Goal: Task Accomplishment & Management: Use online tool/utility

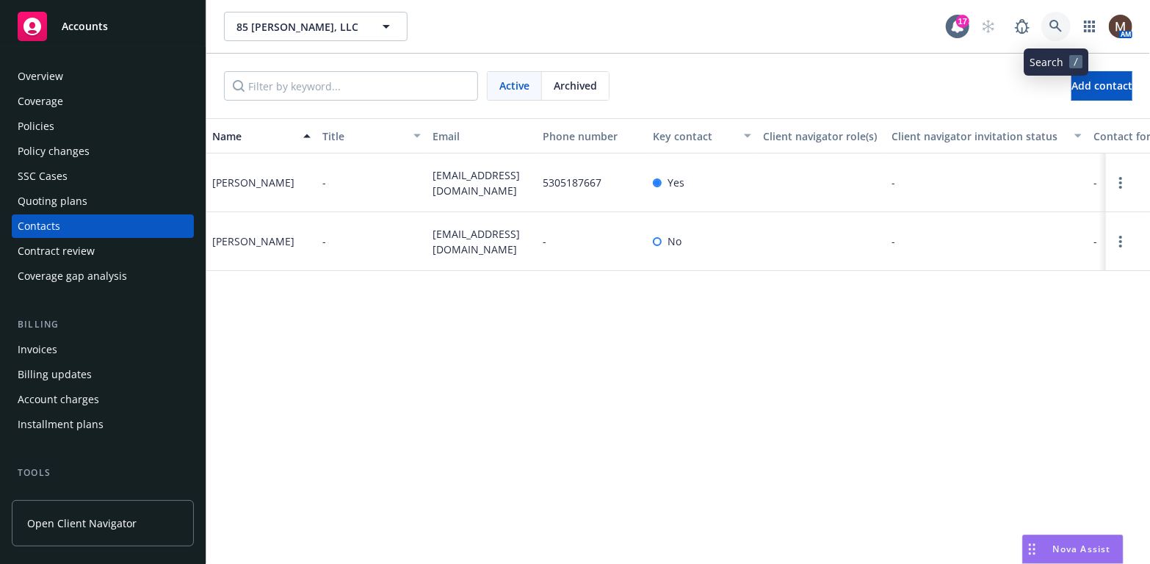
click at [1056, 23] on icon at bounding box center [1055, 26] width 13 height 13
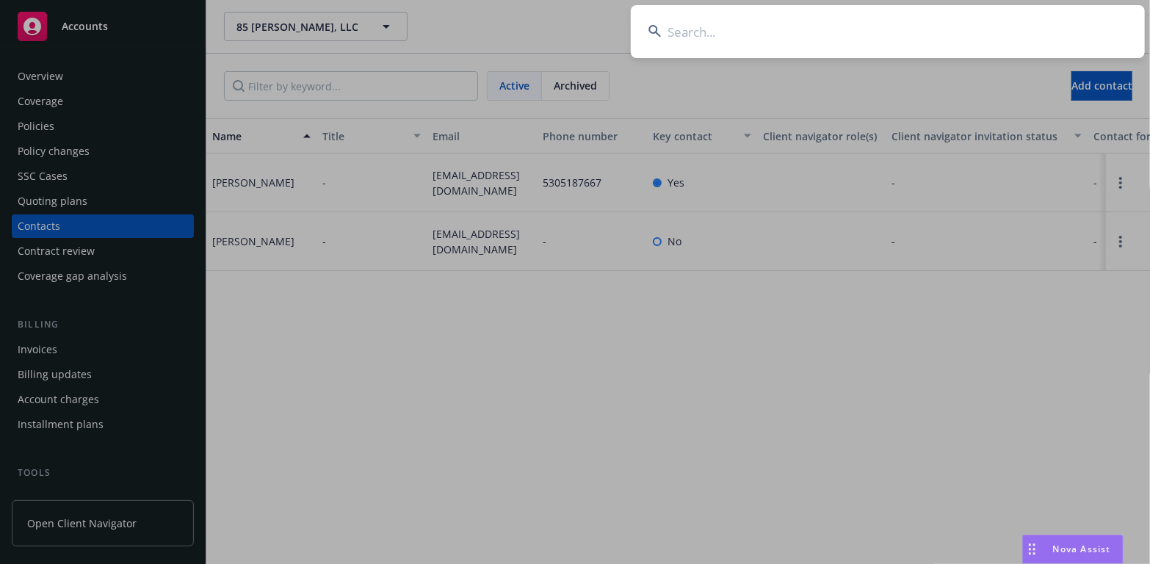
click at [686, 29] on input at bounding box center [888, 31] width 514 height 53
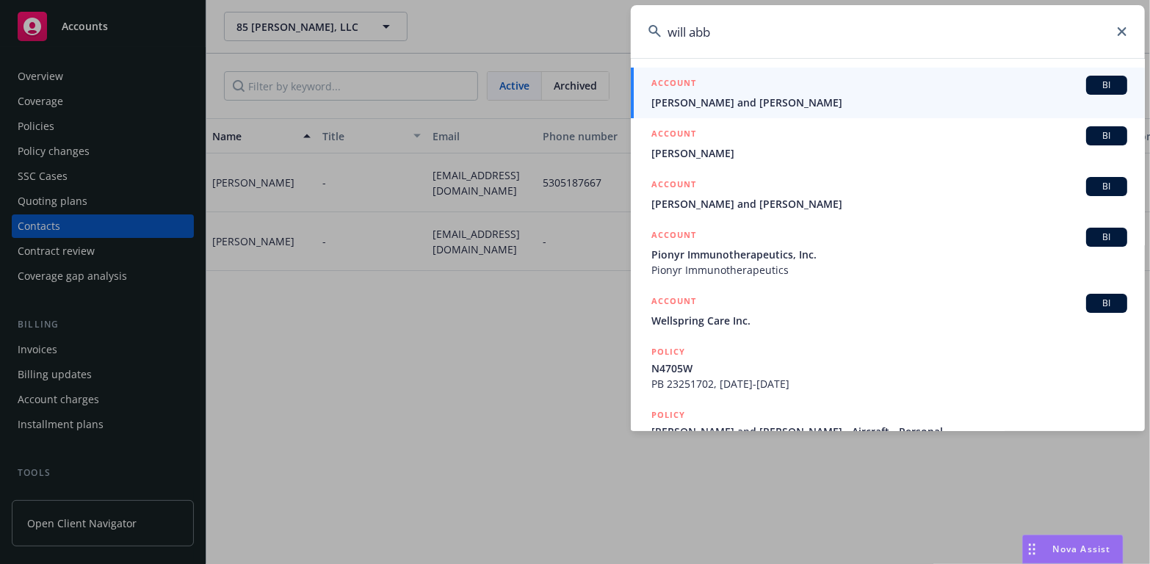
type input "will abb"
click at [728, 101] on span "Jeffrey W. Pelch and William Abbott" at bounding box center [889, 102] width 476 height 15
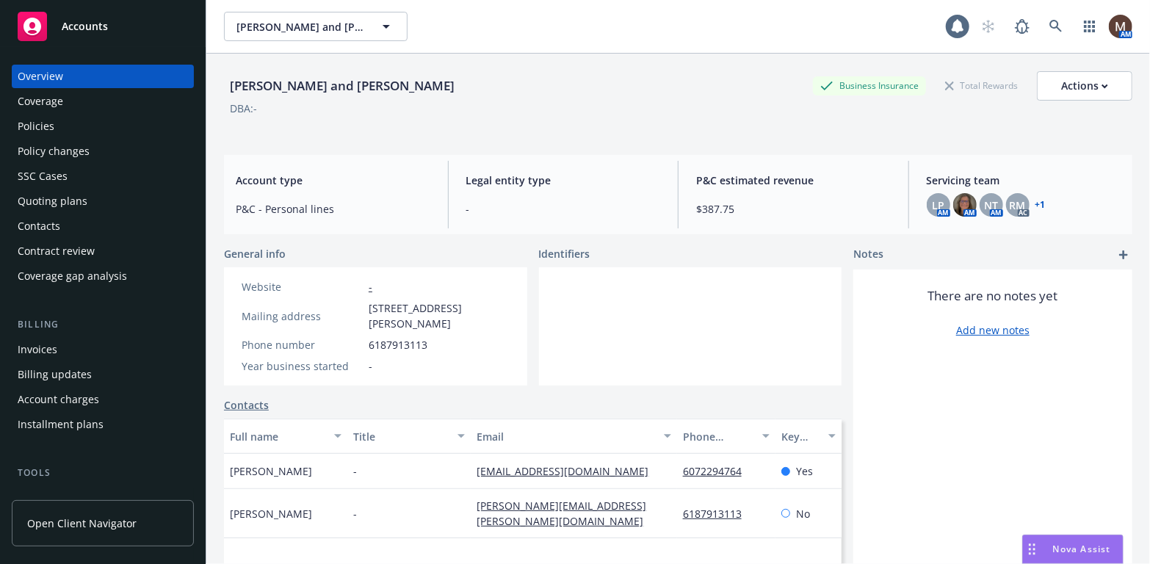
click at [48, 124] on div "Policies" at bounding box center [36, 126] width 37 height 23
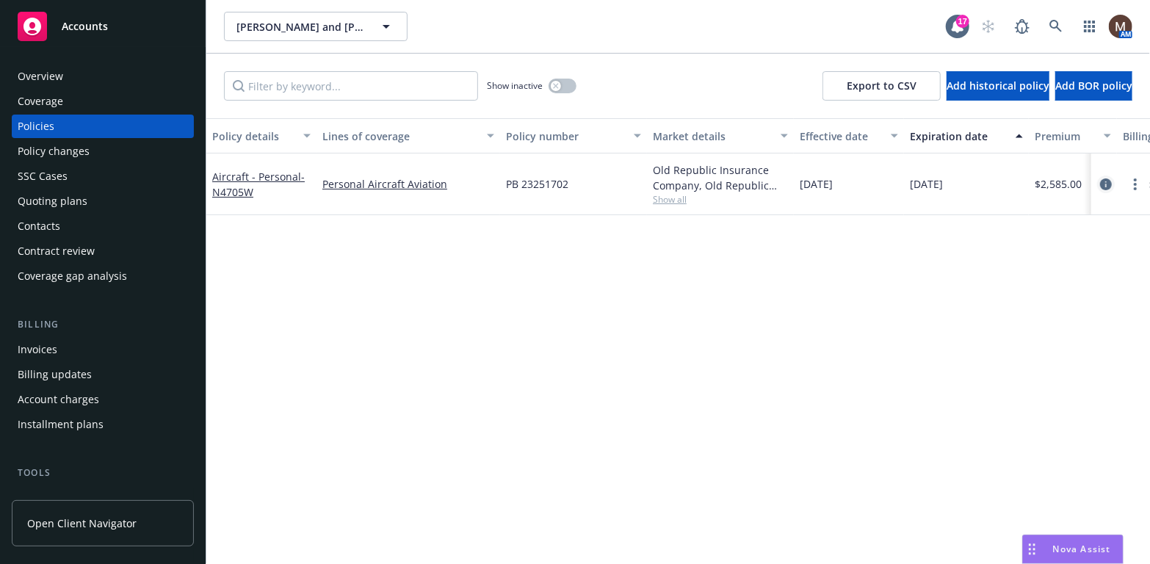
click at [1105, 181] on icon "circleInformation" at bounding box center [1106, 184] width 12 height 12
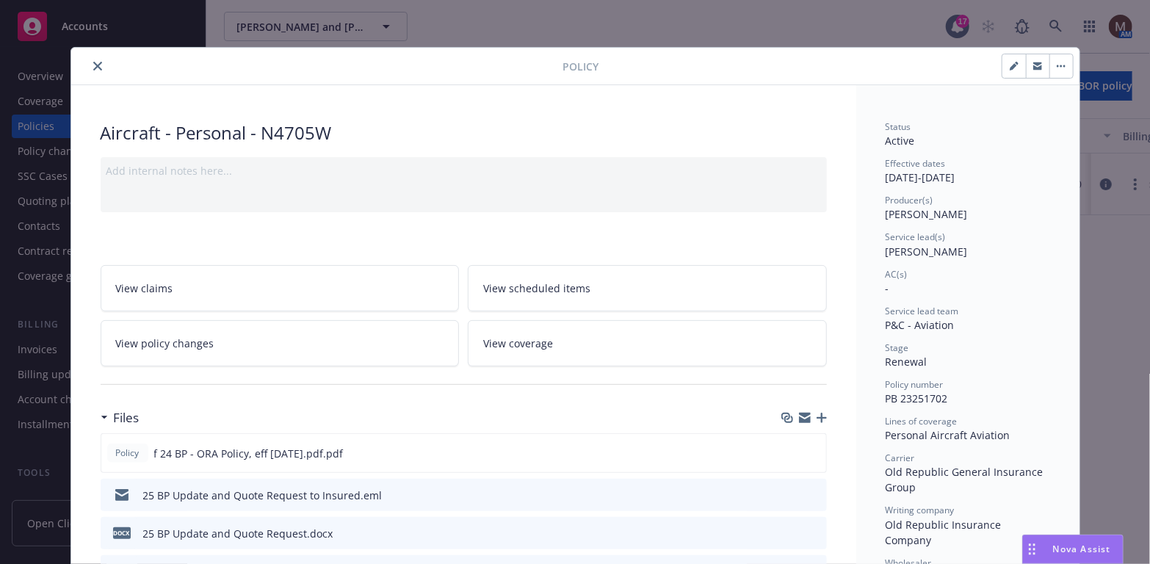
click at [93, 62] on icon "close" at bounding box center [97, 66] width 9 height 9
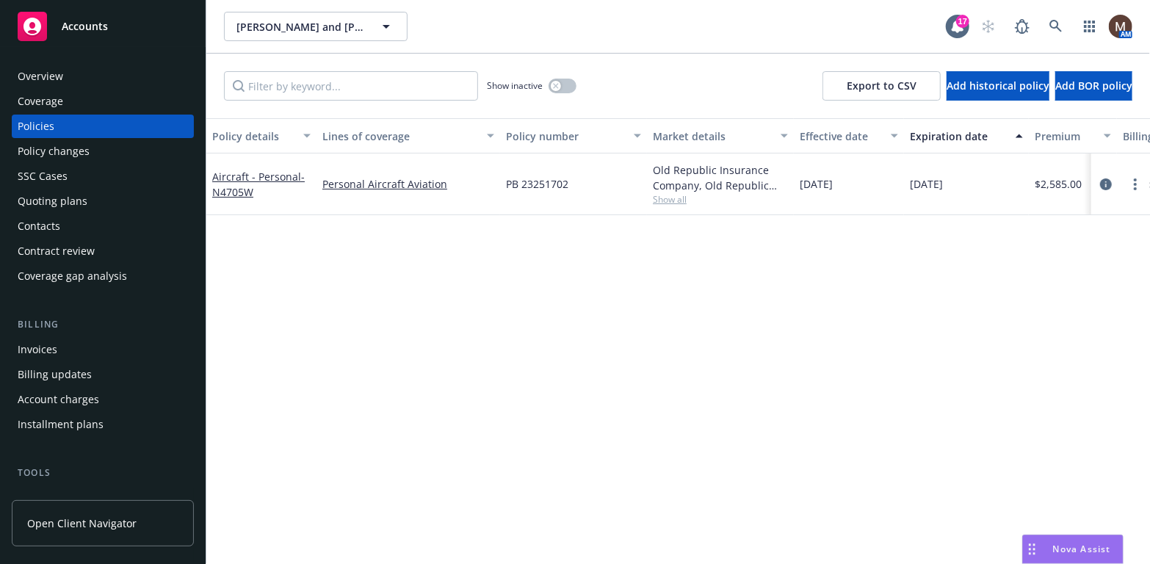
click at [63, 222] on div "Contacts" at bounding box center [103, 225] width 170 height 23
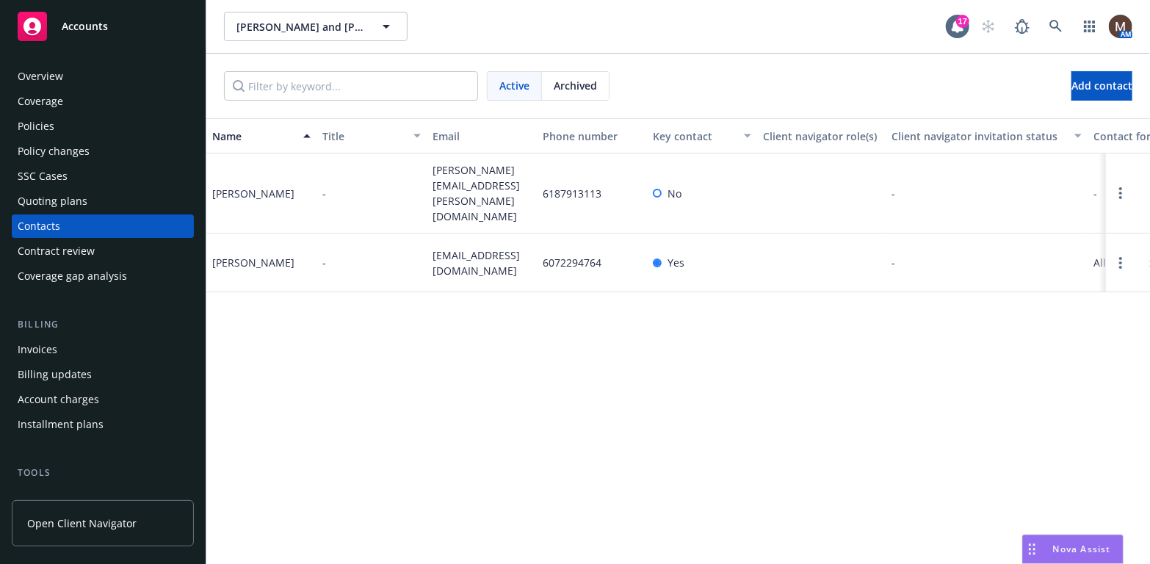
click at [50, 119] on div "Policies" at bounding box center [36, 126] width 37 height 23
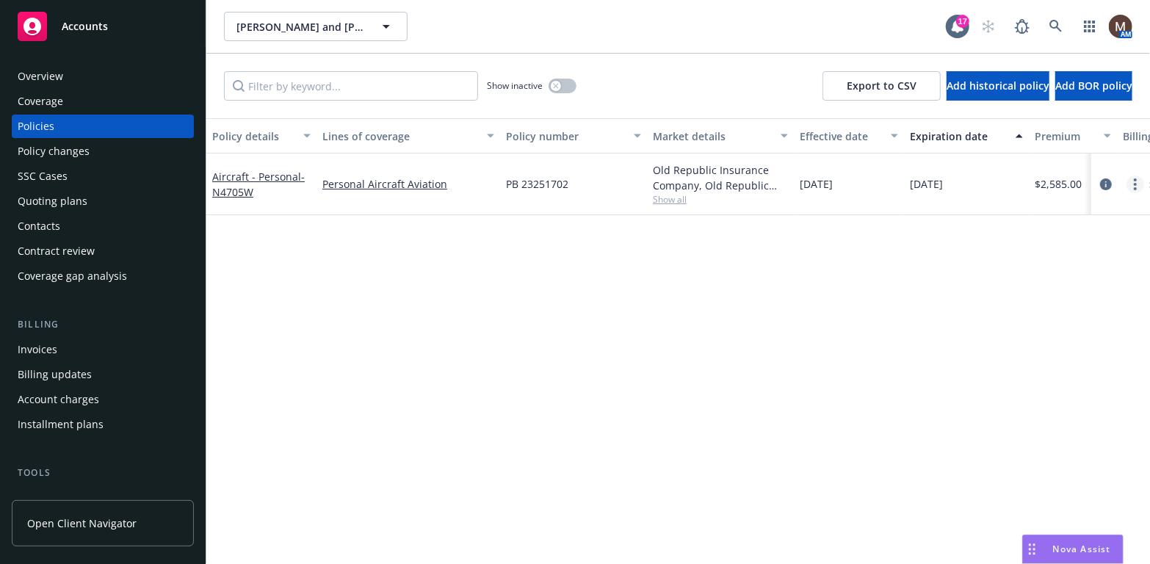
click at [1134, 182] on icon "more" at bounding box center [1134, 184] width 3 height 12
click at [1103, 181] on icon "circleInformation" at bounding box center [1106, 184] width 12 height 12
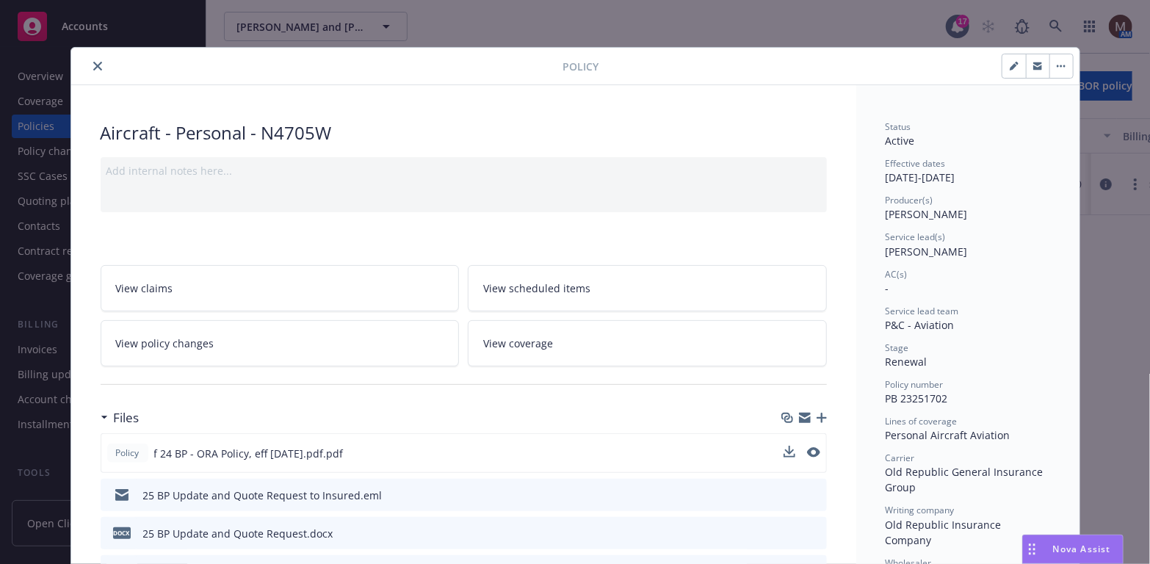
scroll to position [43, 0]
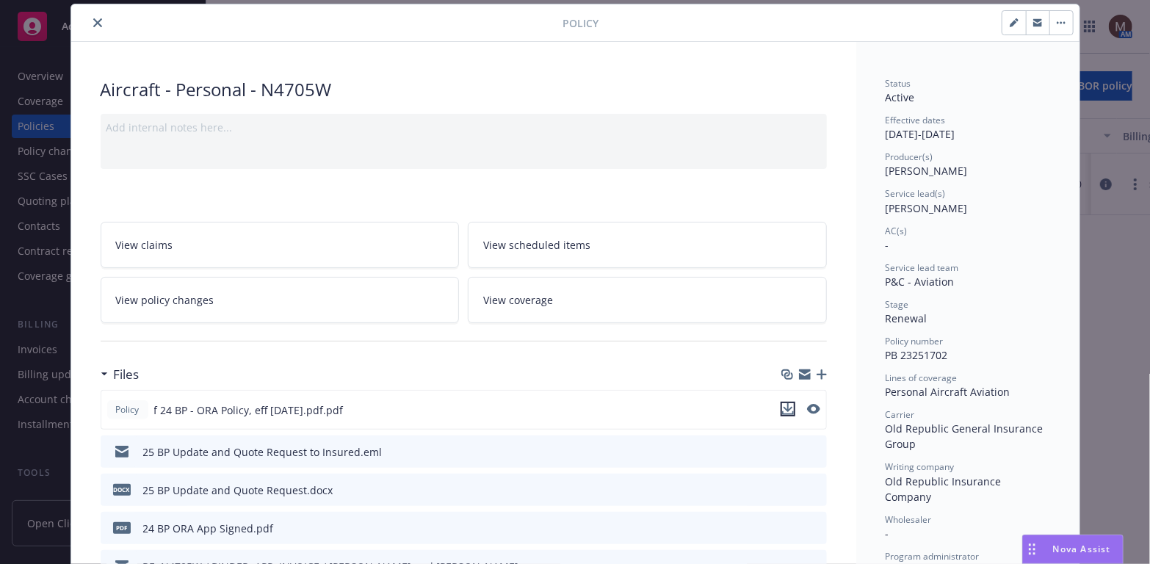
click at [782, 403] on icon "download file" at bounding box center [788, 409] width 12 height 12
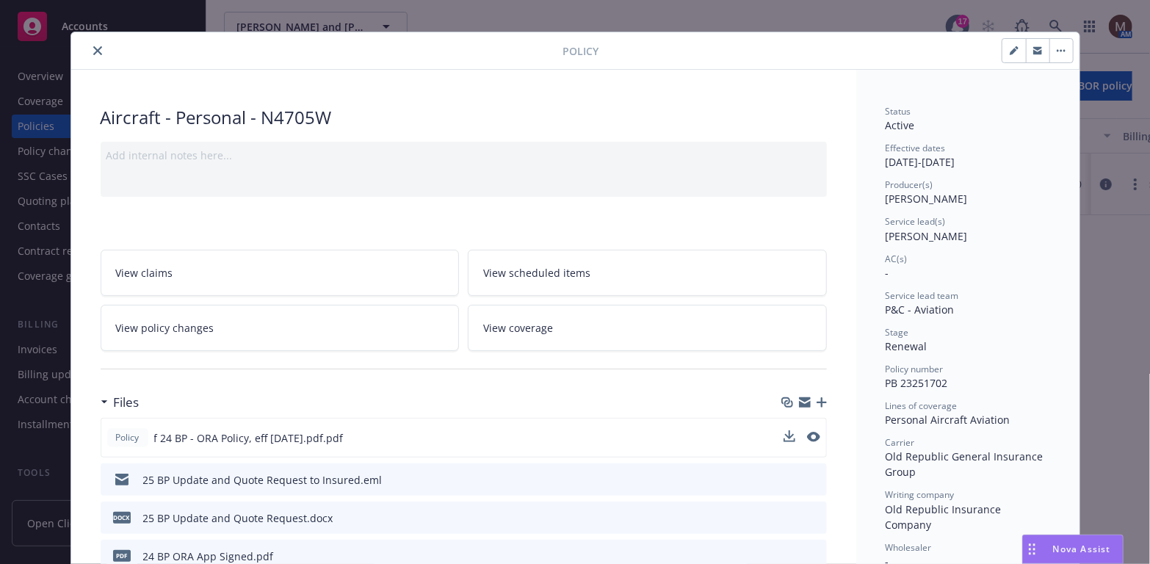
scroll to position [0, 0]
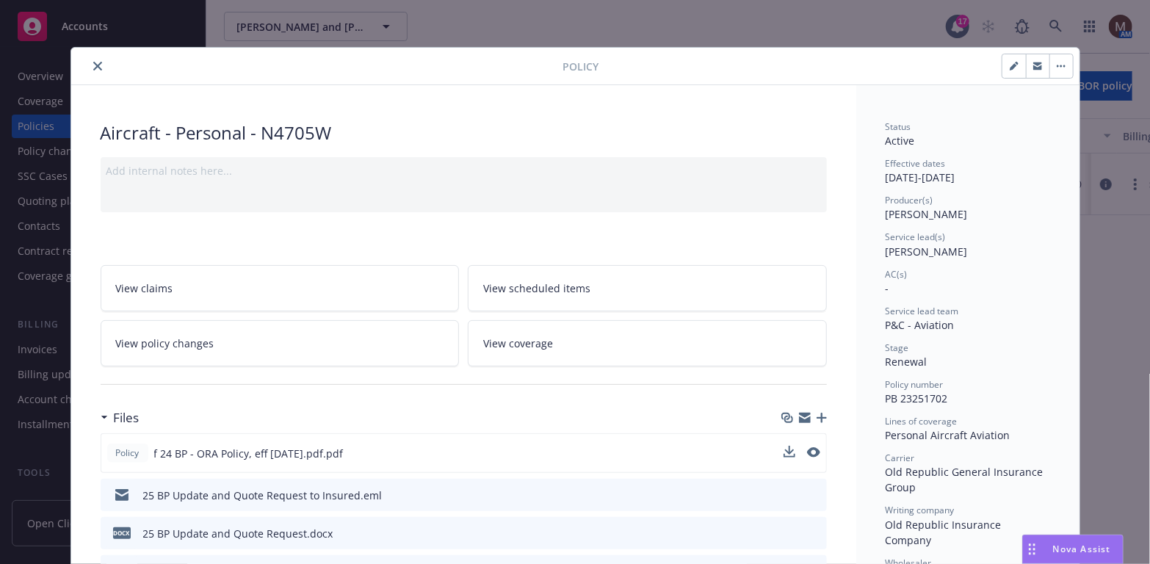
click at [93, 62] on icon "close" at bounding box center [97, 66] width 9 height 9
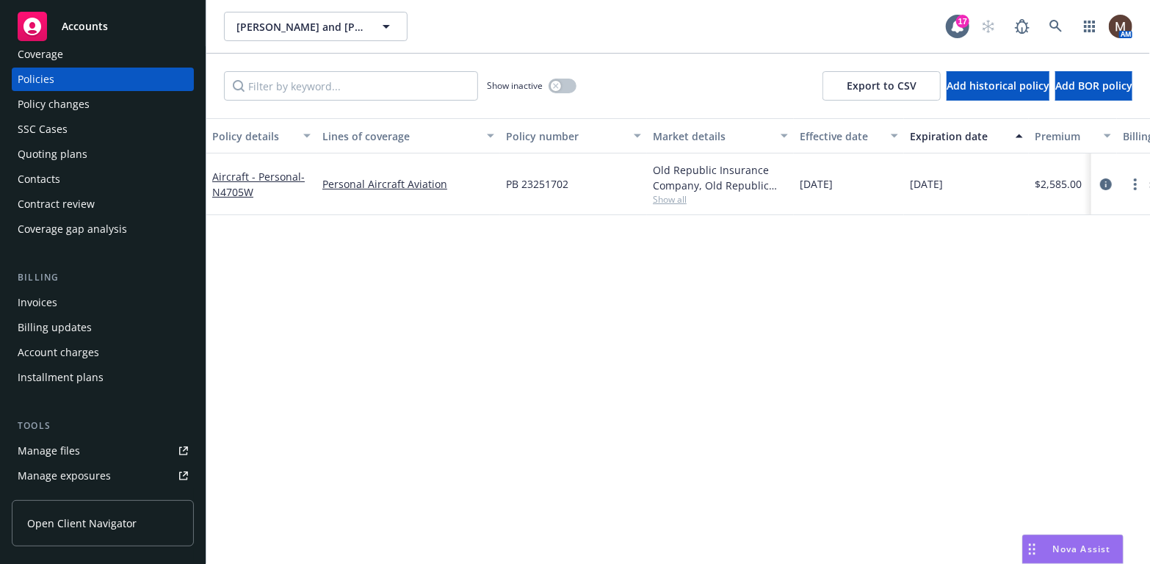
scroll to position [73, 0]
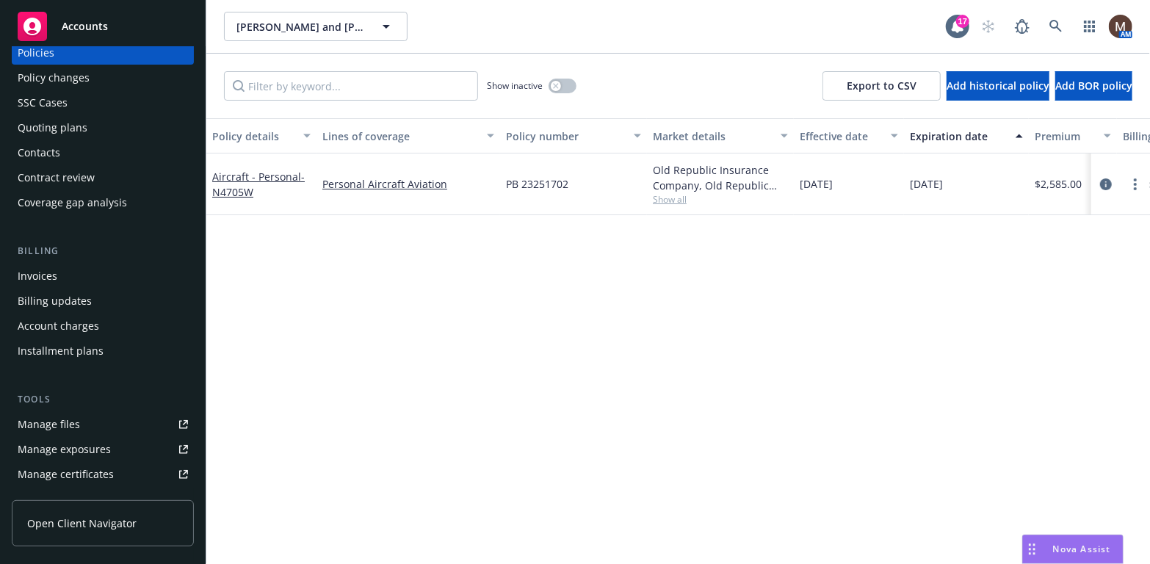
click at [77, 420] on div "Manage files" at bounding box center [49, 424] width 62 height 23
click at [70, 426] on div "Manage files" at bounding box center [49, 424] width 62 height 23
click at [87, 424] on link "Manage files" at bounding box center [103, 424] width 182 height 23
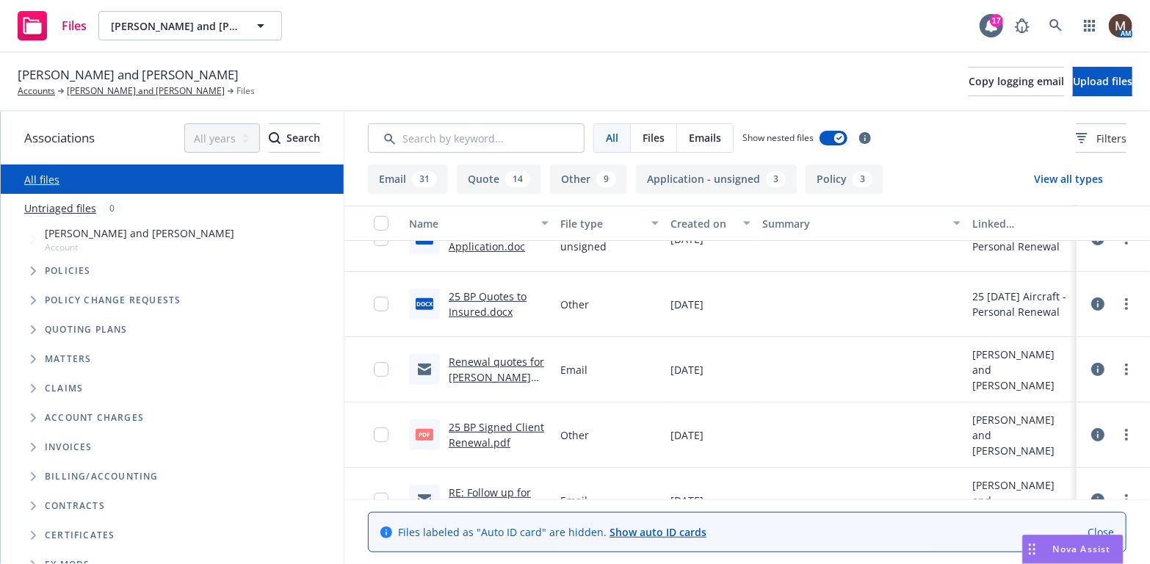
scroll to position [367, 0]
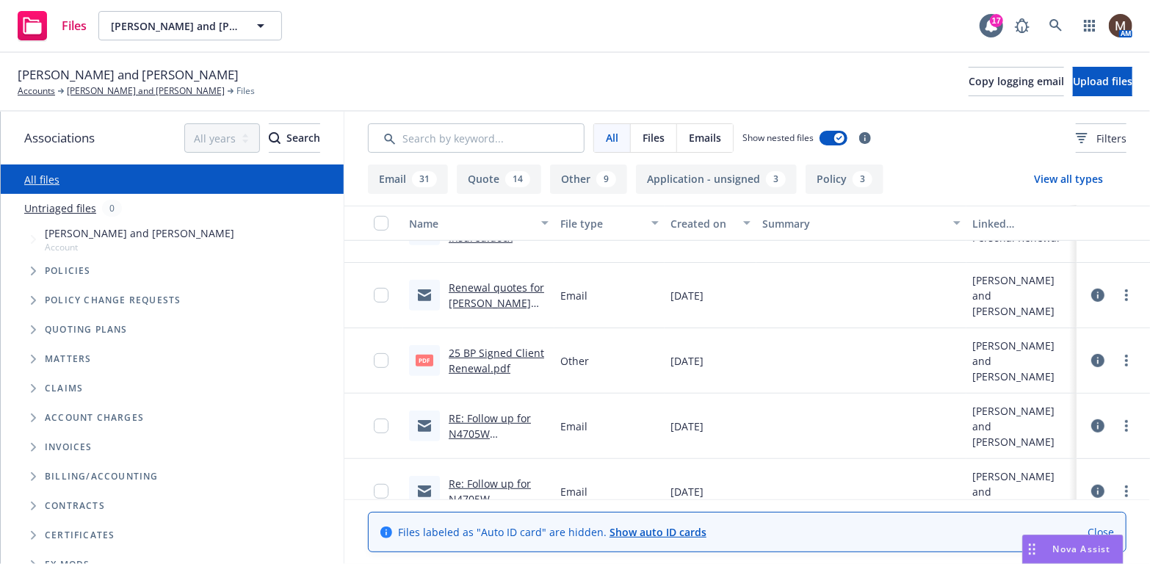
click at [487, 350] on link "25 BP Signed Client Renewal.pdf" at bounding box center [496, 360] width 95 height 29
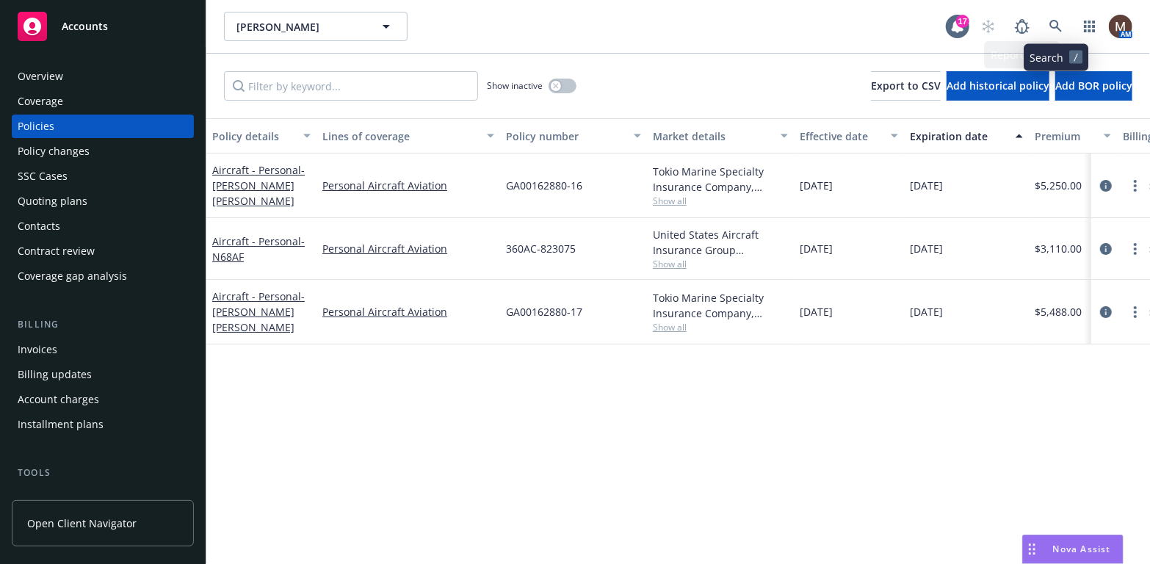
scroll to position [294, 0]
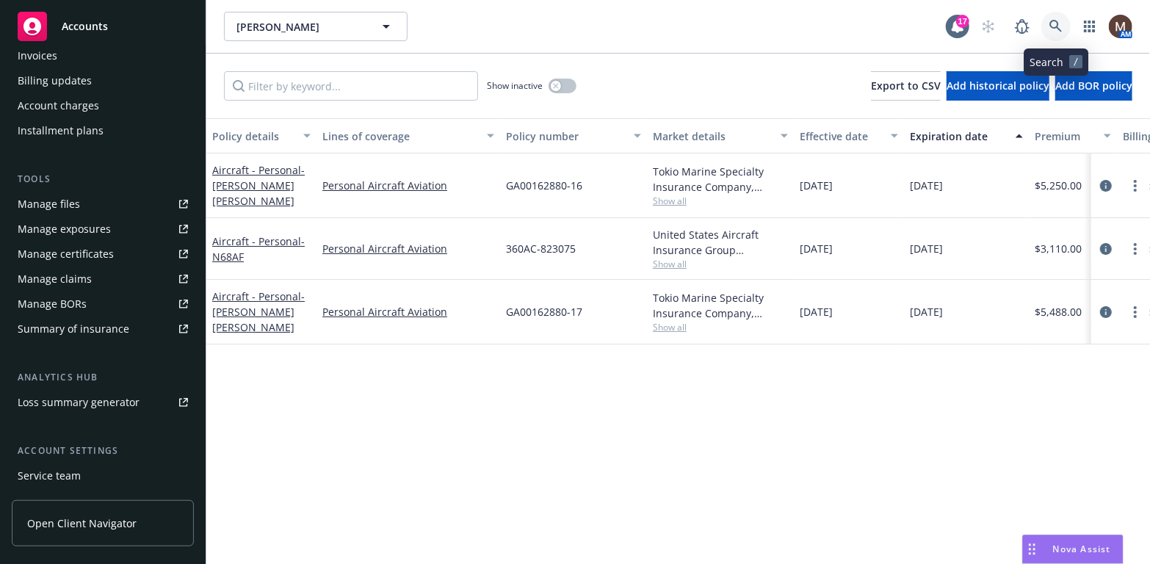
click at [1054, 23] on icon at bounding box center [1055, 26] width 13 height 13
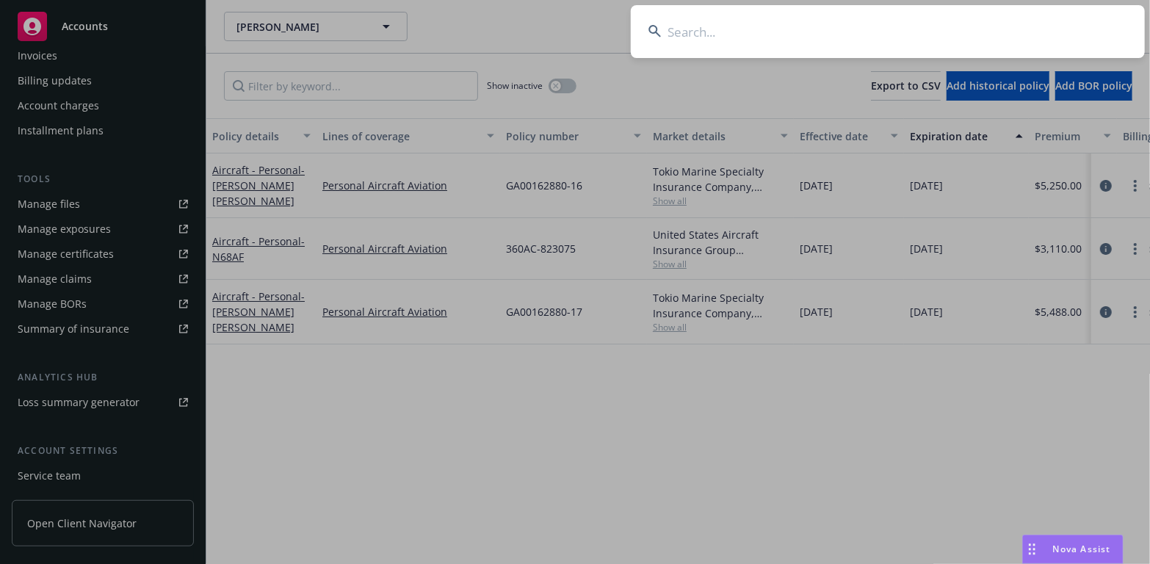
click at [674, 26] on input at bounding box center [888, 31] width 514 height 53
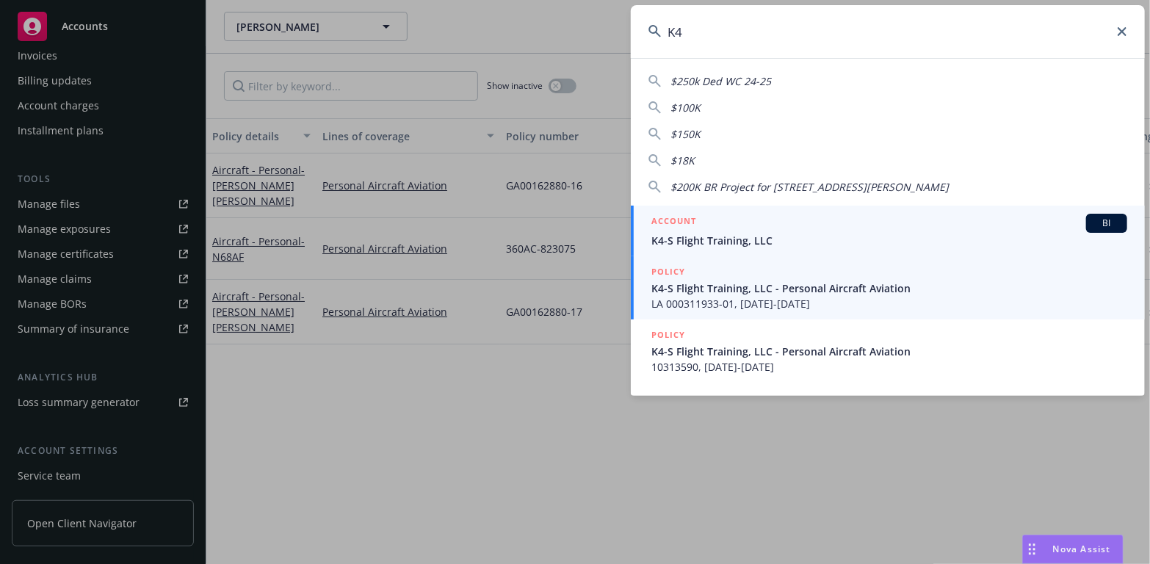
type input "K4"
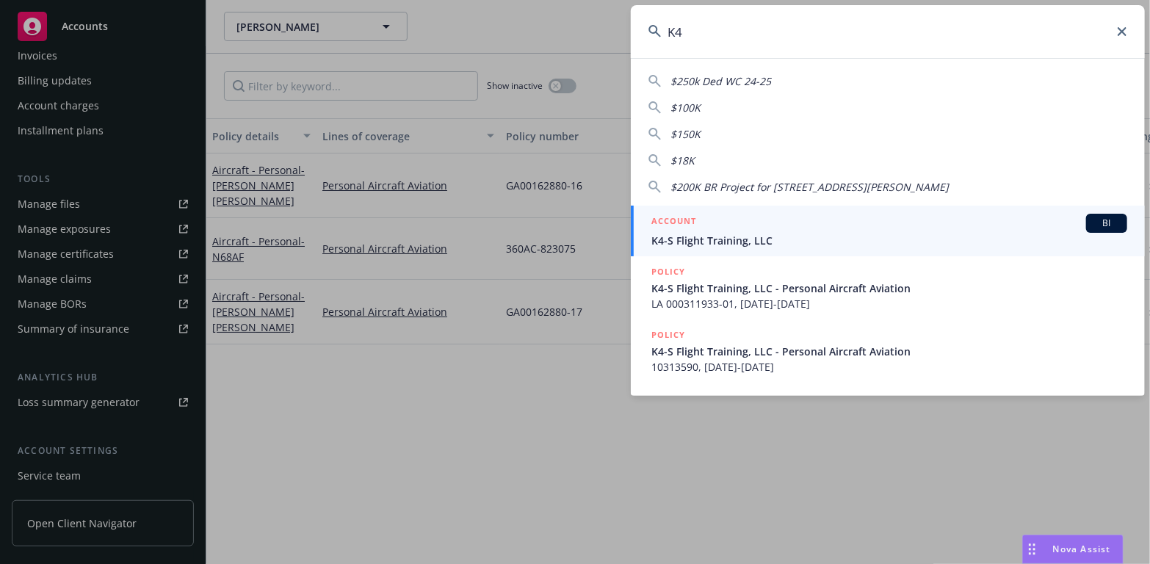
drag, startPoint x: 692, startPoint y: 284, endPoint x: 684, endPoint y: 285, distance: 8.1
click at [692, 284] on span "K4-S Flight Training, LLC - Personal Aircraft Aviation" at bounding box center [889, 287] width 476 height 15
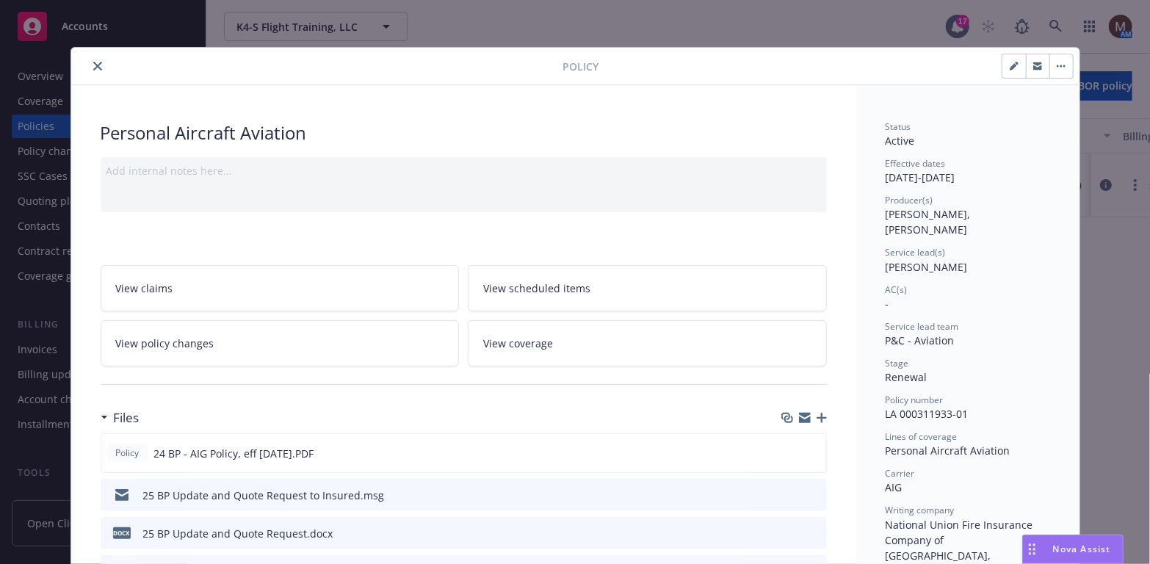
click at [93, 62] on icon "close" at bounding box center [97, 66] width 9 height 9
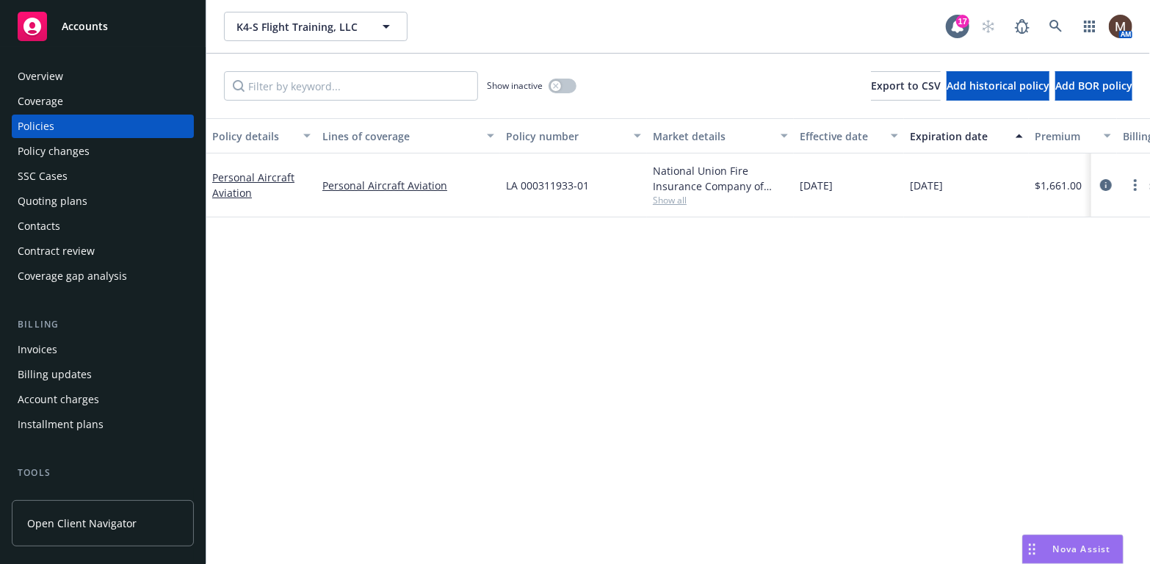
scroll to position [73, 0]
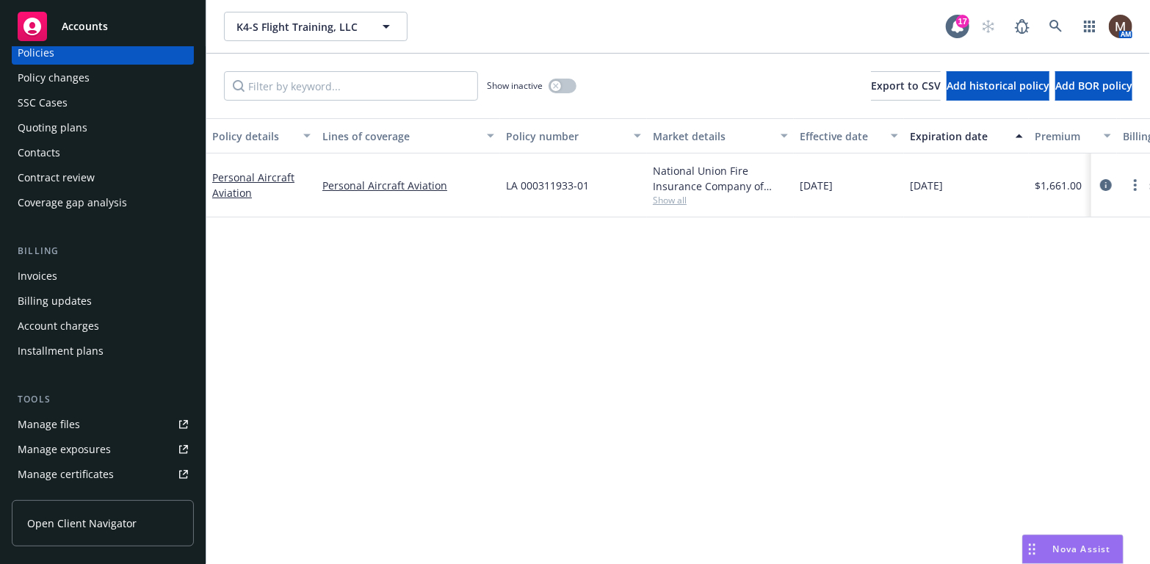
click at [70, 422] on div "Manage files" at bounding box center [49, 424] width 62 height 23
click at [244, 206] on div "Personal Aircraft Aviation" at bounding box center [261, 185] width 110 height 64
click at [59, 419] on div "Manage files" at bounding box center [49, 424] width 62 height 23
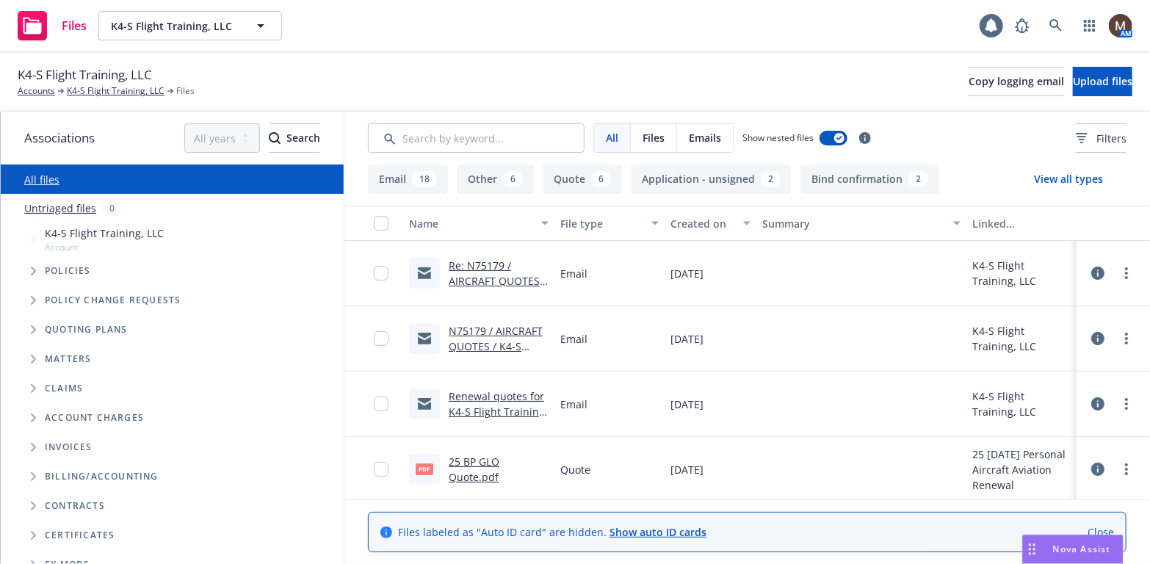
scroll to position [73, 0]
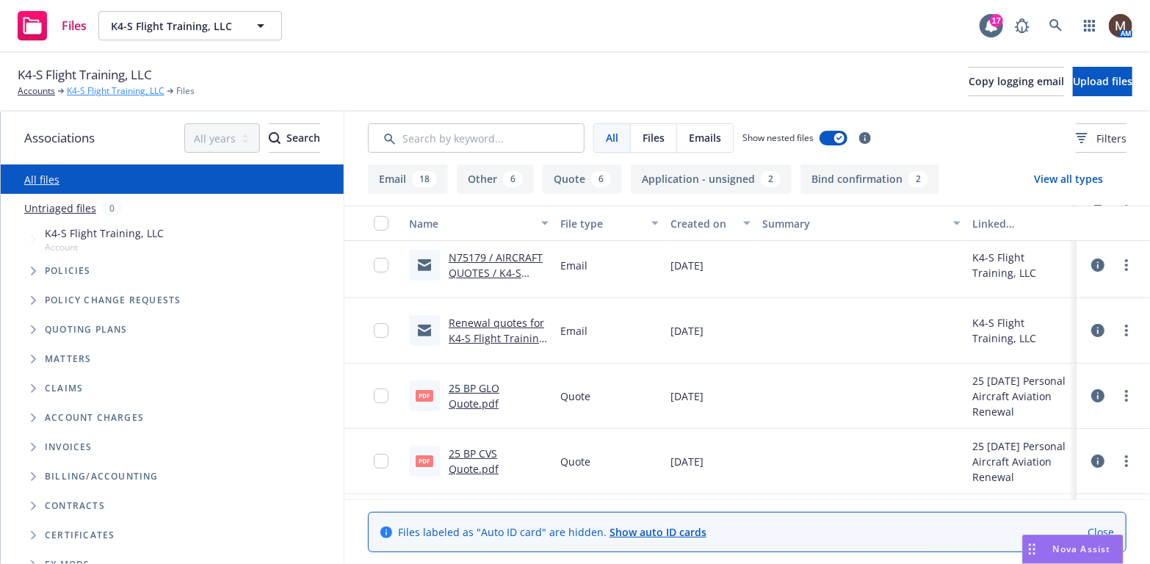
click at [129, 88] on link "K4-S Flight Training, LLC" at bounding box center [116, 90] width 98 height 13
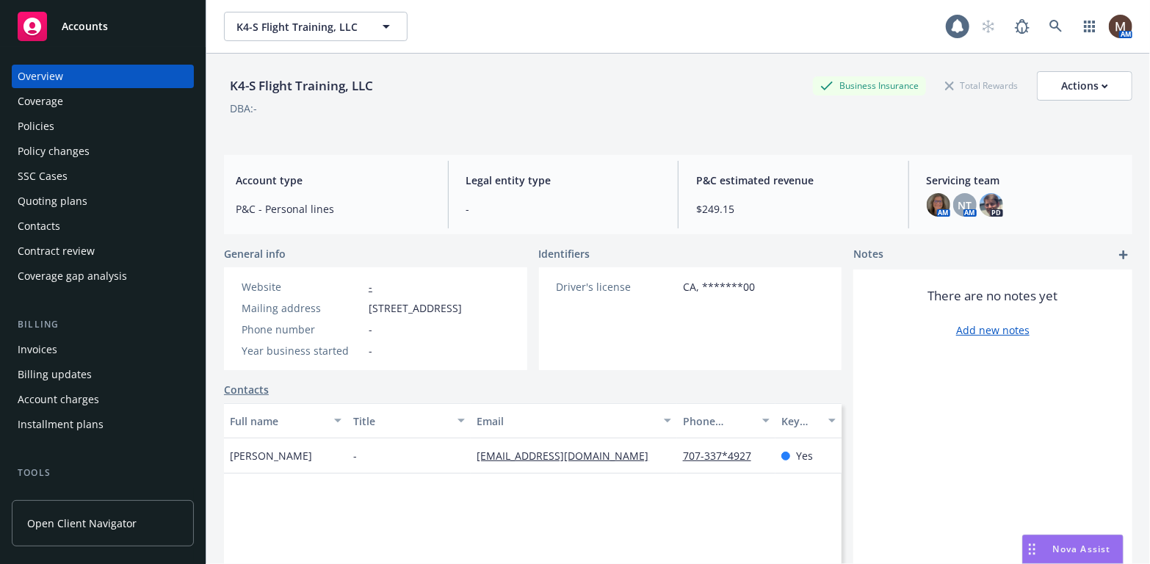
click at [40, 123] on div "Policies" at bounding box center [36, 126] width 37 height 23
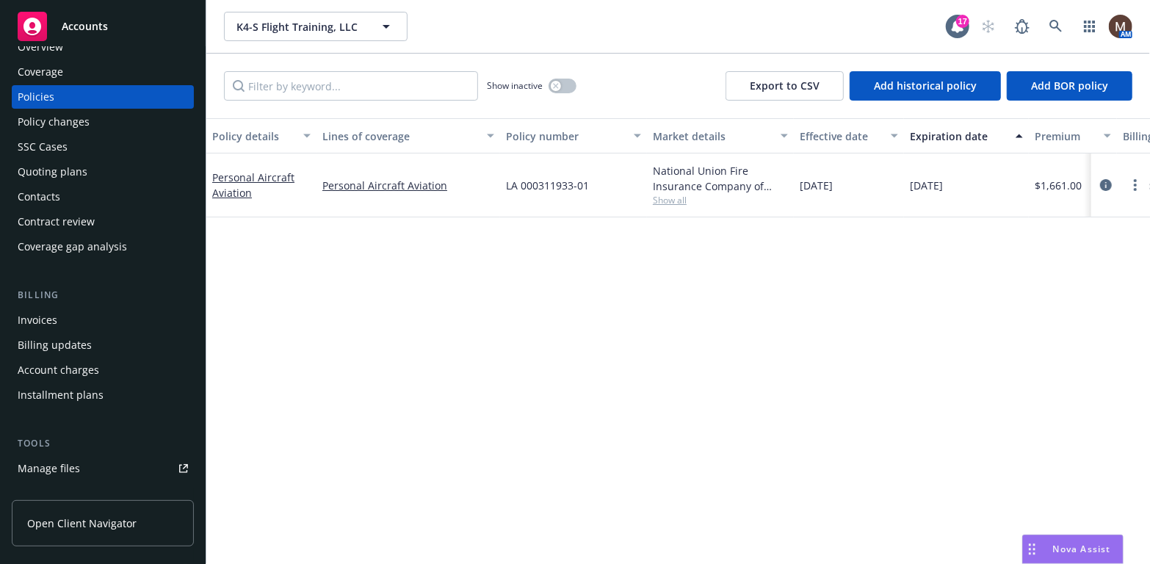
scroll to position [30, 0]
click at [56, 467] on div "Manage files" at bounding box center [49, 467] width 62 height 23
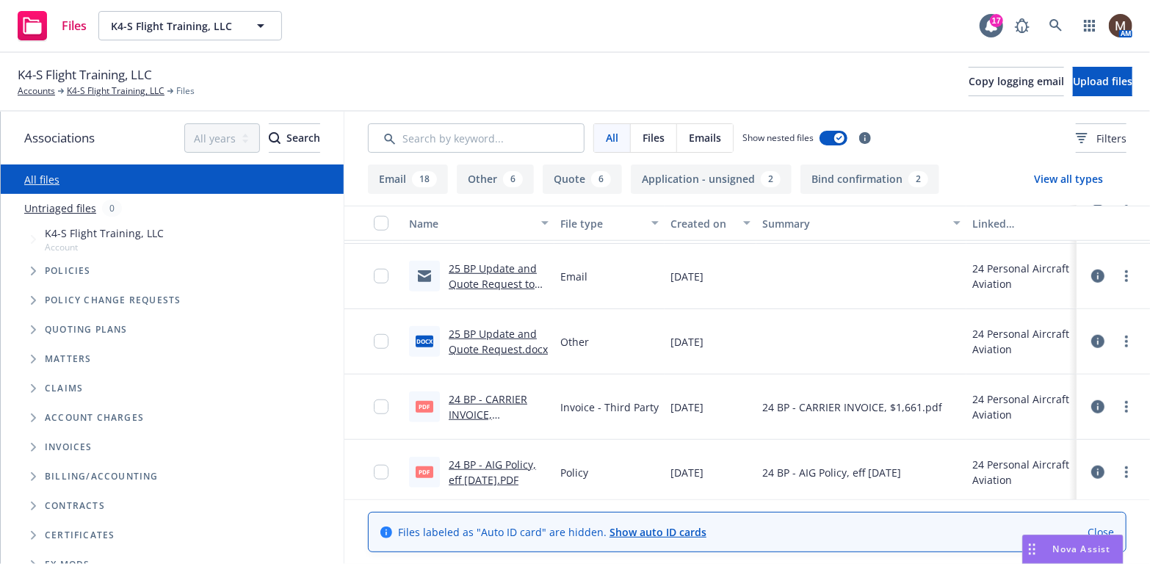
scroll to position [661, 0]
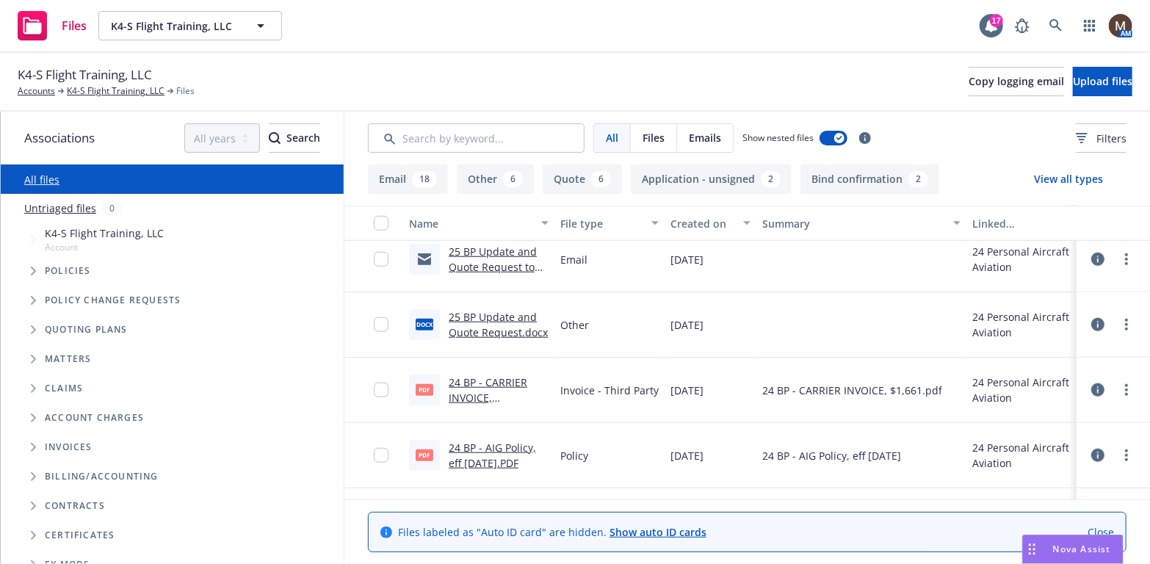
click at [496, 447] on link "24 BP - AIG Policy, eff [DATE].PDF" at bounding box center [492, 454] width 87 height 29
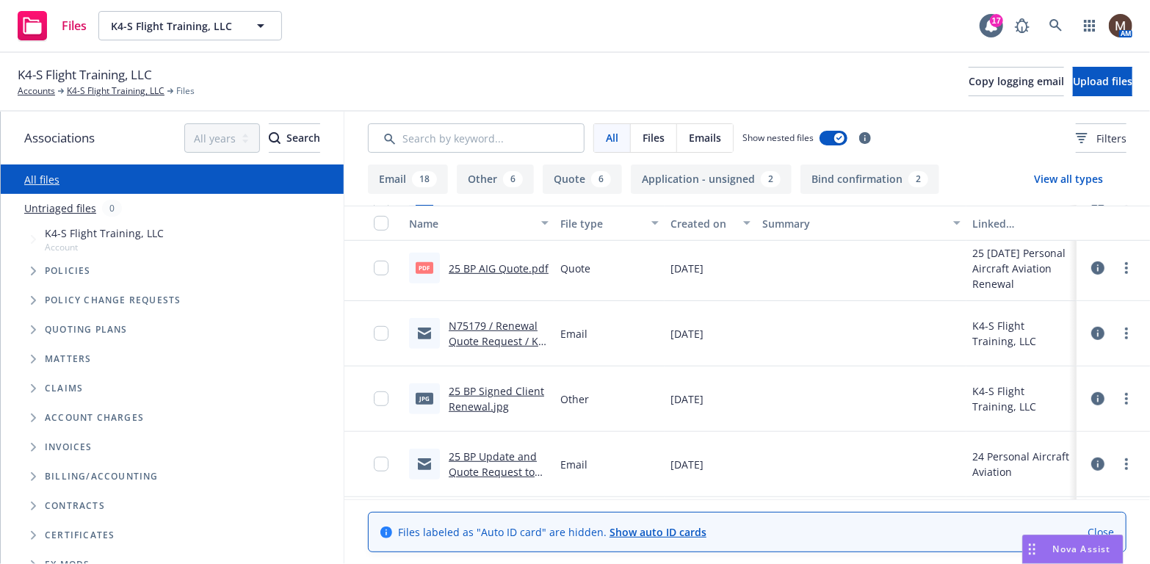
scroll to position [440, 0]
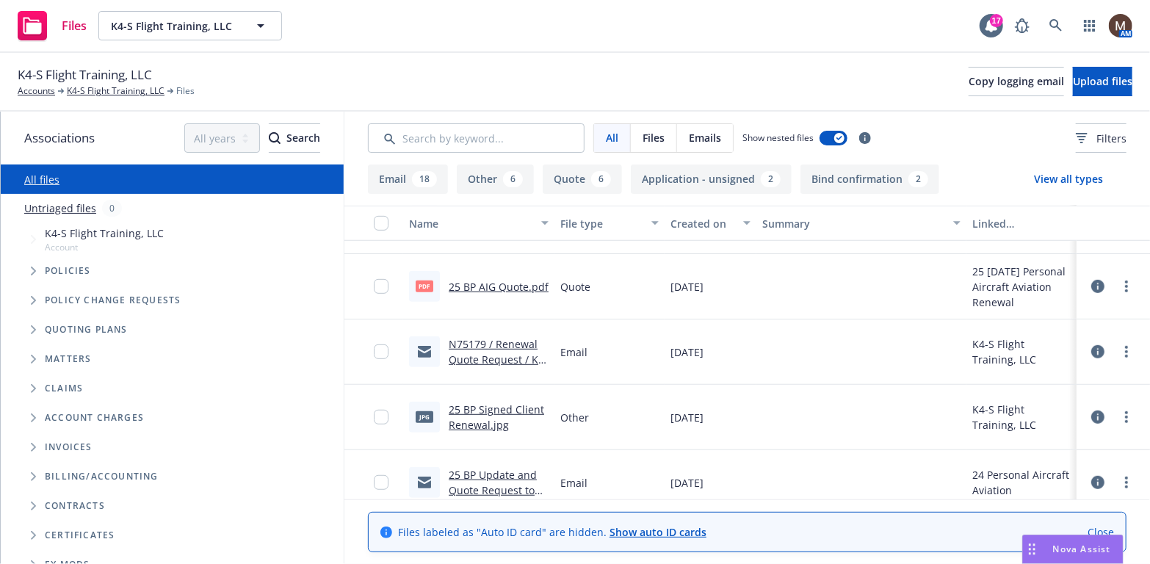
click at [500, 286] on link "25 BP AIG Quote.pdf" at bounding box center [499, 287] width 100 height 14
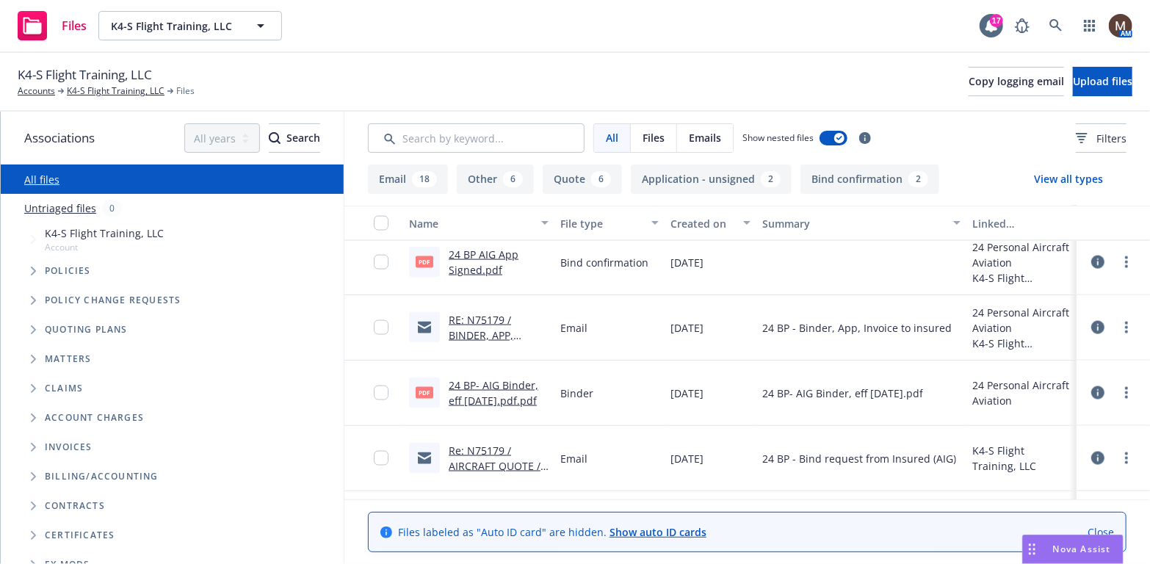
scroll to position [1248, 0]
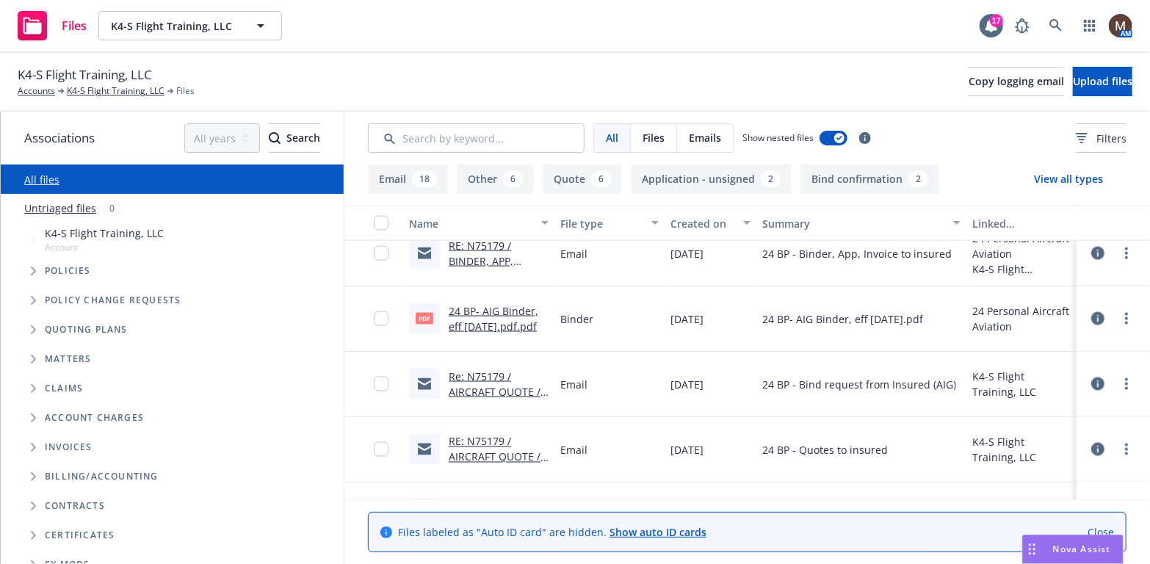
click at [498, 306] on link "24 BP- AIG Binder, eff [DATE].pdf.pdf" at bounding box center [494, 318] width 90 height 29
click at [111, 89] on link "K4-S Flight Training, LLC" at bounding box center [116, 90] width 98 height 13
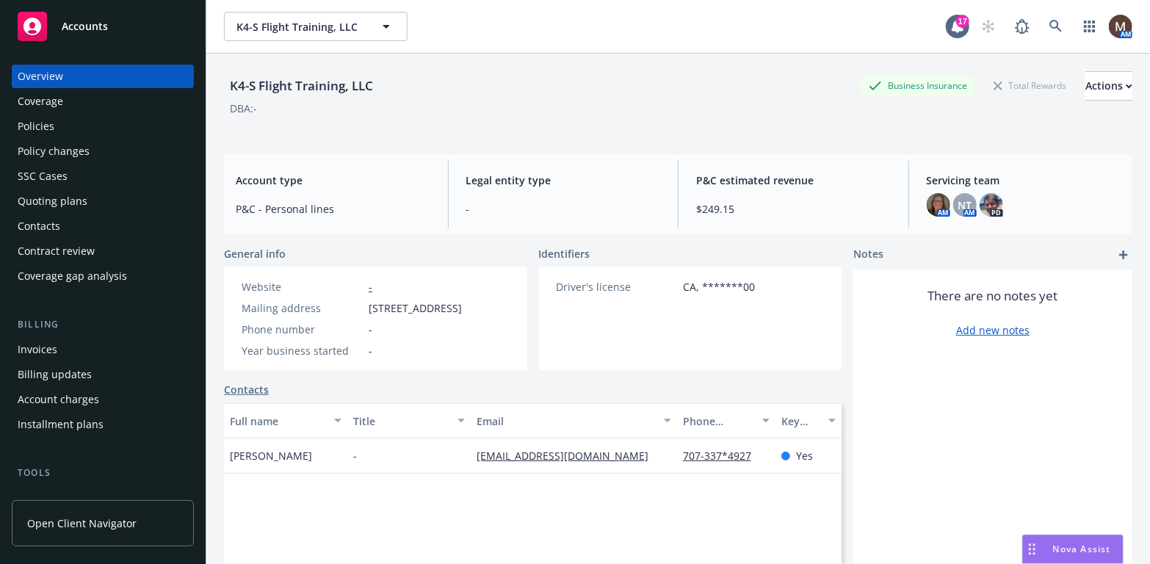
click at [64, 123] on div "Policies" at bounding box center [103, 126] width 170 height 23
click at [51, 128] on div "Policies" at bounding box center [36, 126] width 37 height 23
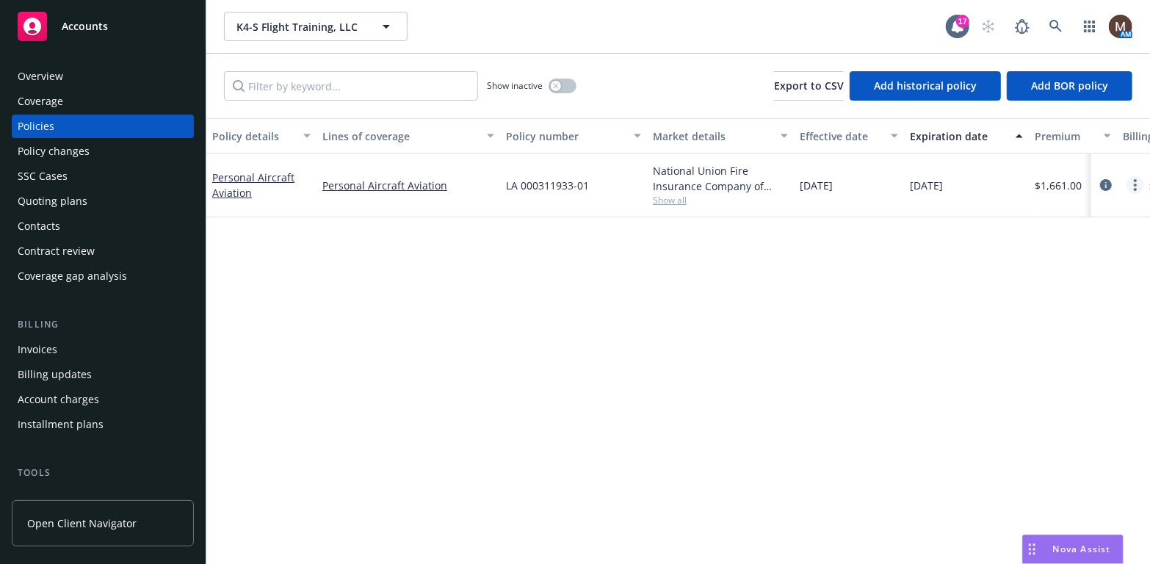
click at [1136, 184] on circle "more" at bounding box center [1134, 185] width 3 height 3
click at [1075, 242] on link "Renew with incumbent" at bounding box center [1057, 244] width 173 height 29
select select "12"
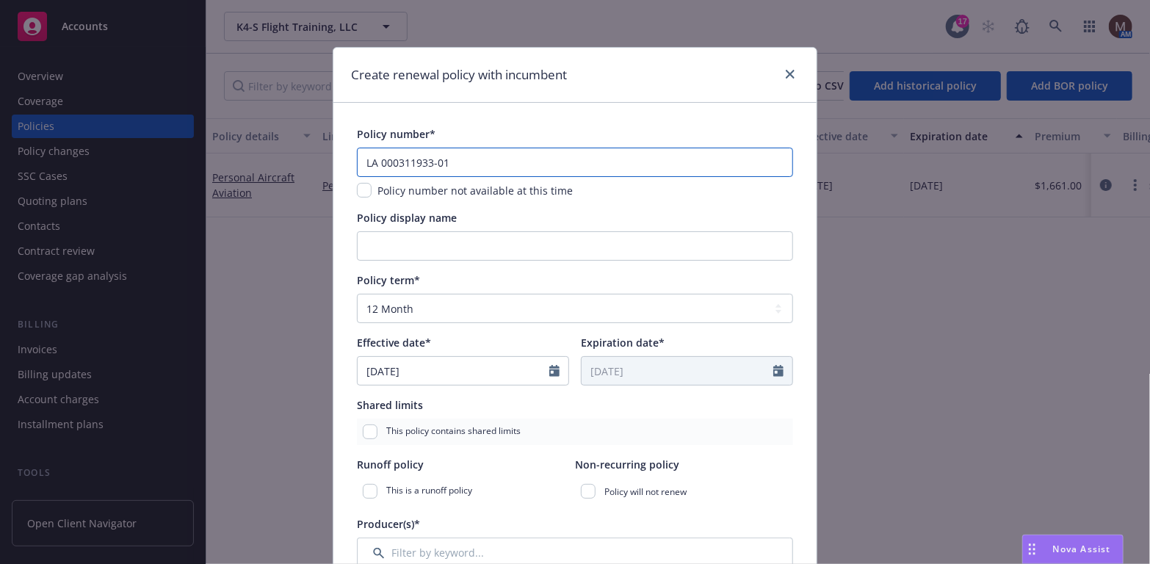
click at [438, 159] on input "LA 000311933-01" at bounding box center [575, 162] width 436 height 29
type input "LA 000311933-02"
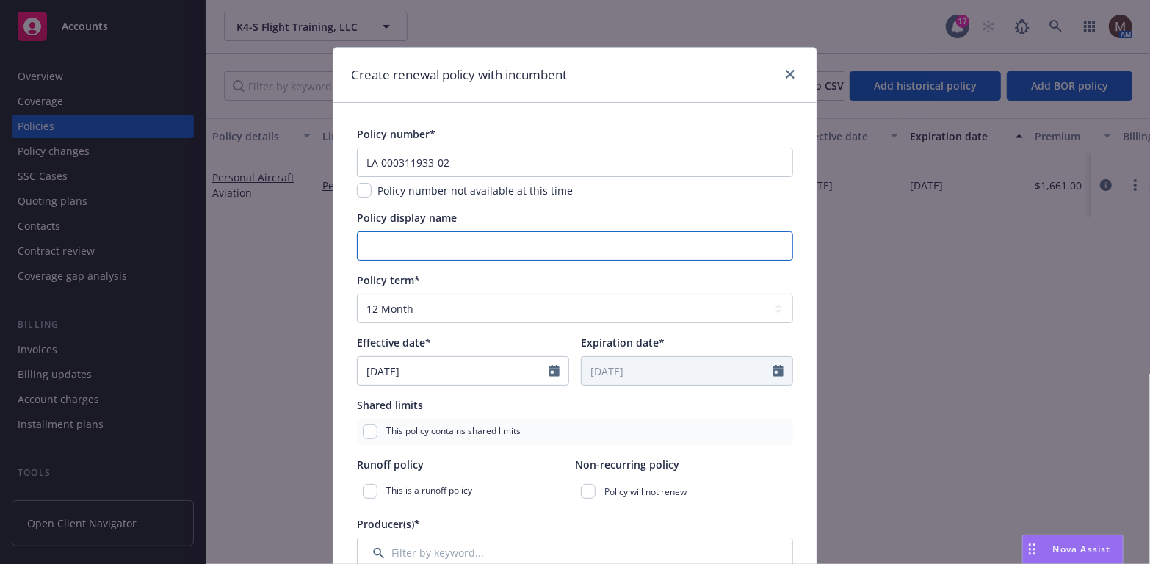
click at [410, 244] on input "Policy display name" at bounding box center [575, 245] width 436 height 29
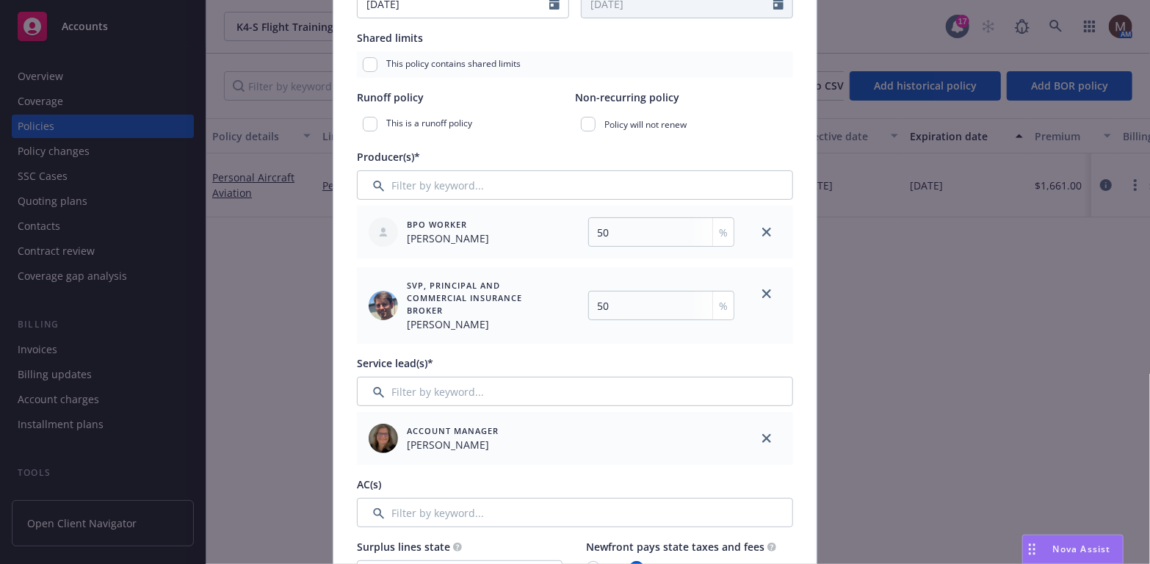
scroll to position [294, 0]
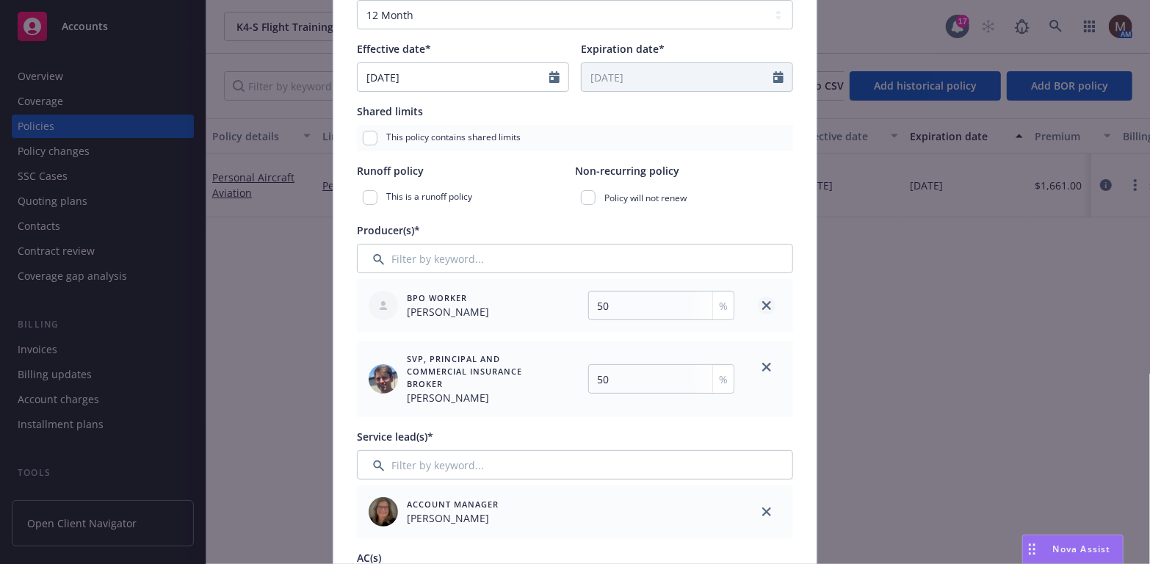
type input "N75179"
click at [762, 304] on icon "close" at bounding box center [766, 305] width 9 height 9
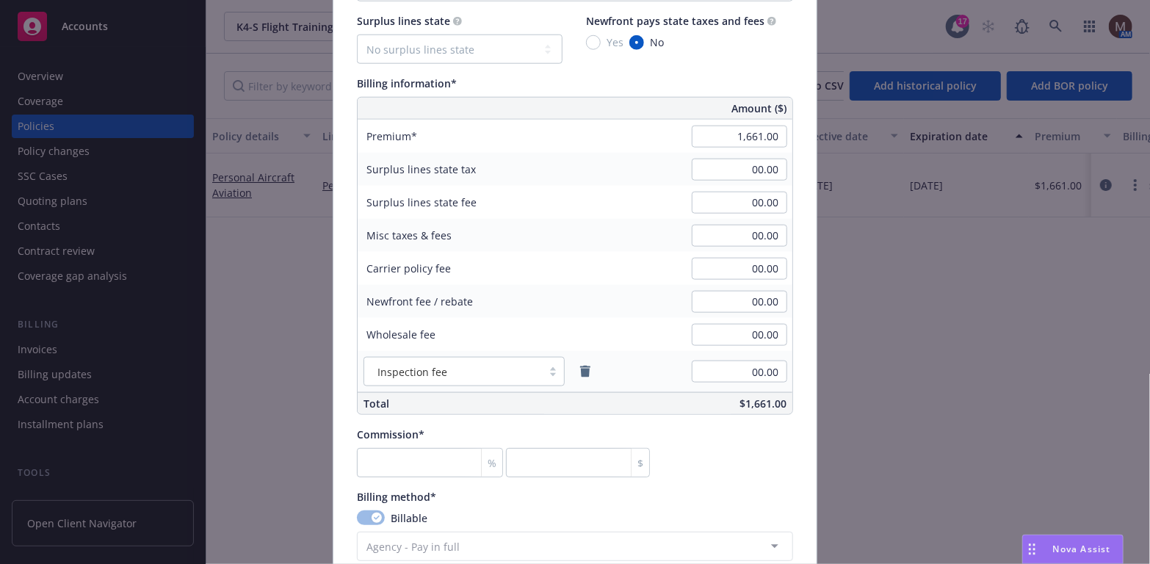
scroll to position [881, 0]
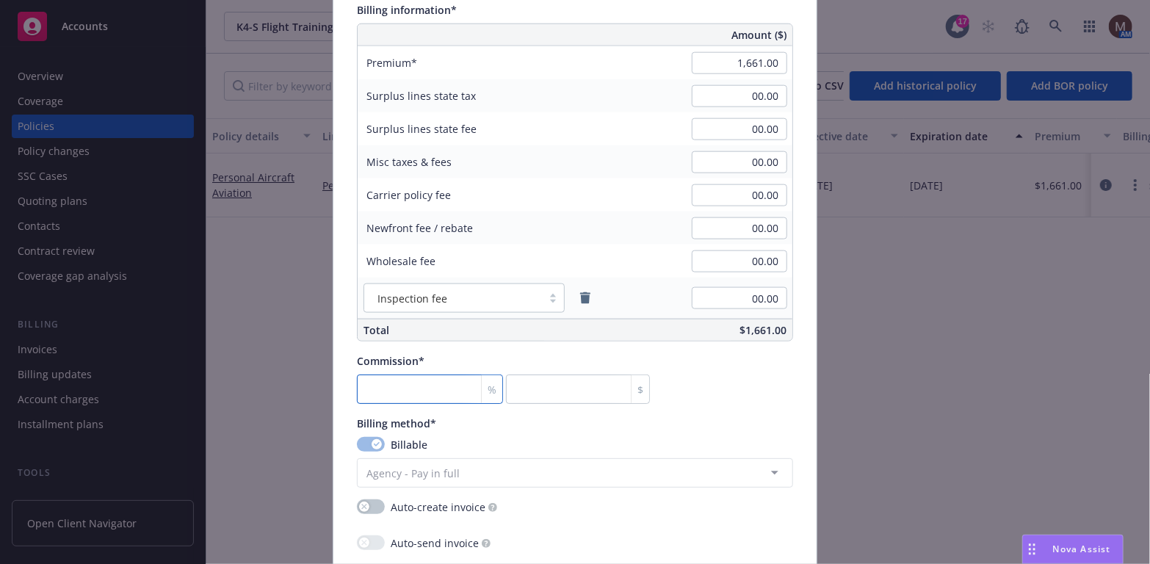
click at [382, 396] on input "number" at bounding box center [430, 388] width 146 height 29
type input "1"
type input "16.61"
type input "15"
type input "249.15"
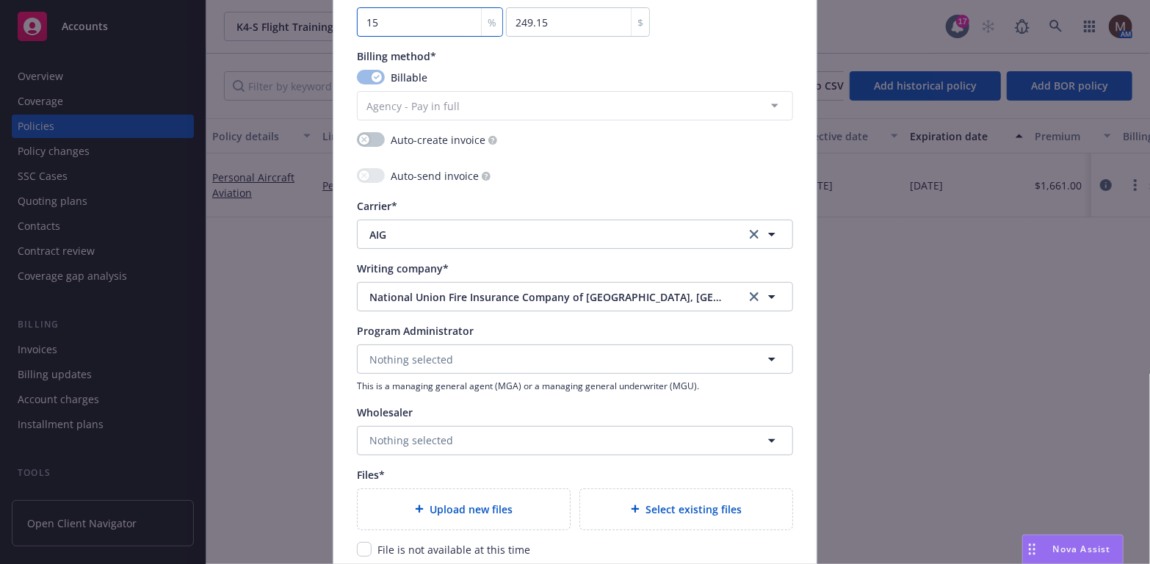
scroll to position [1321, 0]
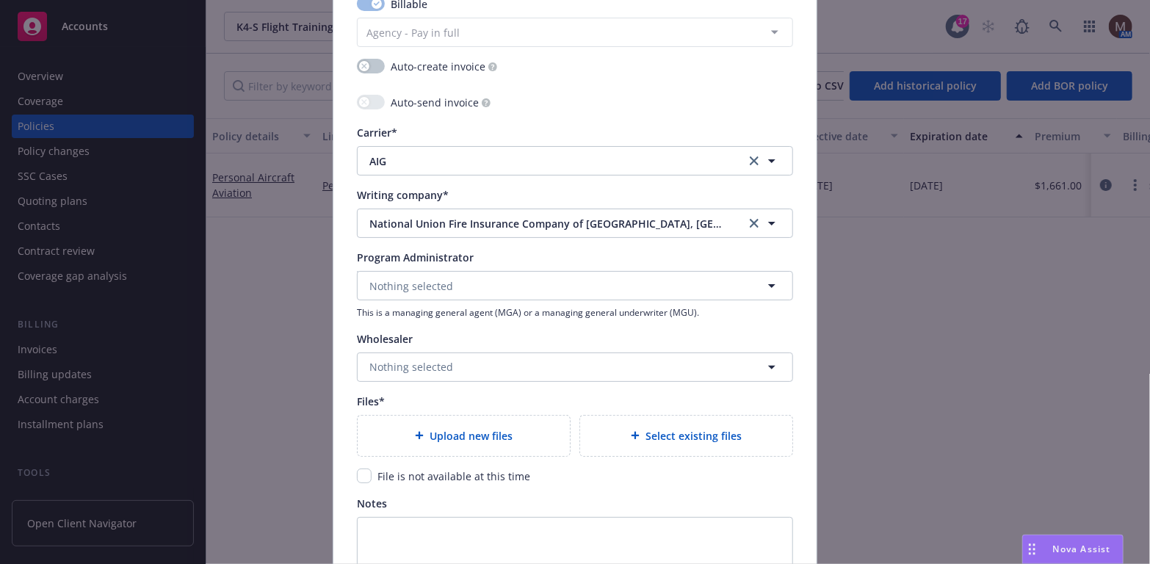
type input "15"
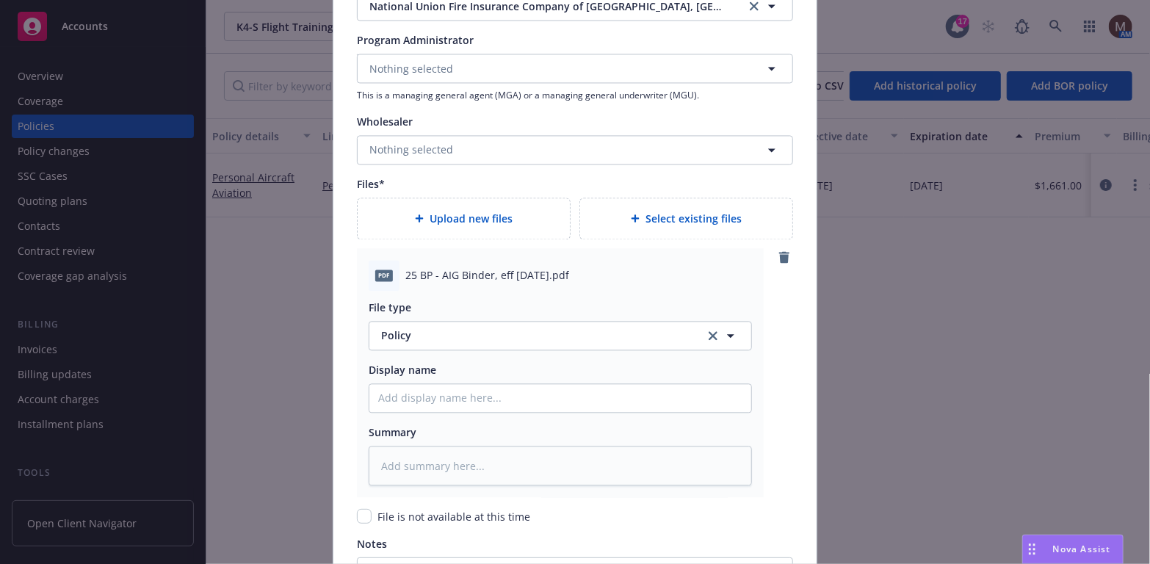
scroll to position [1542, 0]
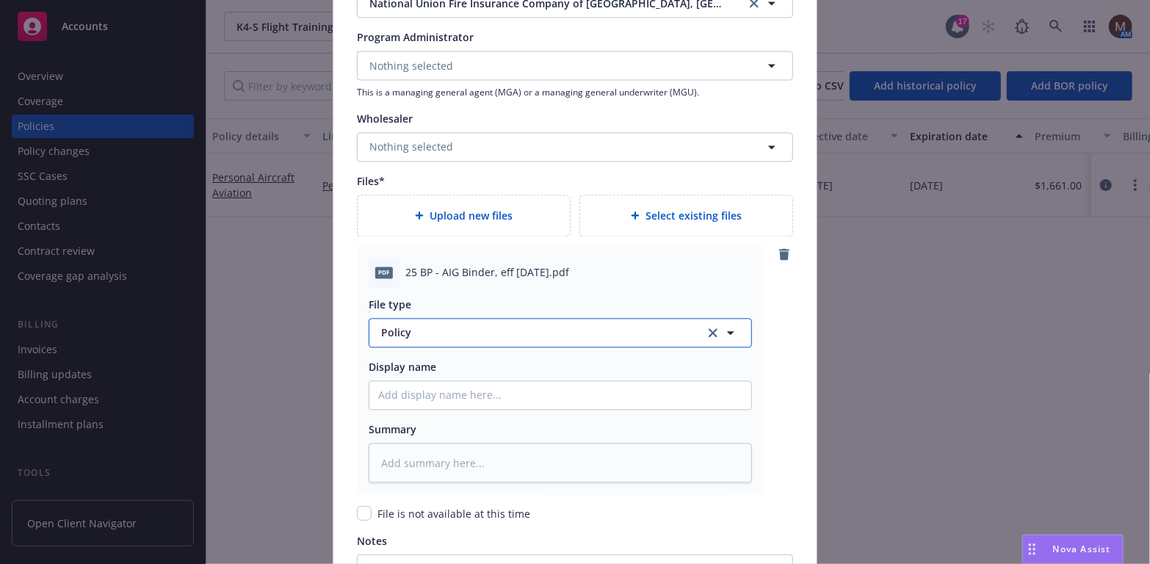
type textarea "x"
click at [728, 326] on icon "button" at bounding box center [731, 333] width 18 height 18
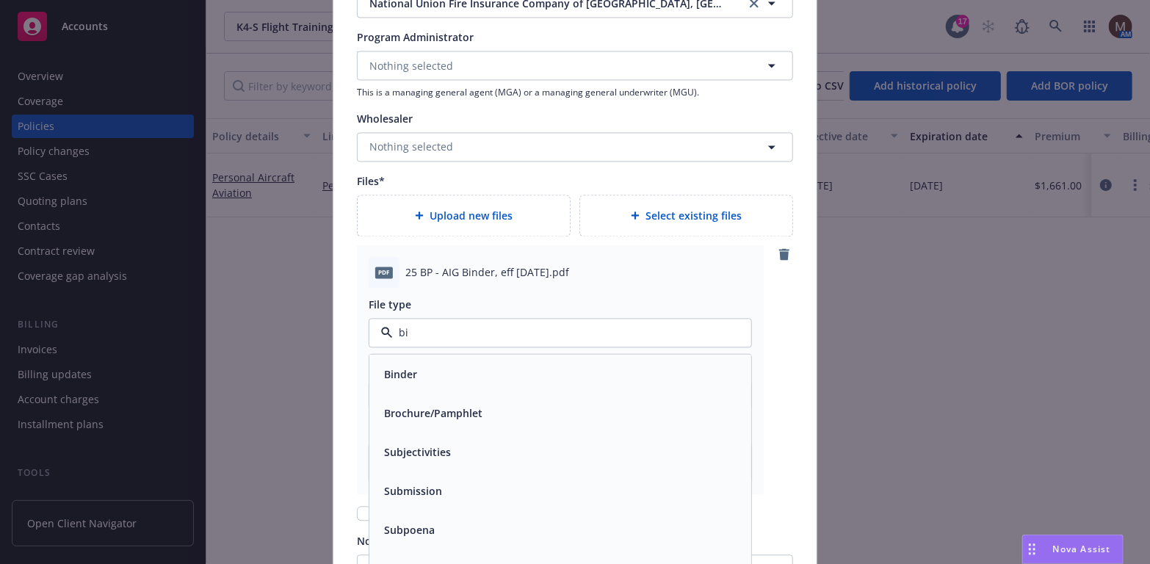
type input "bin"
click at [458, 368] on div "Binder" at bounding box center [560, 373] width 364 height 21
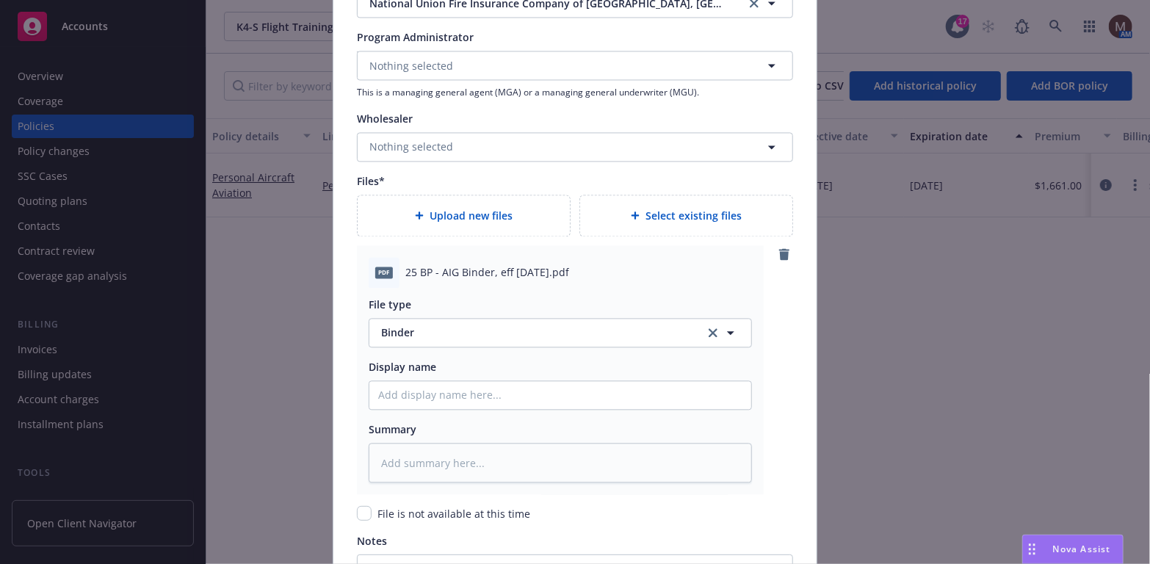
drag, startPoint x: 590, startPoint y: 272, endPoint x: 391, endPoint y: 264, distance: 199.8
click at [391, 264] on div "pdf 25 BP - AIG Binder, eff 08.14.2025.pdf" at bounding box center [560, 272] width 383 height 31
copy div "25 BP - AIG Binder, eff 08.14.2025.pdf"
click at [404, 392] on input "Policy display name" at bounding box center [560, 395] width 382 height 28
paste input "25 BP - AIG Binder, eff 08.14.2025.pdf"
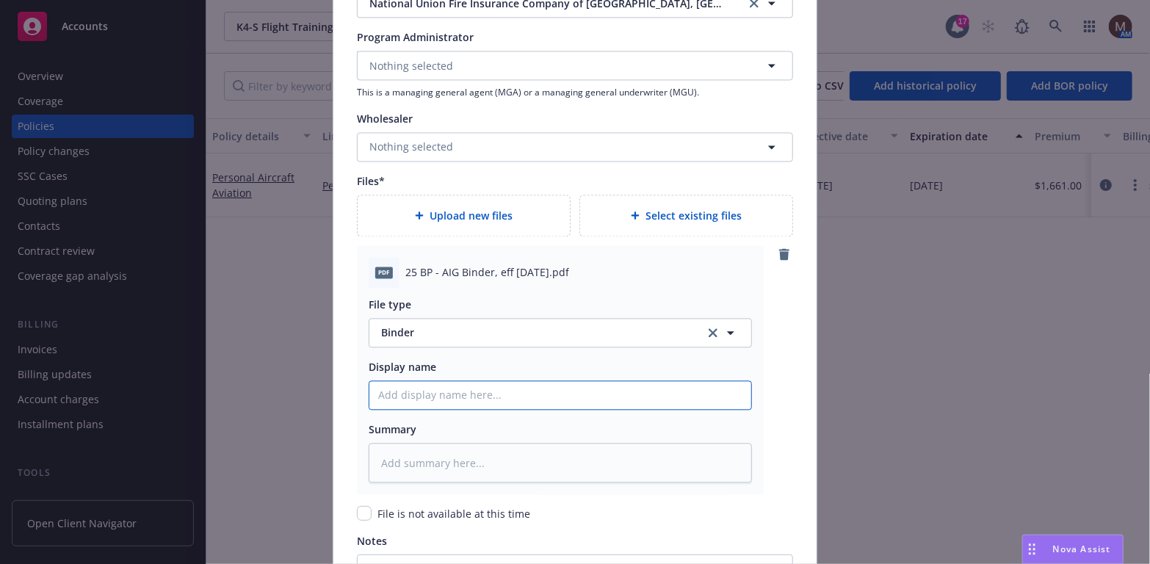
type textarea "x"
type input "25 BP - AIG Binder, eff 08.14.2025.pdf"
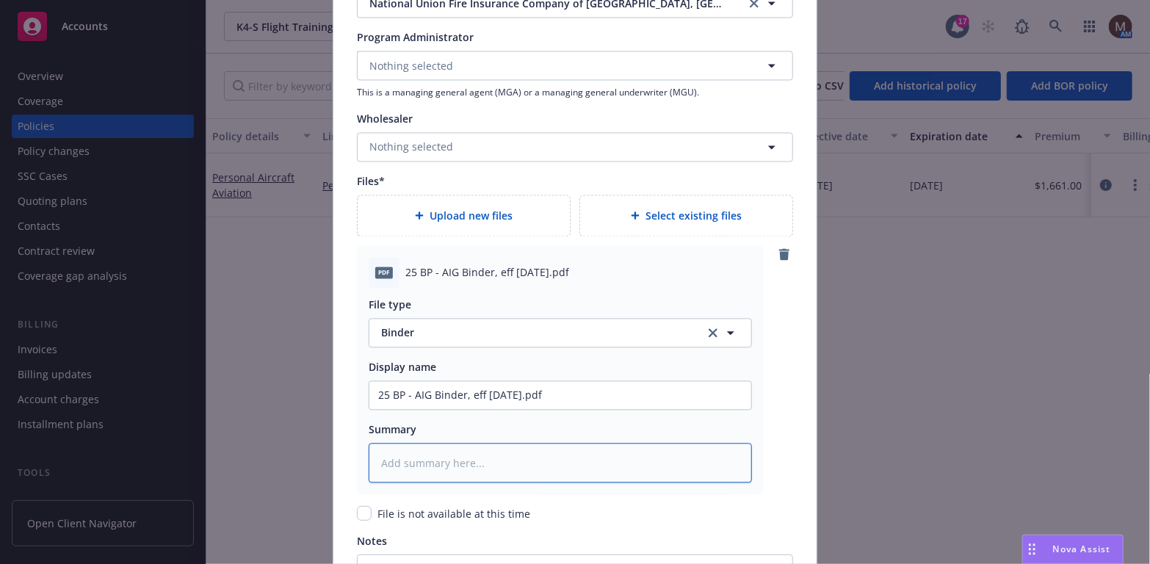
click at [410, 460] on textarea at bounding box center [560, 463] width 383 height 40
paste textarea "25 BP - AIG Binder, eff 08.14.2025.pdf"
type textarea "x"
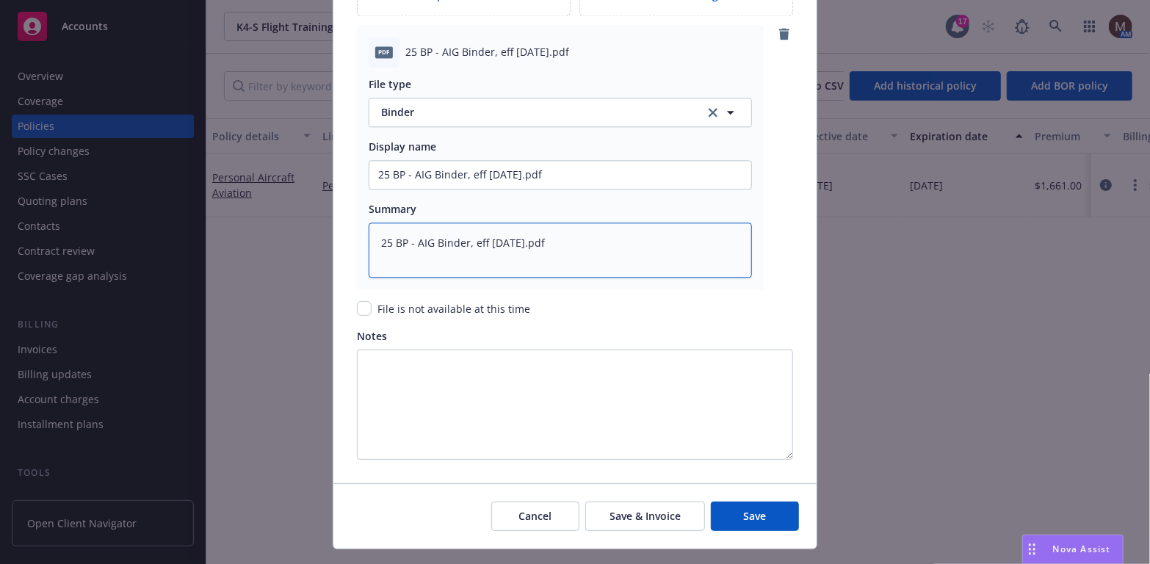
scroll to position [1792, 0]
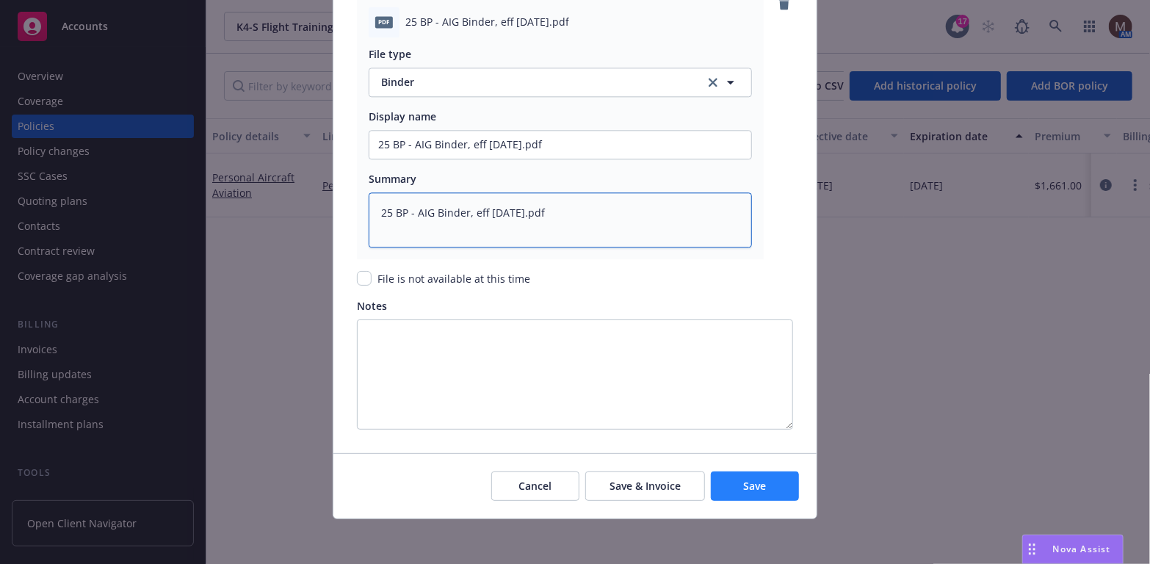
type textarea "25 BP - AIG Binder, eff 08.14.2025.pdf"
click at [752, 482] on span "Save" at bounding box center [755, 486] width 23 height 14
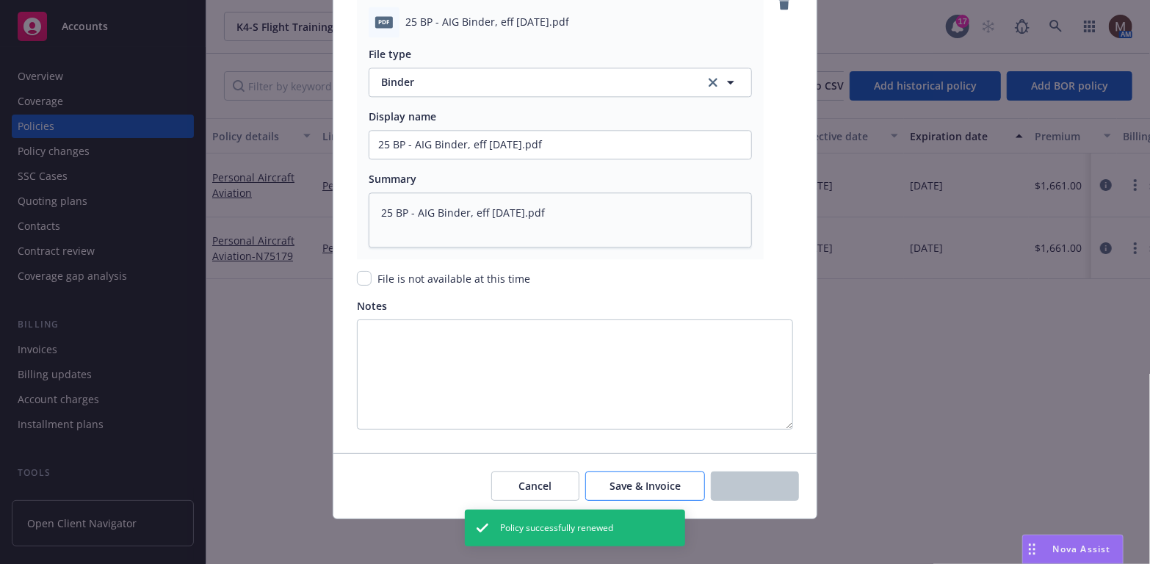
type textarea "x"
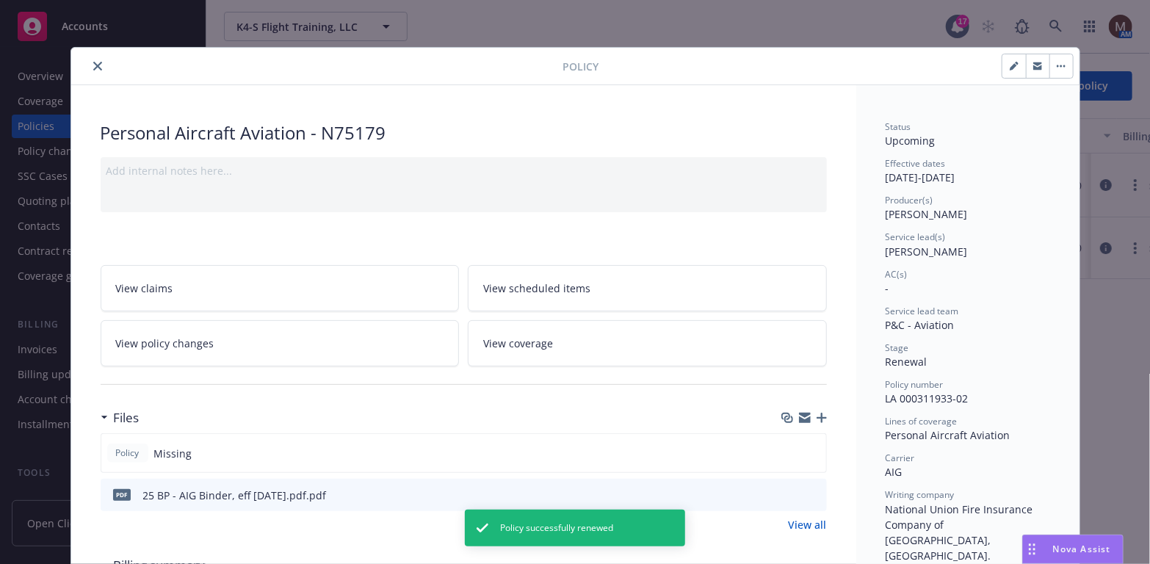
click at [95, 62] on icon "close" at bounding box center [97, 66] width 9 height 9
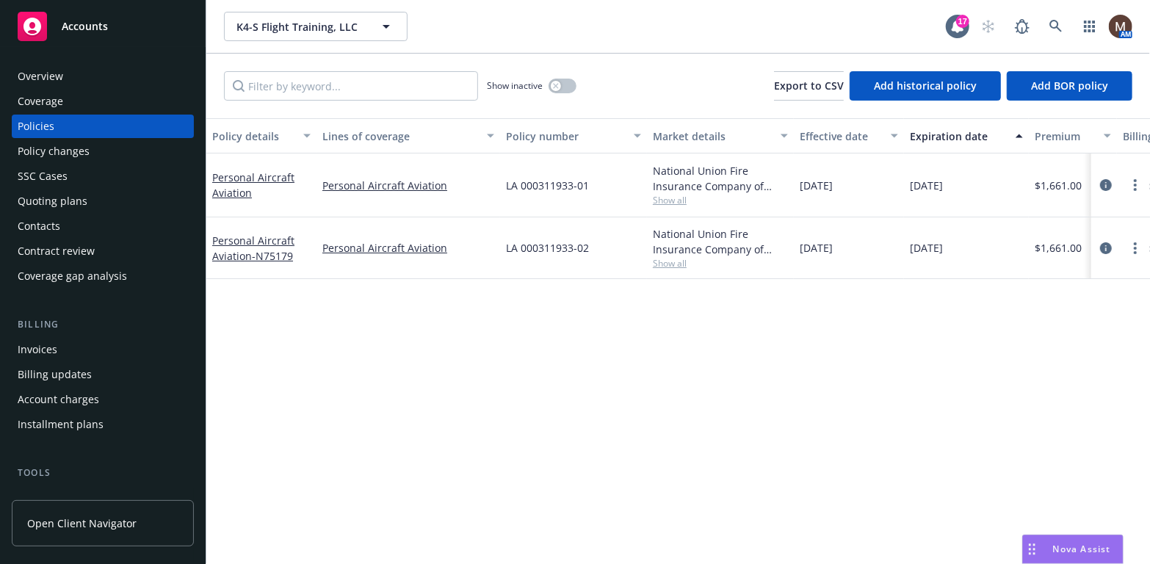
click at [70, 344] on div "Invoices" at bounding box center [103, 349] width 170 height 23
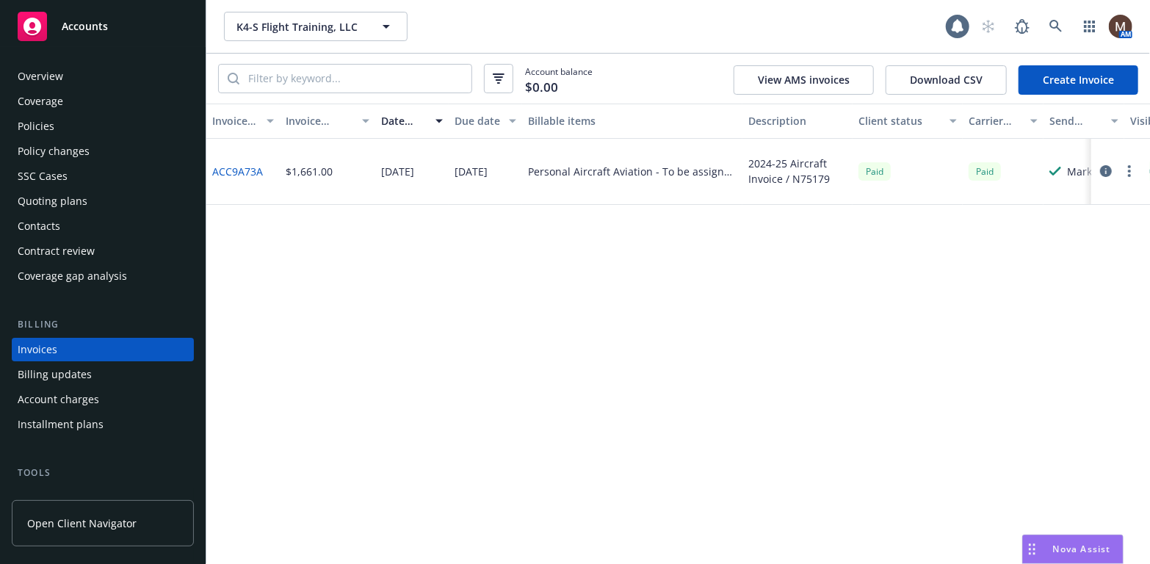
scroll to position [43, 0]
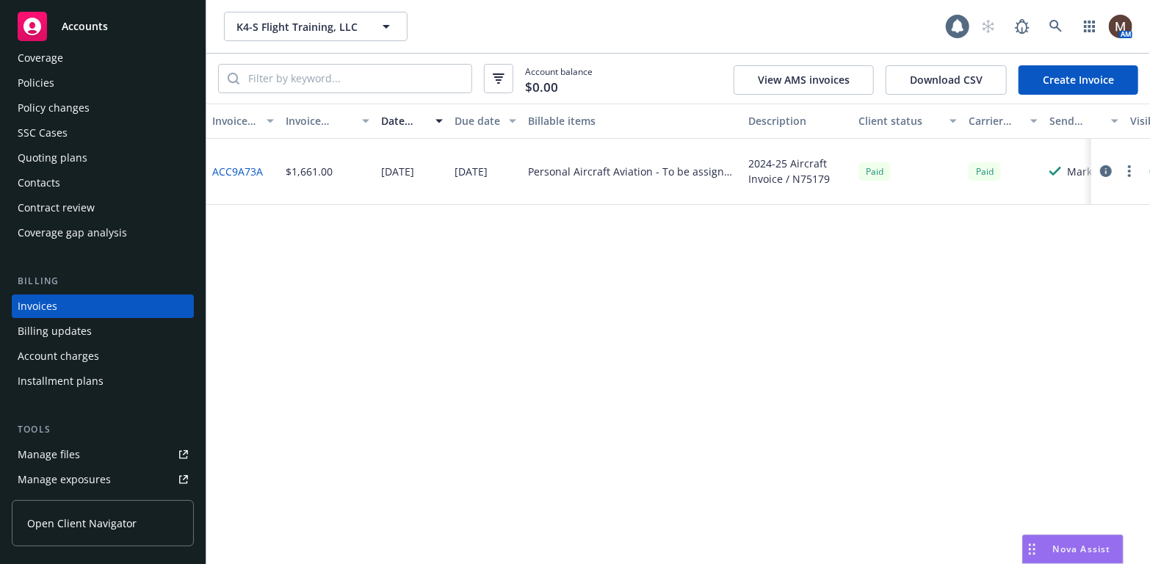
click at [1092, 73] on link "Create Invoice" at bounding box center [1078, 79] width 120 height 29
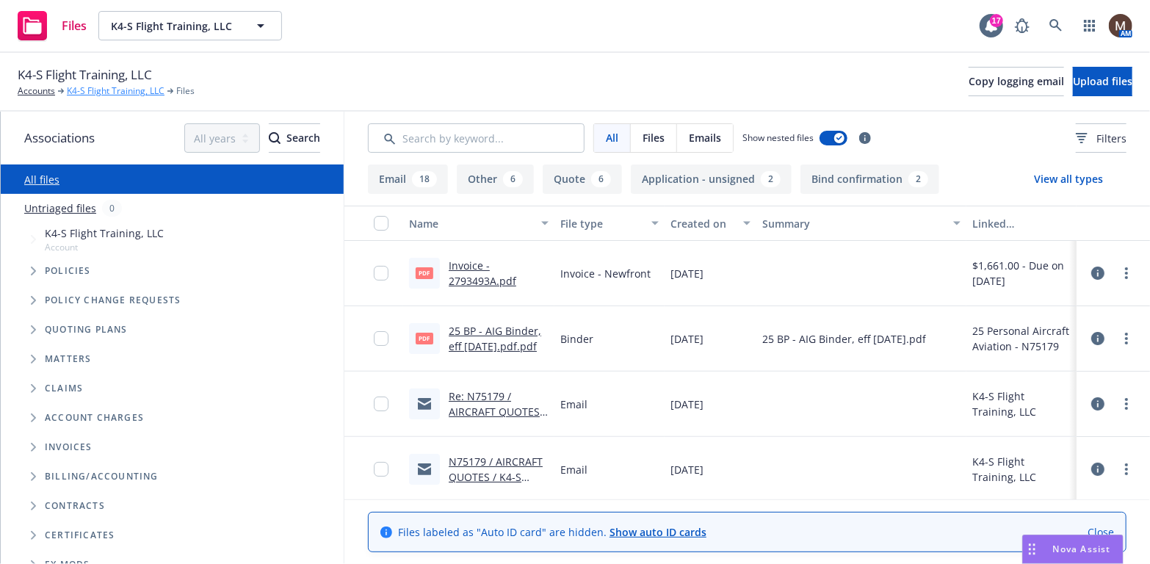
click at [127, 90] on link "K4-S Flight Training, LLC" at bounding box center [116, 90] width 98 height 13
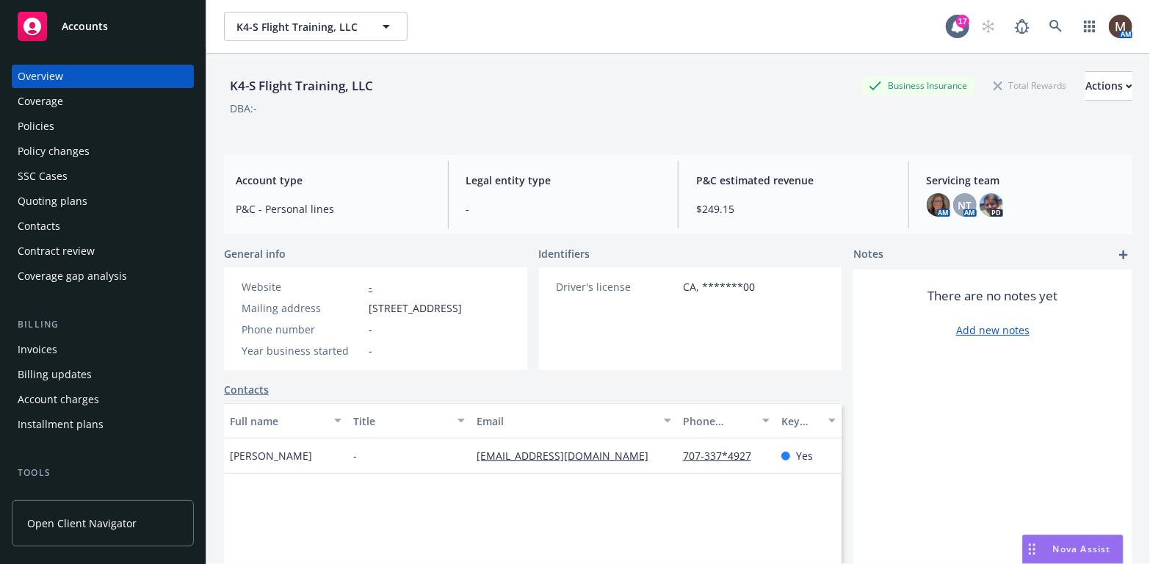
click at [37, 119] on div "Policies" at bounding box center [36, 126] width 37 height 23
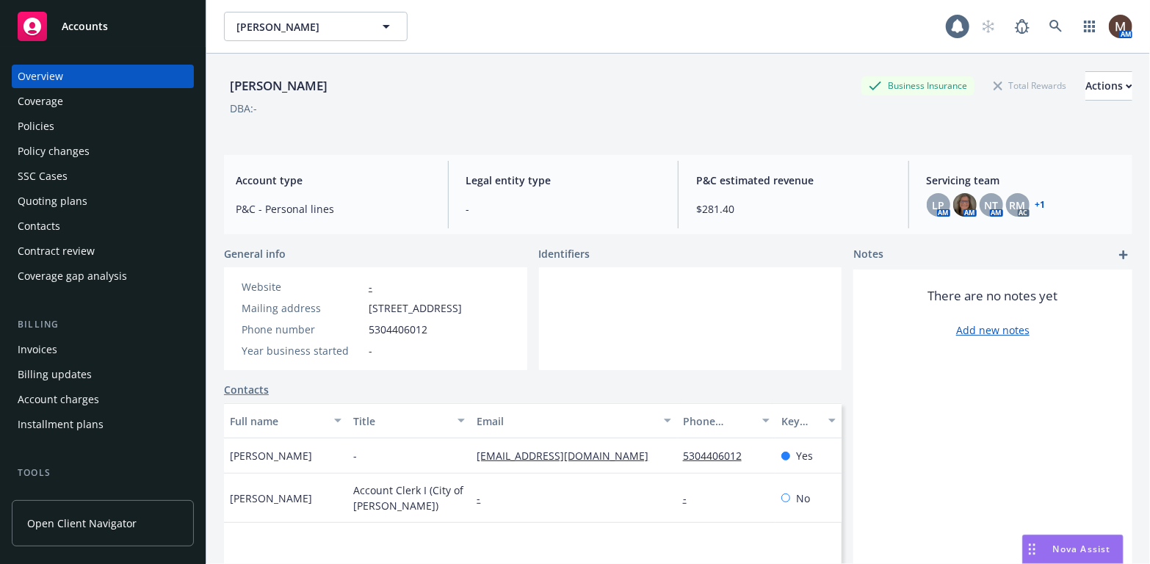
click at [58, 218] on div "Contacts" at bounding box center [39, 225] width 43 height 23
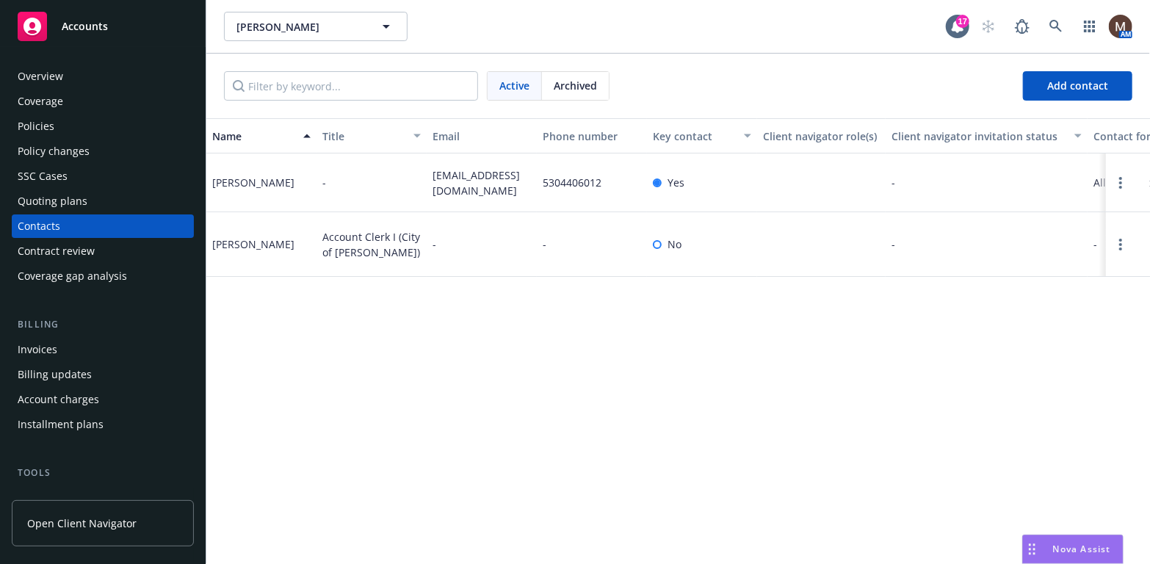
scroll to position [73, 0]
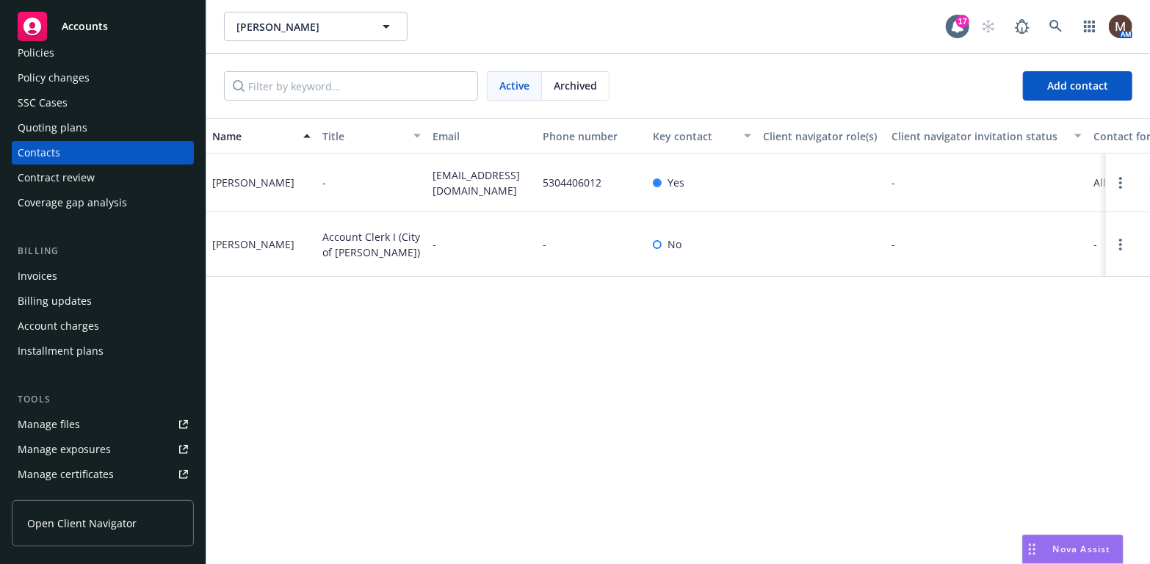
click at [75, 426] on div "Manage files" at bounding box center [49, 424] width 62 height 23
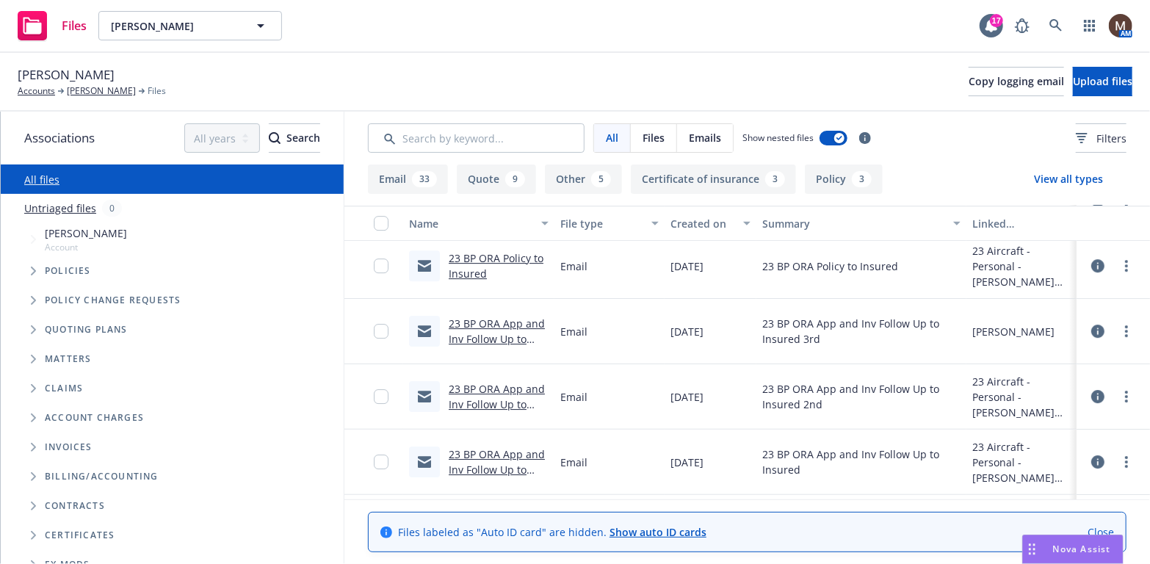
scroll to position [2496, 0]
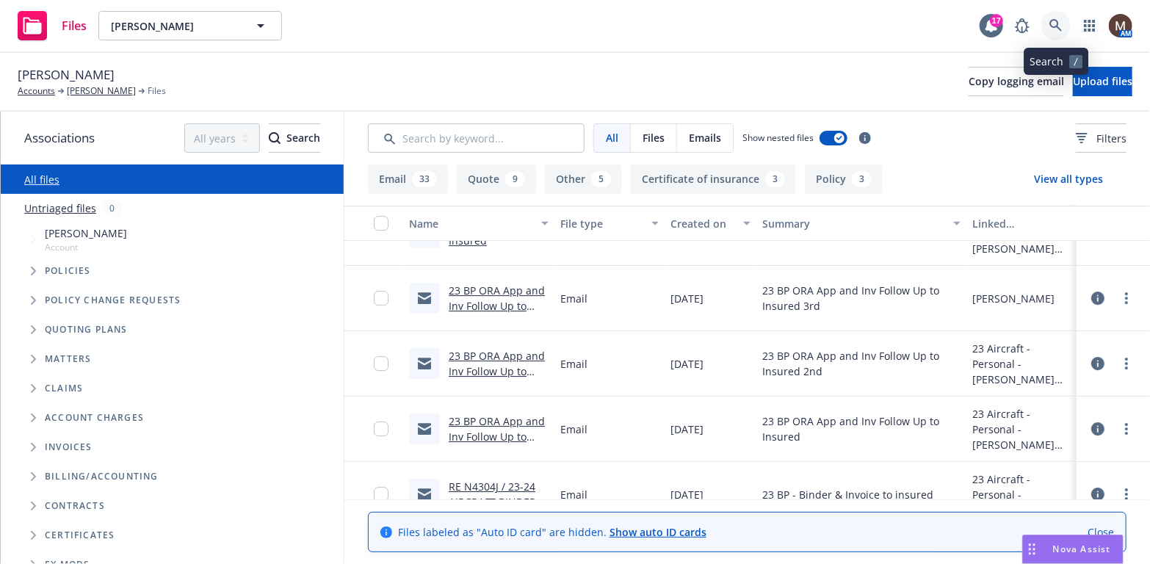
click at [1054, 22] on icon at bounding box center [1055, 25] width 13 height 13
click at [43, 87] on link "Accounts" at bounding box center [36, 90] width 37 height 13
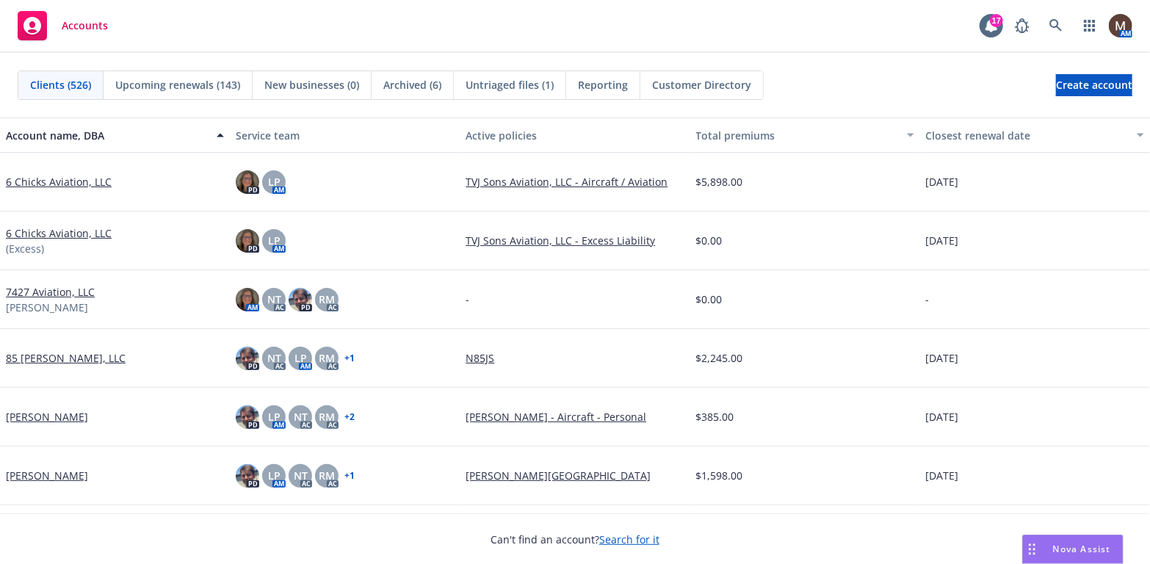
click at [184, 81] on span "Upcoming renewals (143)" at bounding box center [177, 84] width 125 height 15
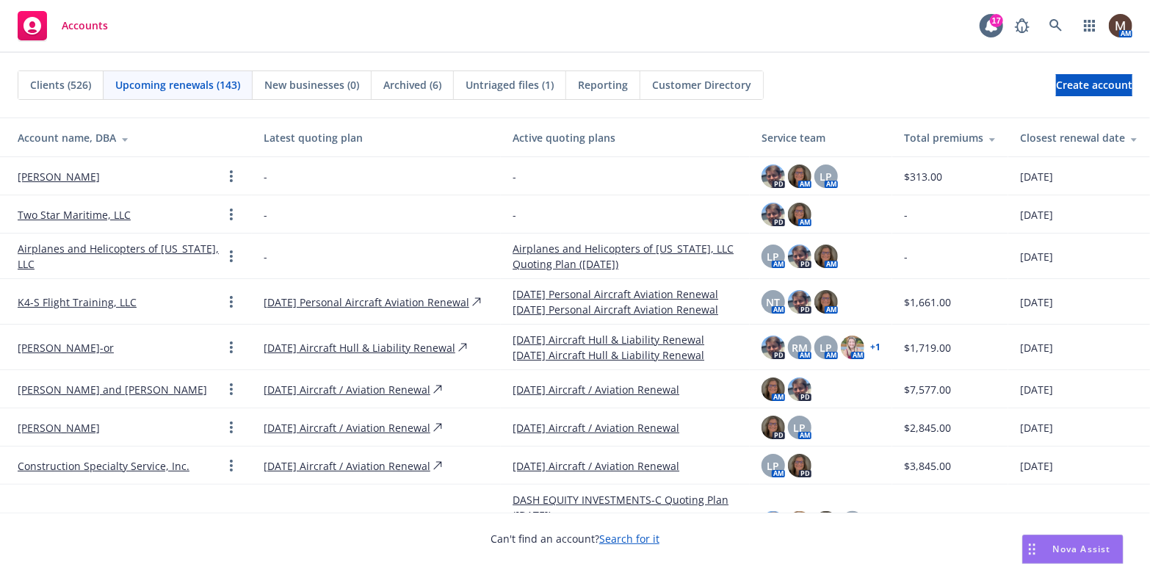
click at [1037, 138] on div "Closest renewal date" at bounding box center [1079, 137] width 118 height 15
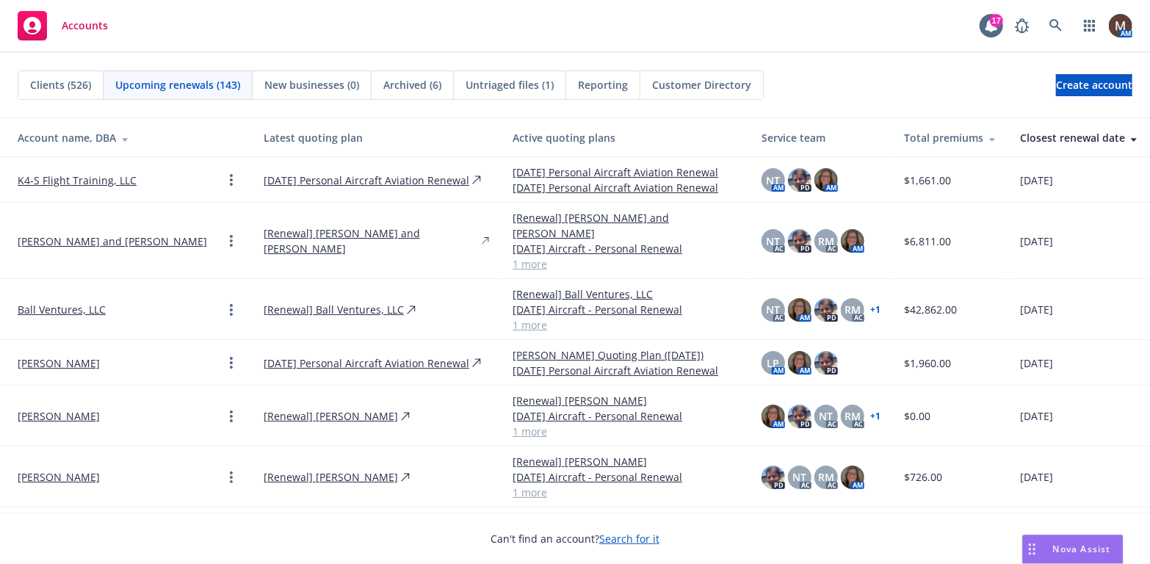
scroll to position [147, 0]
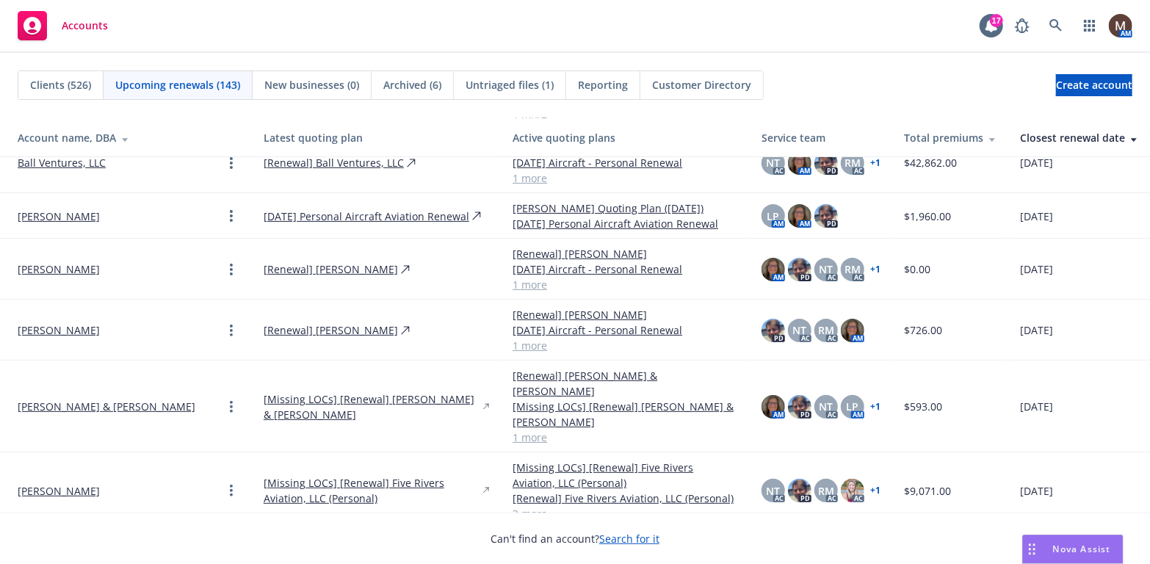
click at [155, 399] on link "Michael Benedetti & Scott Bailey" at bounding box center [107, 406] width 178 height 15
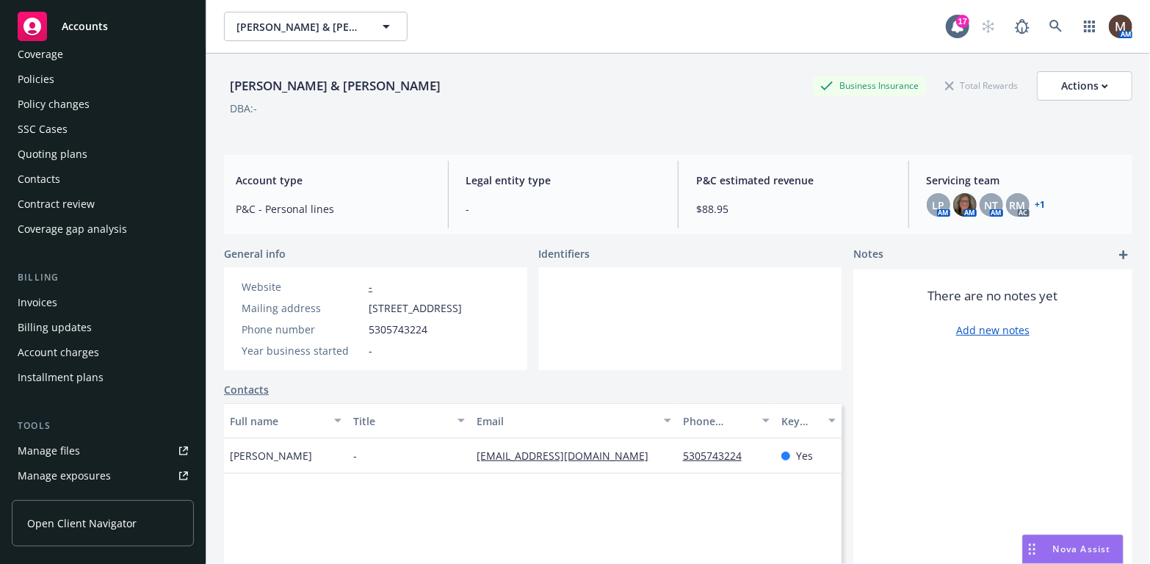
scroll to position [73, 0]
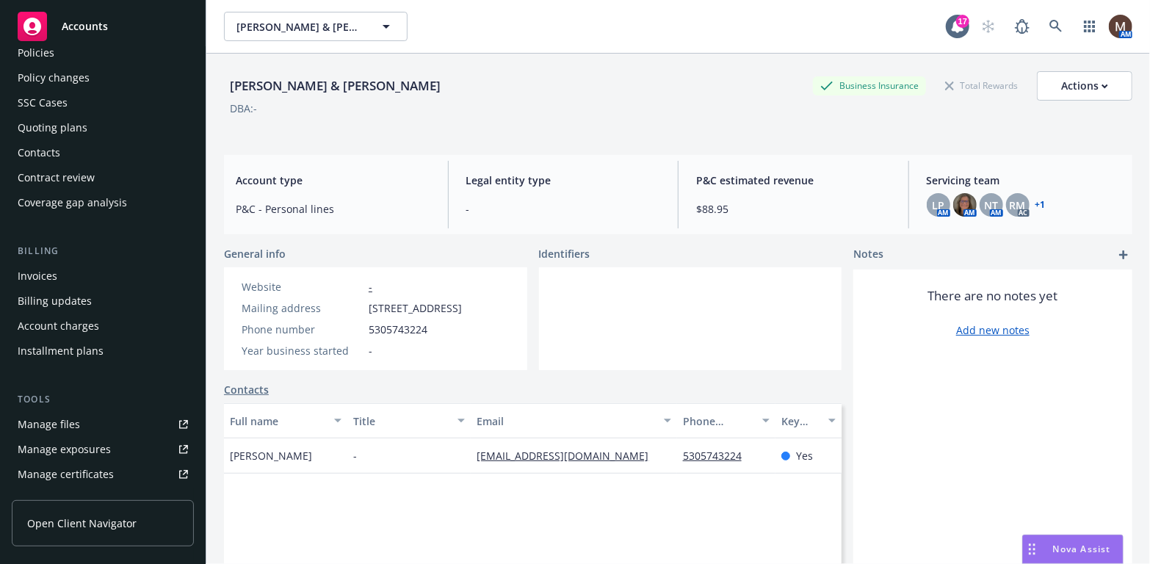
click at [104, 424] on link "Manage files" at bounding box center [103, 424] width 182 height 23
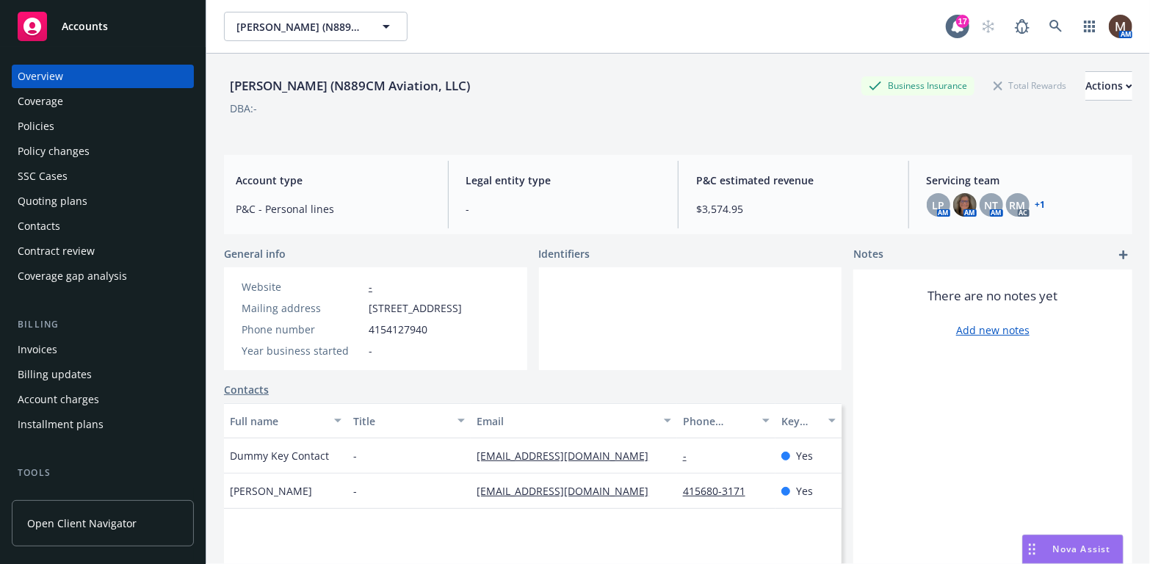
click at [58, 128] on div "Policies" at bounding box center [103, 126] width 170 height 23
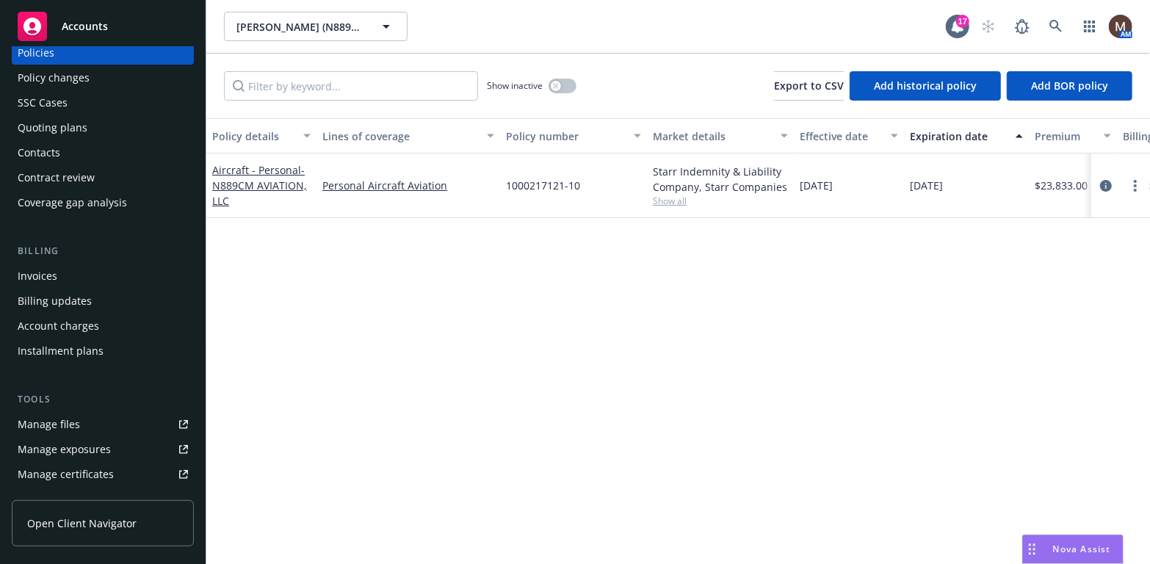
scroll to position [147, 0]
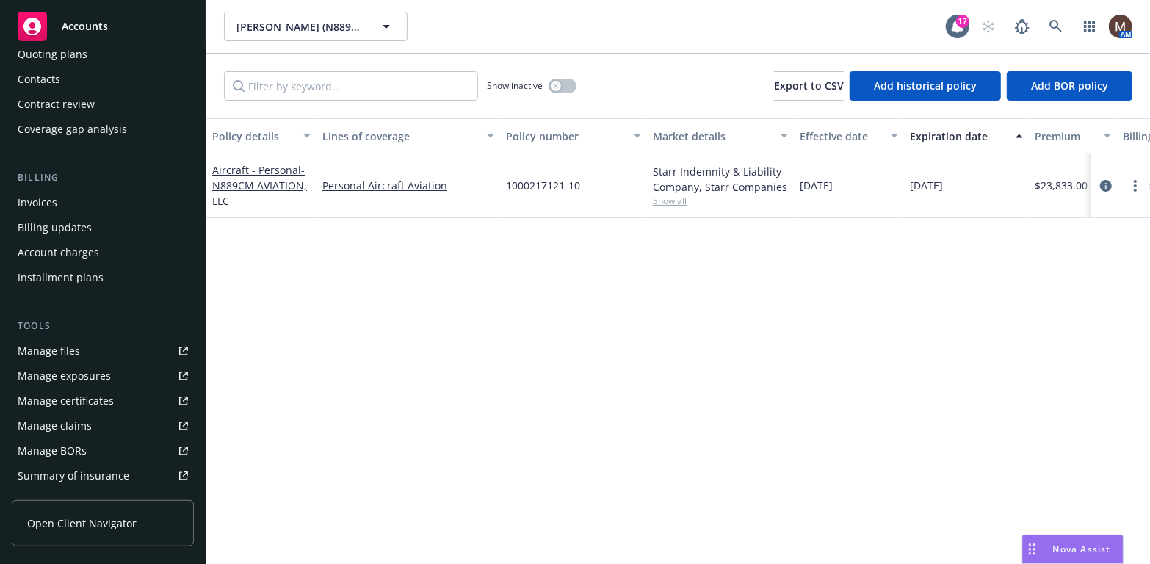
click at [84, 347] on link "Manage files" at bounding box center [103, 350] width 182 height 23
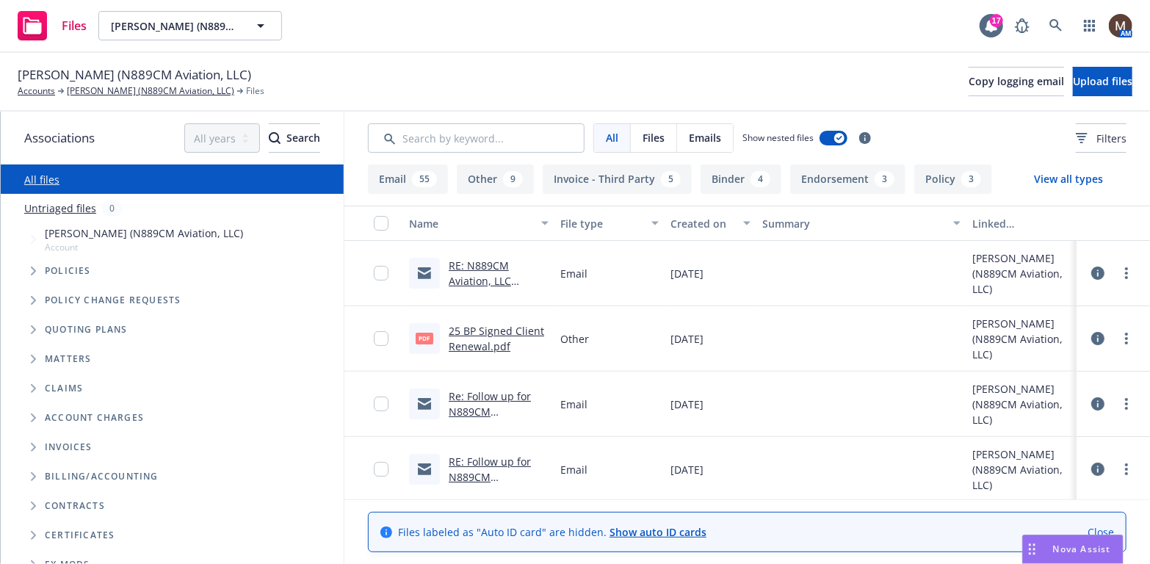
click at [466, 269] on link "RE: N889CM Aviation, LLC (Control Num: 2365591)" at bounding box center [483, 288] width 69 height 60
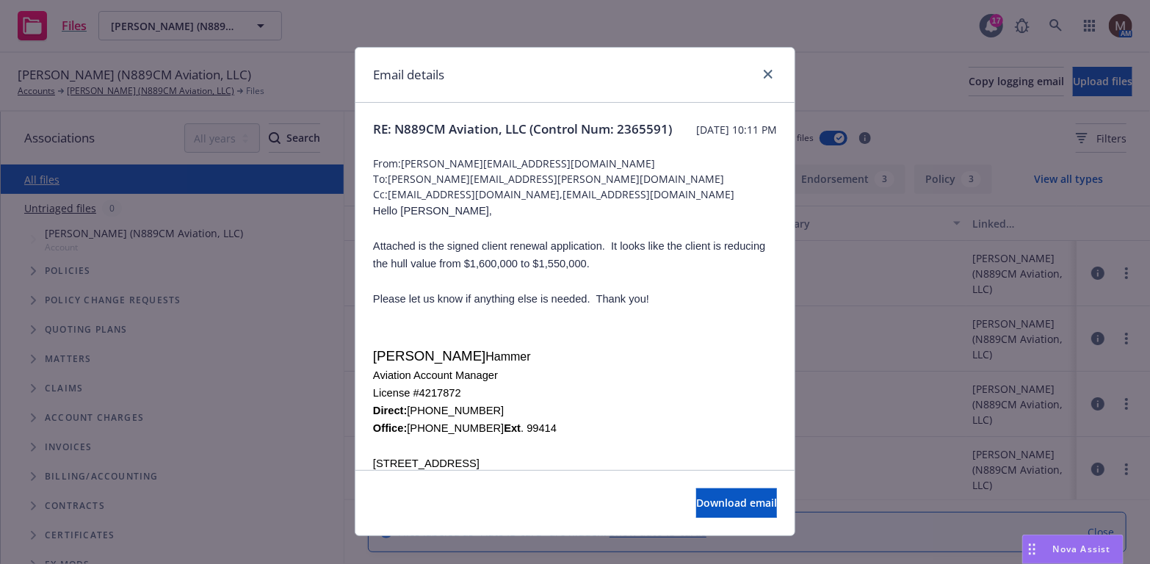
click at [763, 63] on div "Email details" at bounding box center [574, 75] width 439 height 55
click at [763, 72] on icon "close" at bounding box center [767, 74] width 9 height 9
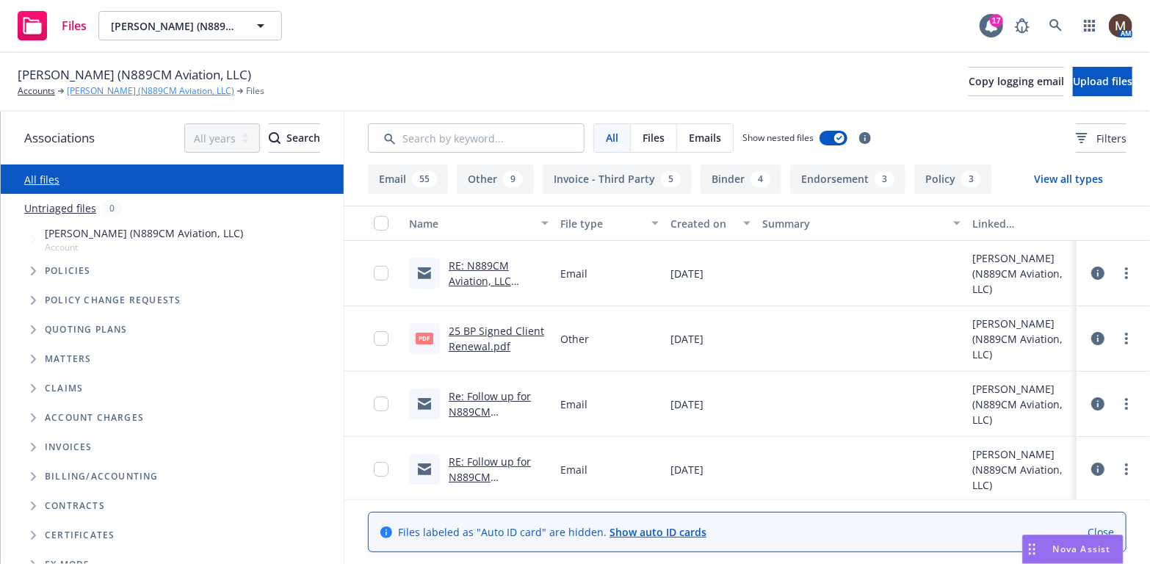
click at [172, 89] on link "[PERSON_NAME] (N889CM Aviation, LLC)" at bounding box center [150, 90] width 167 height 13
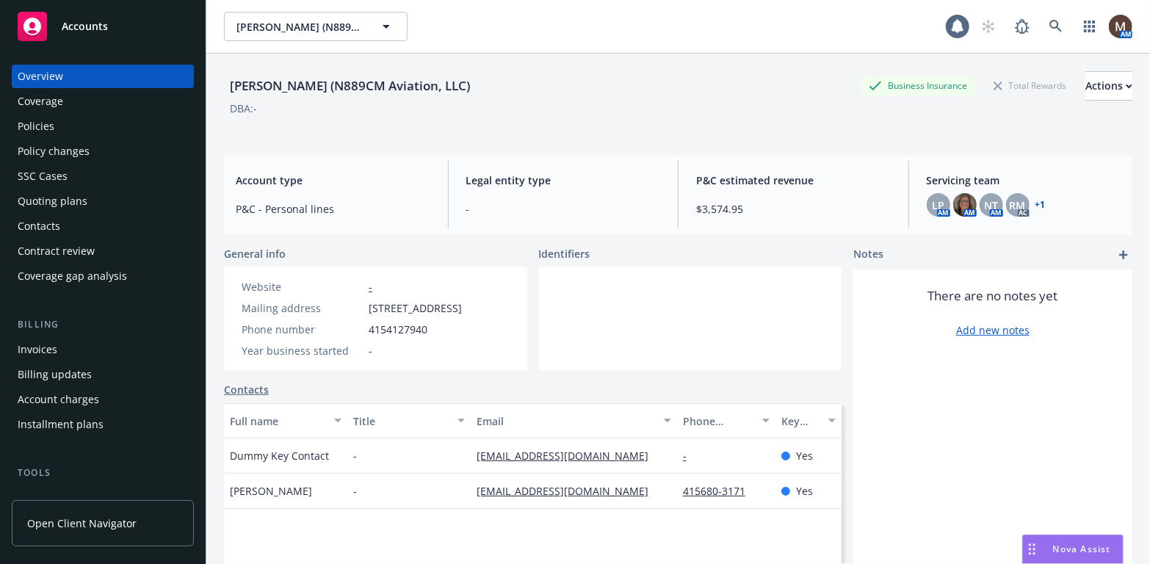
click at [60, 123] on div "Policies" at bounding box center [103, 126] width 170 height 23
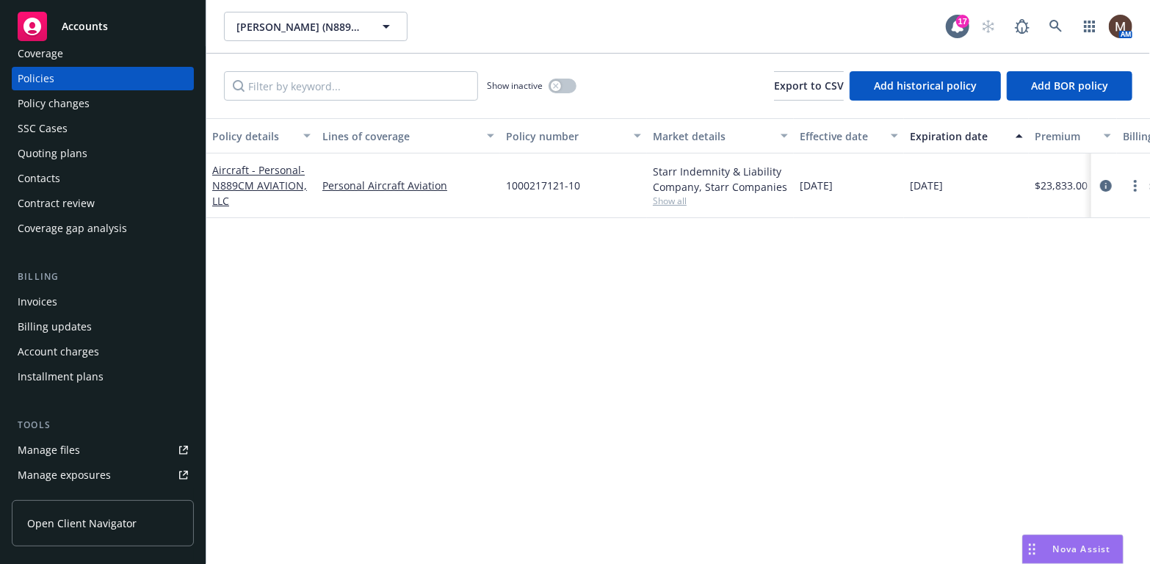
scroll to position [73, 0]
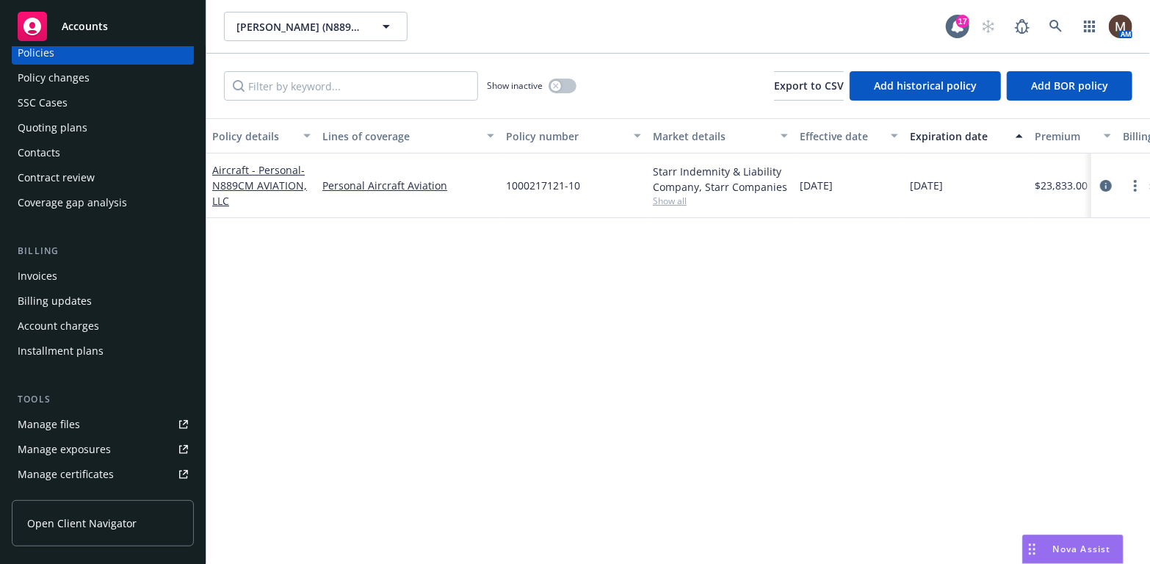
click at [70, 418] on div "Manage files" at bounding box center [49, 424] width 62 height 23
click at [81, 423] on link "Manage files" at bounding box center [103, 424] width 182 height 23
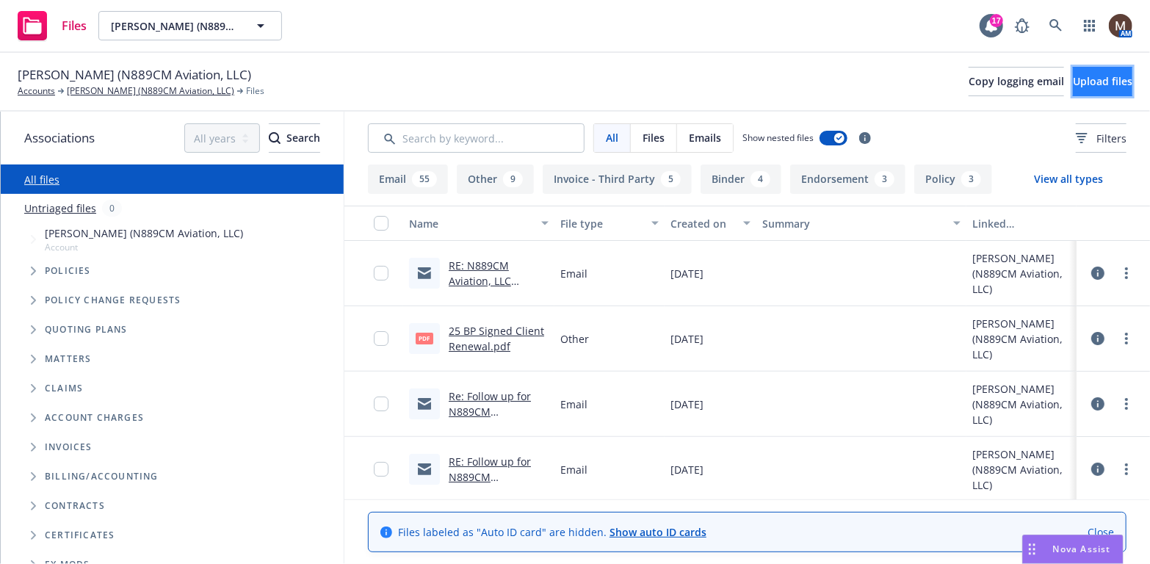
click at [1073, 73] on button "Upload files" at bounding box center [1102, 81] width 59 height 29
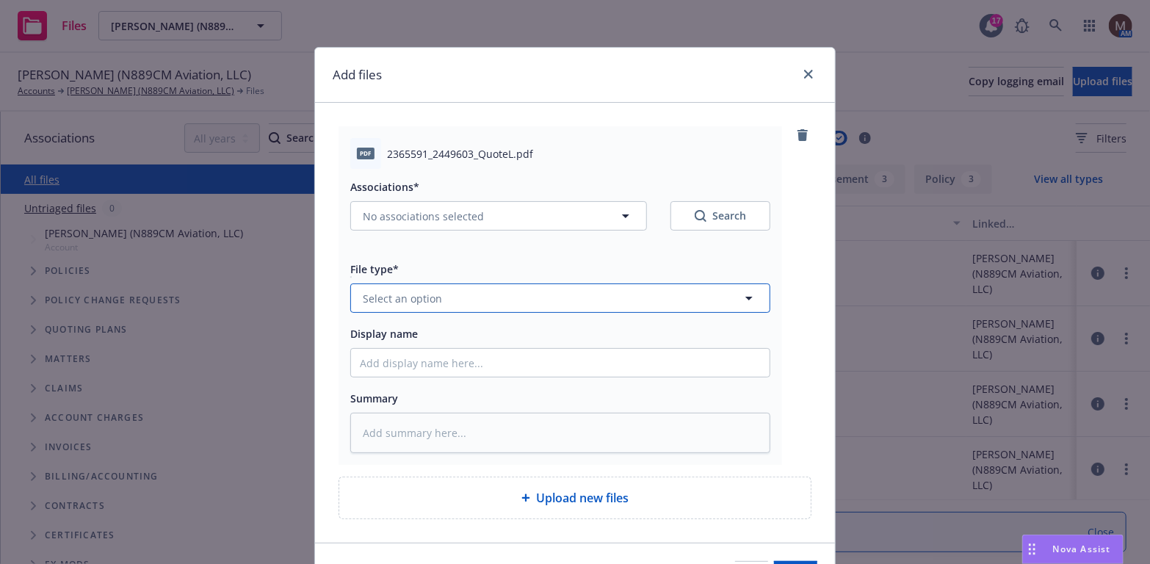
click at [744, 293] on icon "button" at bounding box center [749, 298] width 18 height 18
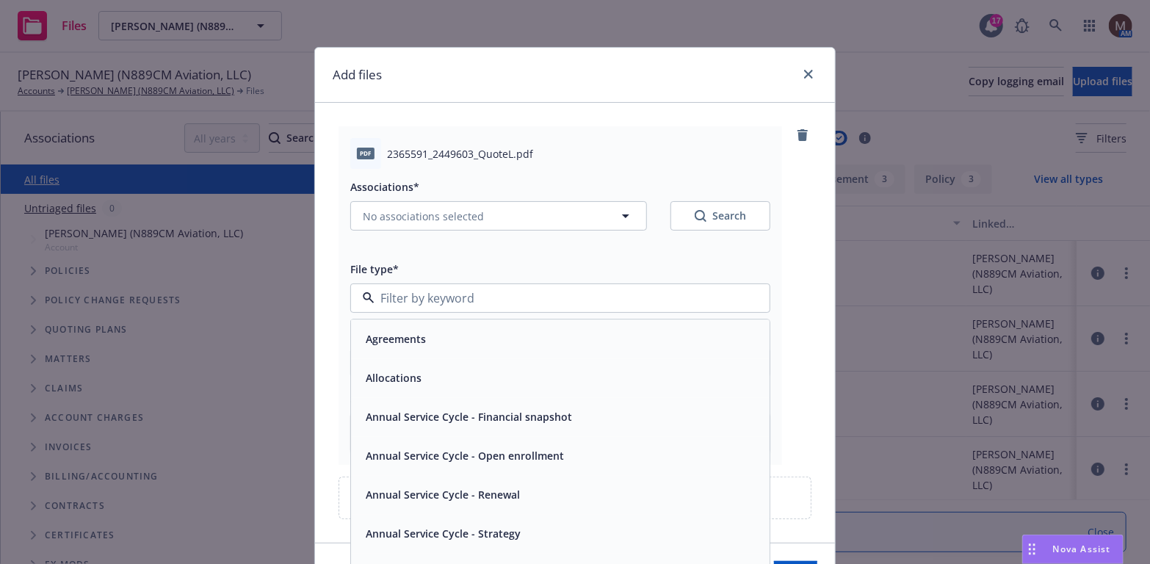
type input "q"
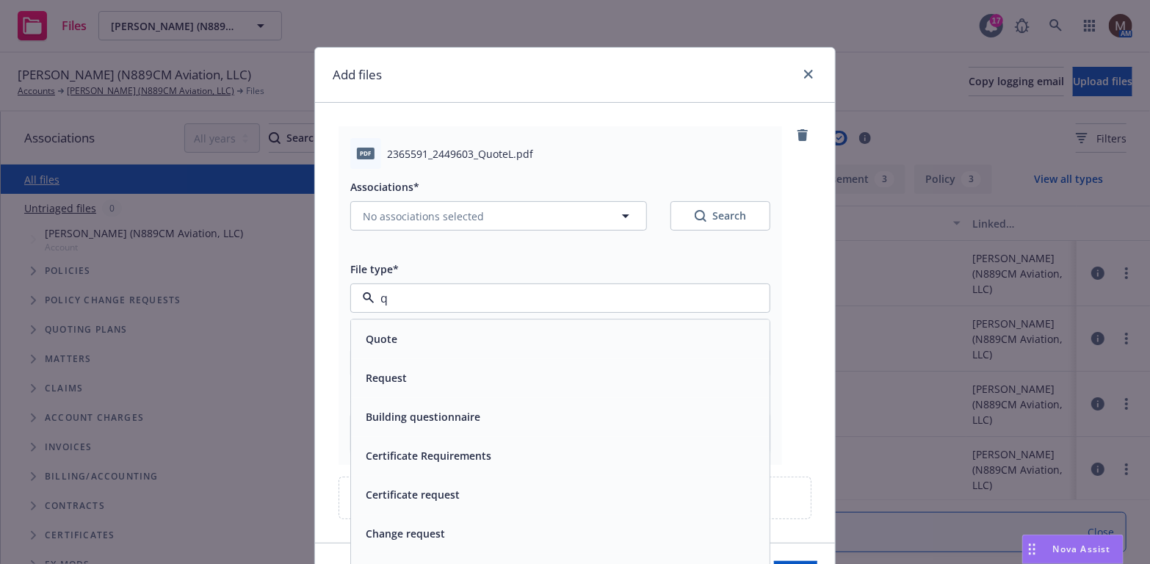
click at [385, 339] on span "Quote" at bounding box center [382, 339] width 32 height 15
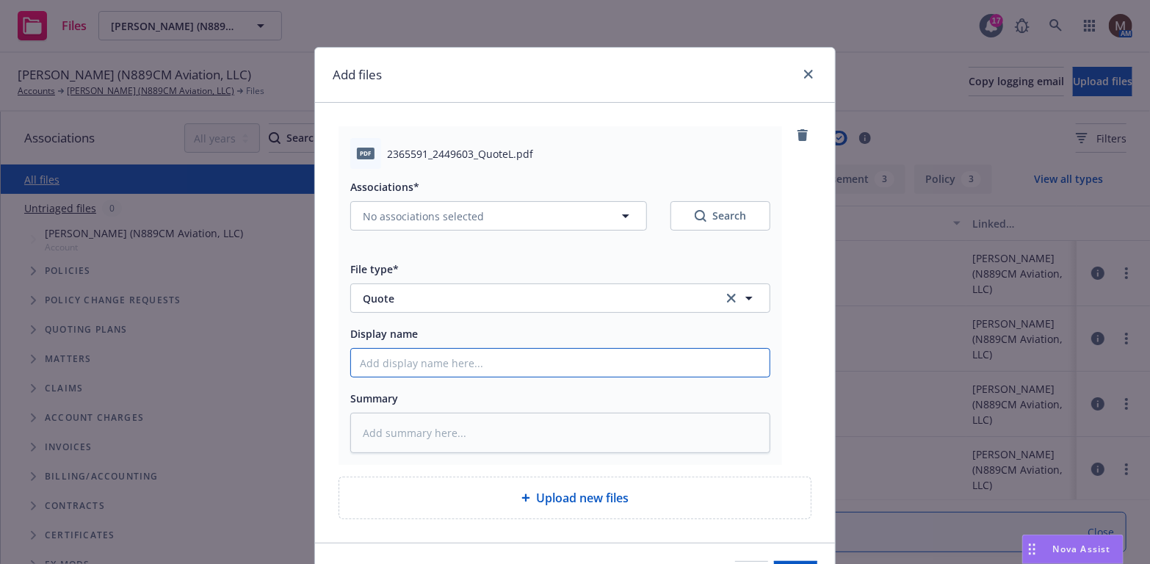
drag, startPoint x: 401, startPoint y: 358, endPoint x: 387, endPoint y: 358, distance: 14.0
click at [401, 358] on input "Display name" at bounding box center [560, 363] width 418 height 28
type textarea "x"
type input "2"
type textarea "x"
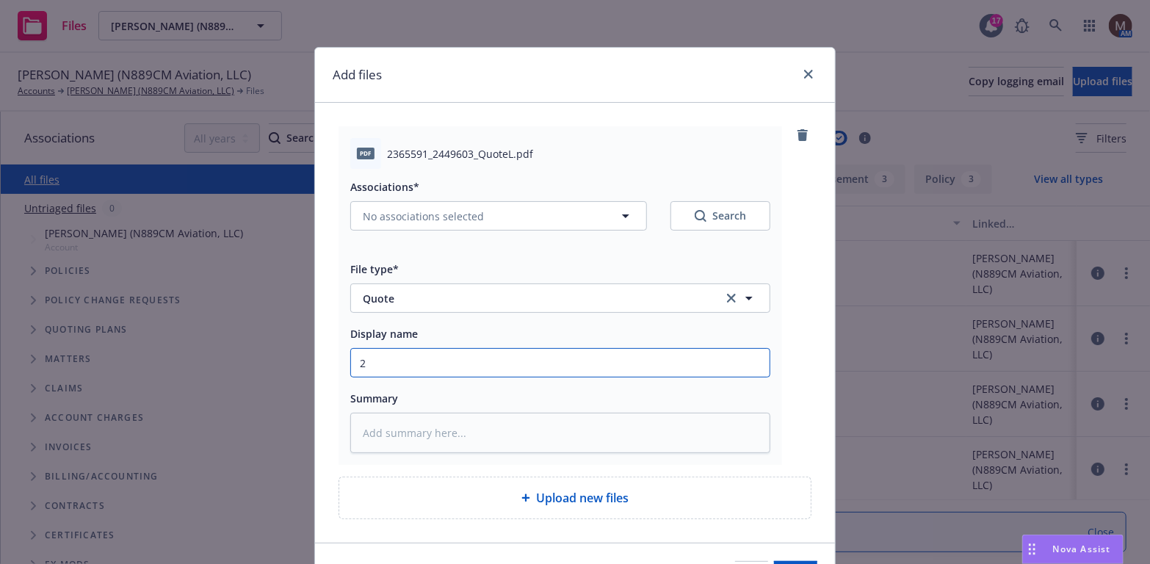
type input "25"
type textarea "x"
type input "25"
type textarea "x"
type input "25 B"
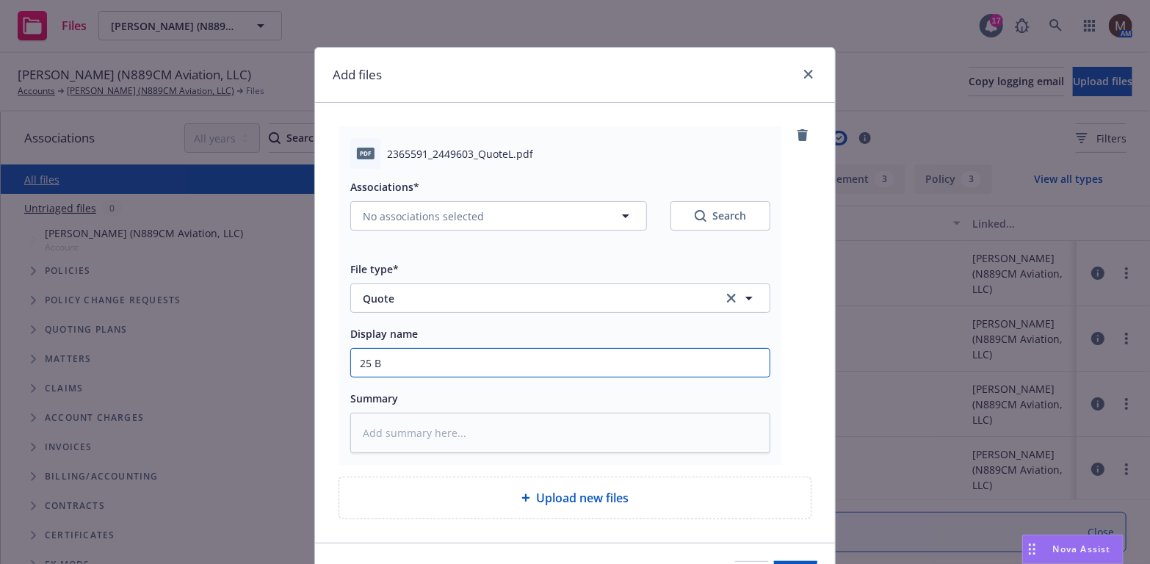
type textarea "x"
type input "25 BP"
type textarea "x"
type input "25 BP"
type textarea "x"
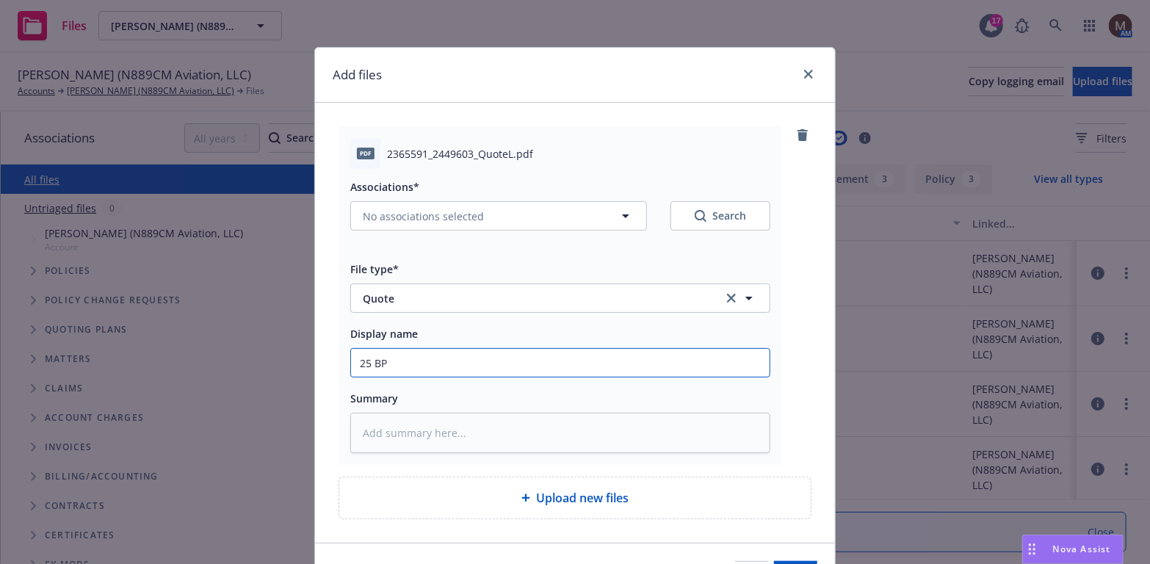
type input "25 BP -"
type textarea "x"
type input "25 BP -"
type textarea "x"
type input "25 BP - C"
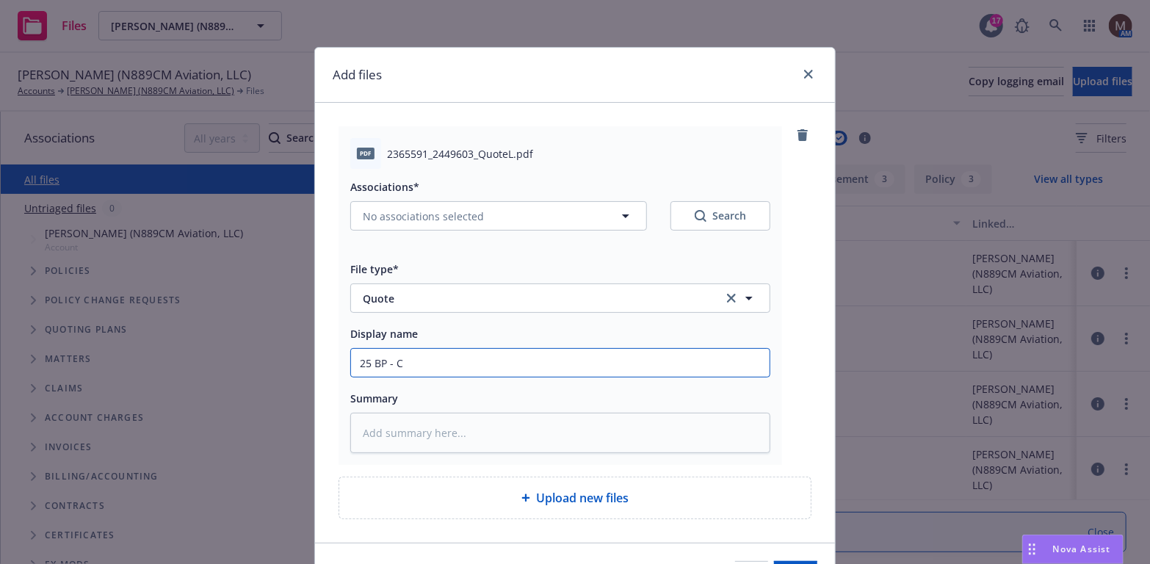
type textarea "x"
type input "25 BP - CV"
type textarea "x"
type input "25 BP - CVS"
type textarea "x"
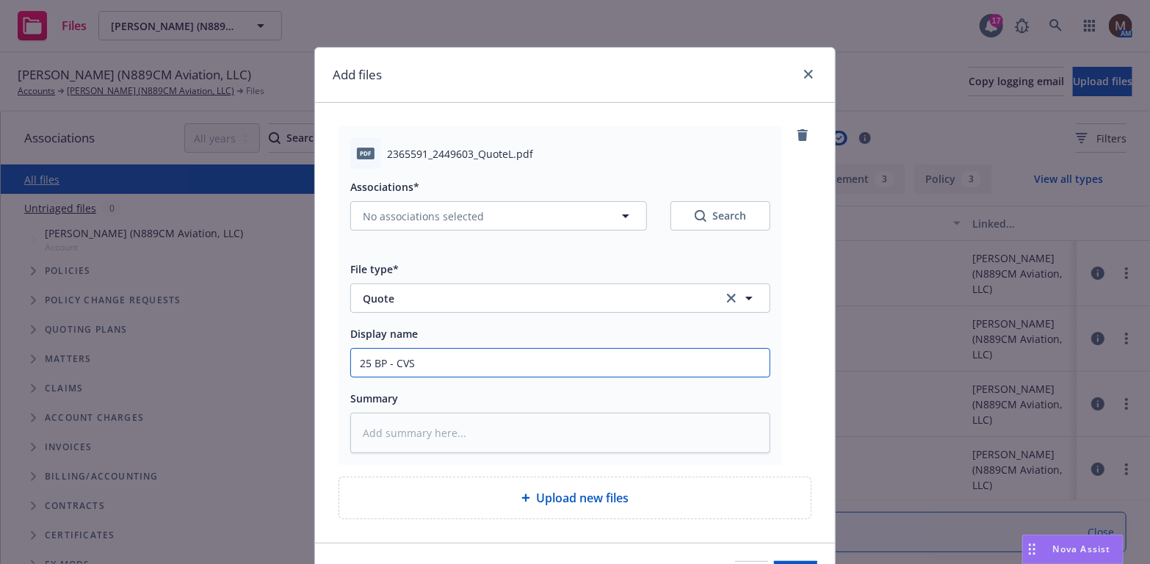
type input "25 BP - CVS"
type textarea "x"
type input "25 BP - CVS Q"
type textarea "x"
type input "25 BP - CVS Qu"
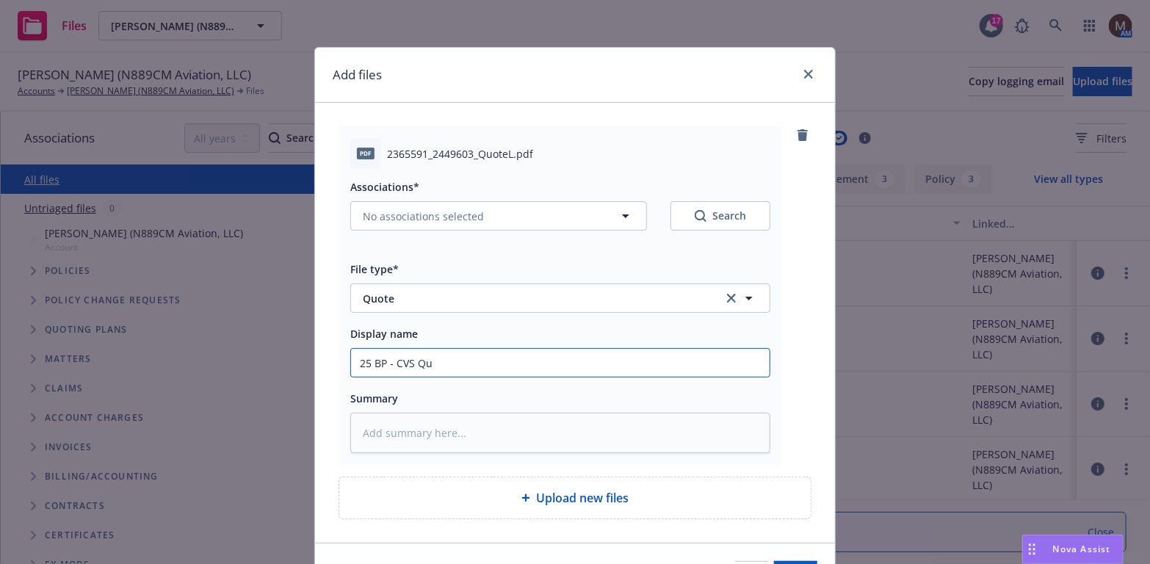
type textarea "x"
type input "25 BP - CVS Quo"
type textarea "x"
type input "25 BP - CVS Quot"
type textarea "x"
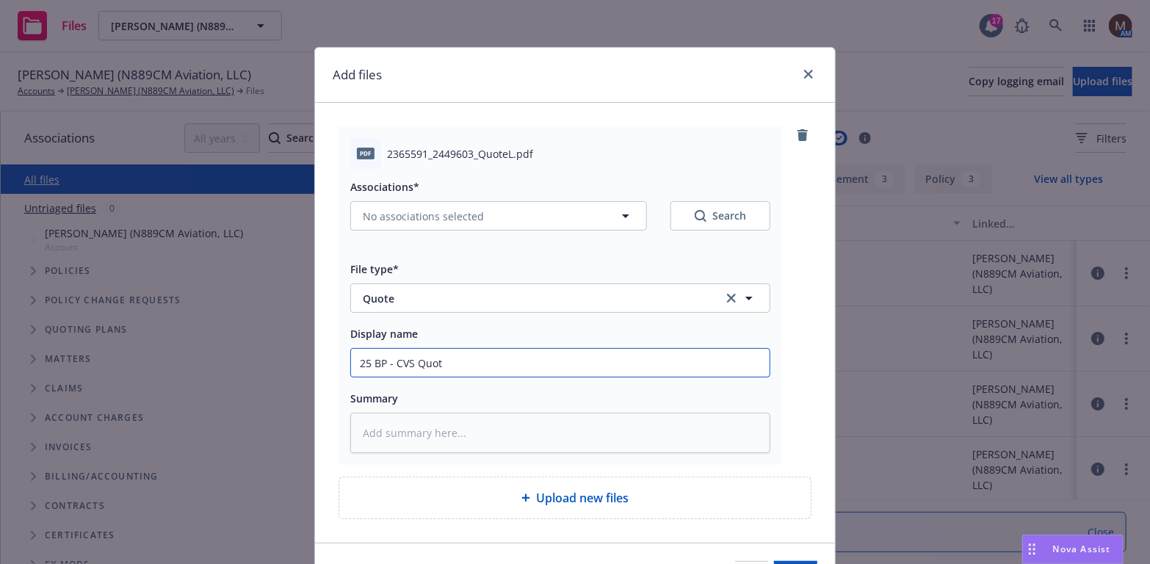
type input "25 BP - CVS Quote"
type textarea "x"
type input "25 BP - CVS Quote,"
type textarea "x"
type input "25 BP - CVS Quote,"
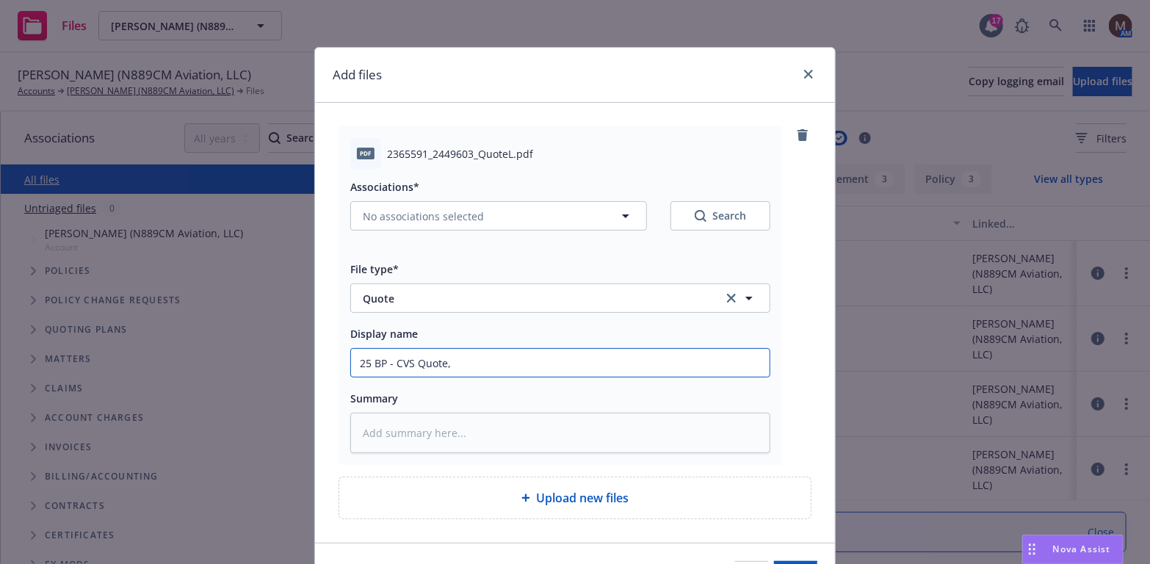
click at [457, 362] on input "25 BP - CVS Quote," at bounding box center [560, 363] width 418 height 28
type textarea "x"
type input "25 BP - CVS Quote, $2"
type textarea "x"
type input "25 BP - CVS Quote, $23"
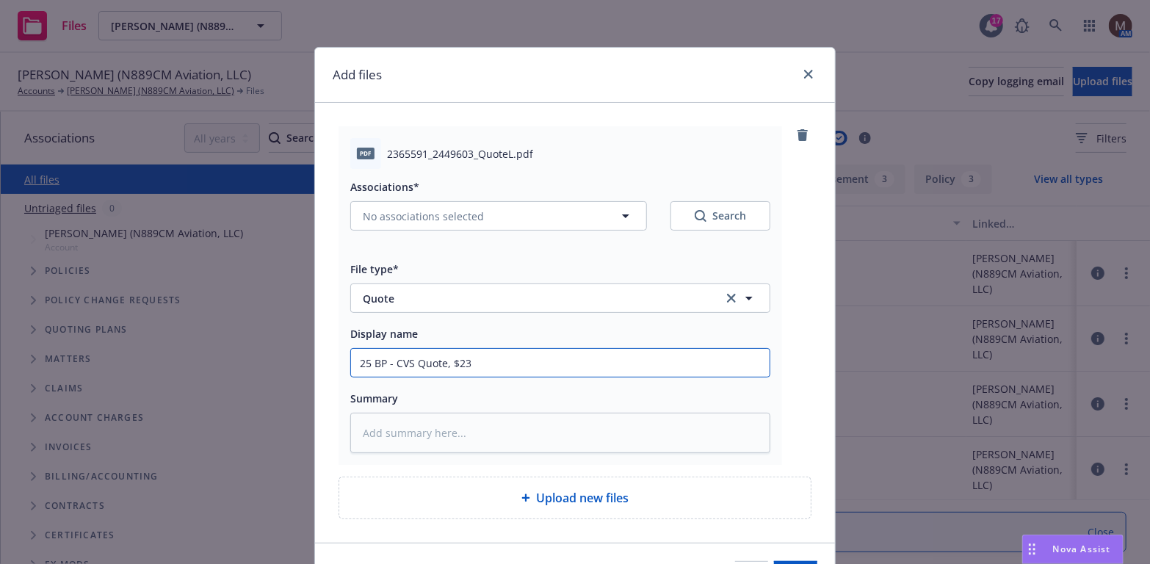
type textarea "x"
type input "25 BP - CVS Quote, $23,"
type textarea "x"
type input "25 BP - CVS Quote, $23,2"
type textarea "x"
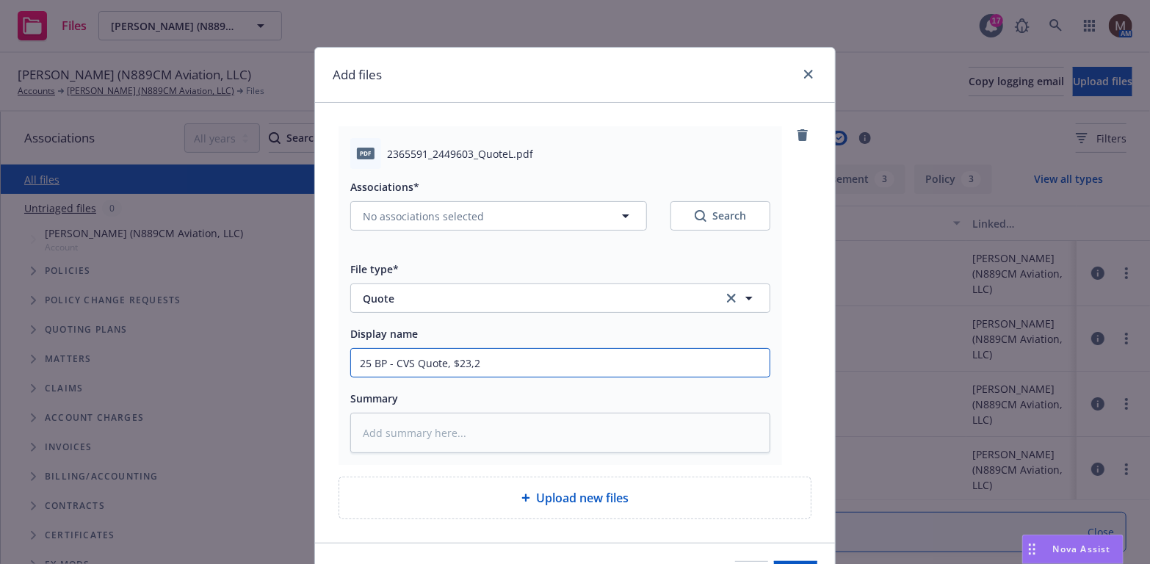
type input "25 BP - CVS Quote, $23,22"
type textarea "x"
drag, startPoint x: 509, startPoint y: 365, endPoint x: 247, endPoint y: 365, distance: 262.1
click at [247, 365] on div "Add files pdf 2365591_2449603_QuoteL.pdf Associations* No associations selected…" at bounding box center [575, 282] width 1150 height 564
type input "25 BP - CVS Quote, $23,225"
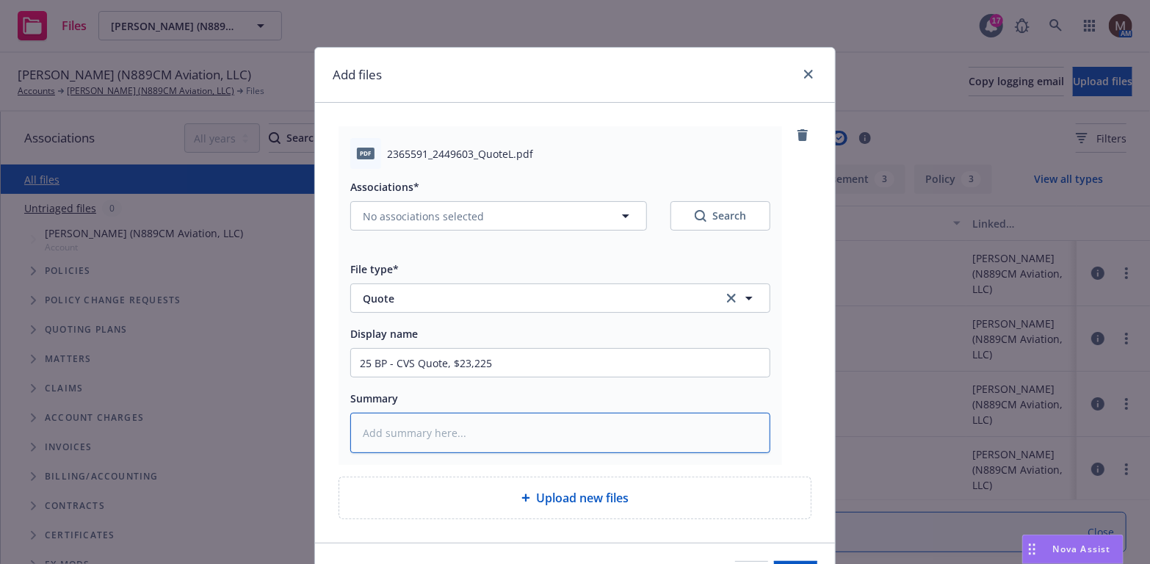
click at [407, 432] on textarea at bounding box center [560, 433] width 420 height 40
paste textarea "--------------------------- Windows - Application Error -----------------------…"
type textarea "x"
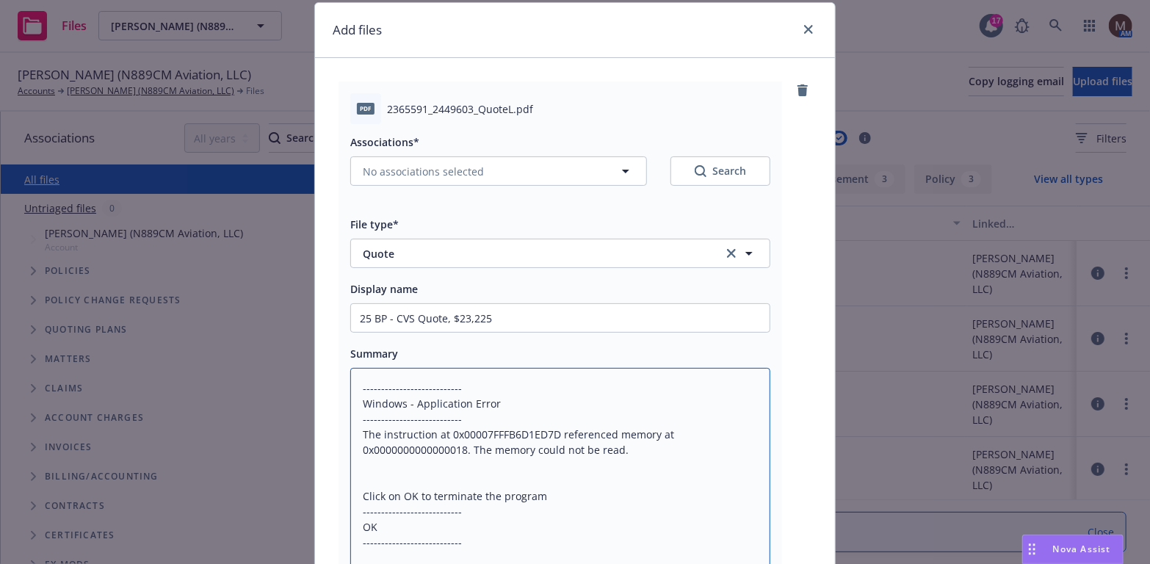
scroll to position [118, 0]
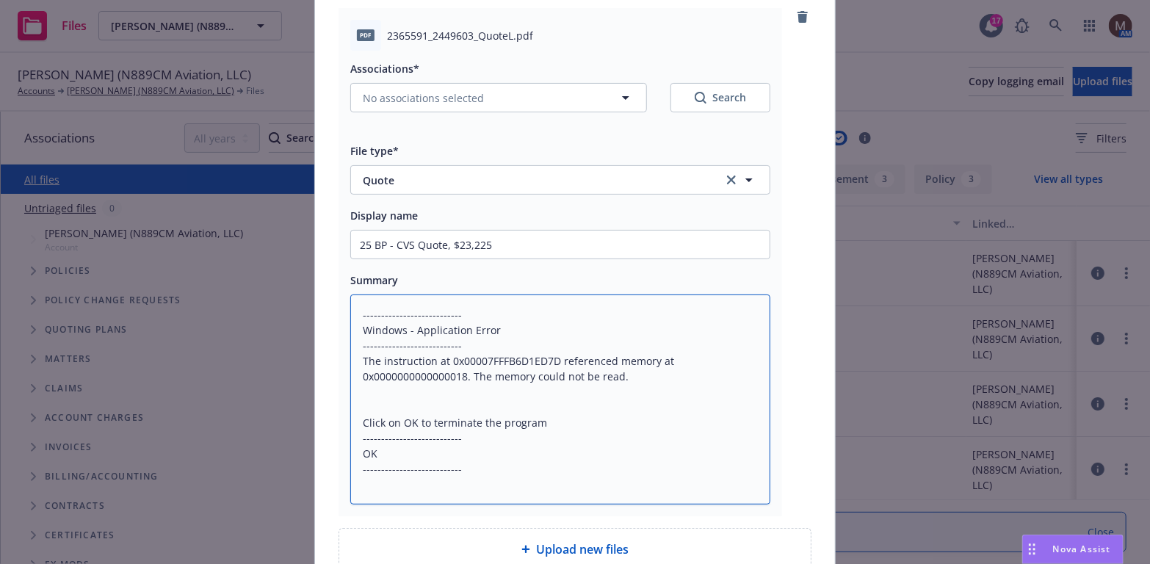
type textarea "--------------------------- Windows - Application Error -----------------------…"
click at [832, 319] on div "Add files pdf 2365591_2449603_QuoteL.pdf Associations* No associations selected…" at bounding box center [575, 282] width 1150 height 564
click at [440, 464] on textarea "--------------------------- Windows - Application Error -----------------------…" at bounding box center [560, 399] width 420 height 210
drag, startPoint x: 440, startPoint y: 464, endPoint x: 355, endPoint y: 303, distance: 181.6
click at [355, 303] on textarea "--------------------------- Windows - Application Error -----------------------…" at bounding box center [560, 399] width 420 height 210
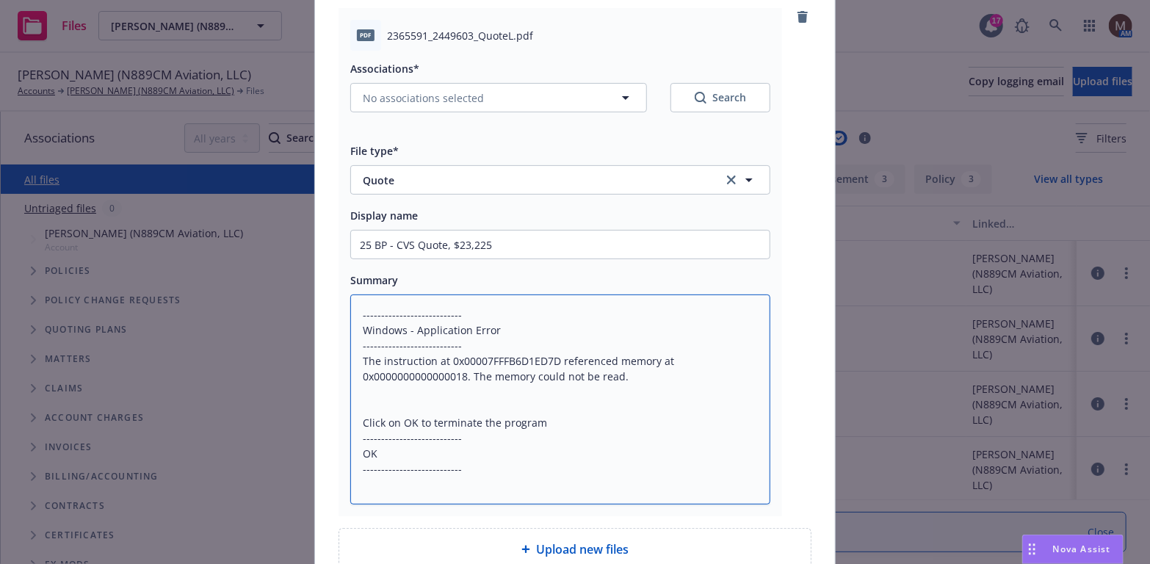
type textarea "x"
type textarea "--"
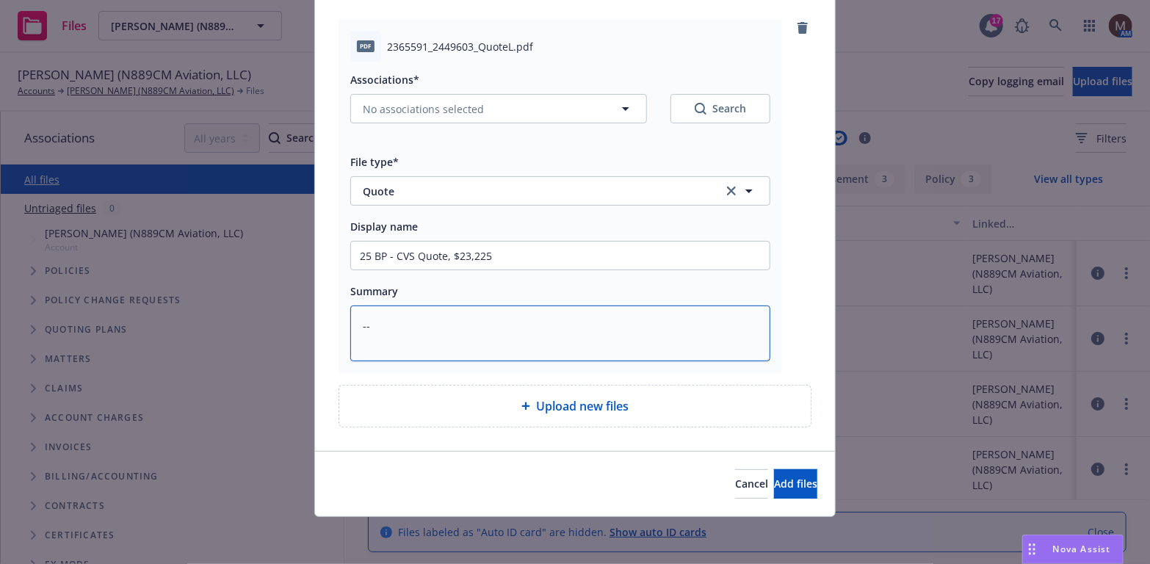
scroll to position [106, 0]
drag, startPoint x: 380, startPoint y: 329, endPoint x: 330, endPoint y: 329, distance: 49.2
click at [330, 329] on div "pdf 2365591_2449603_QuoteL.pdf Associations* No associations selected Search Fi…" at bounding box center [575, 223] width 520 height 455
paste textarea "------------------------- Windows - Application Error -------------------------…"
type textarea "x"
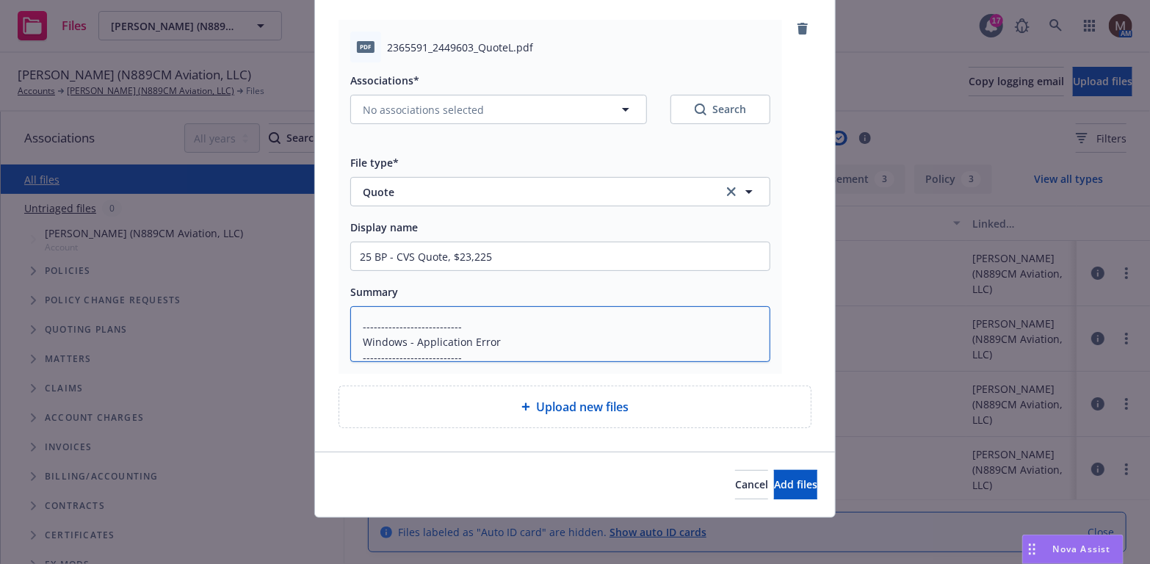
scroll to position [118, 0]
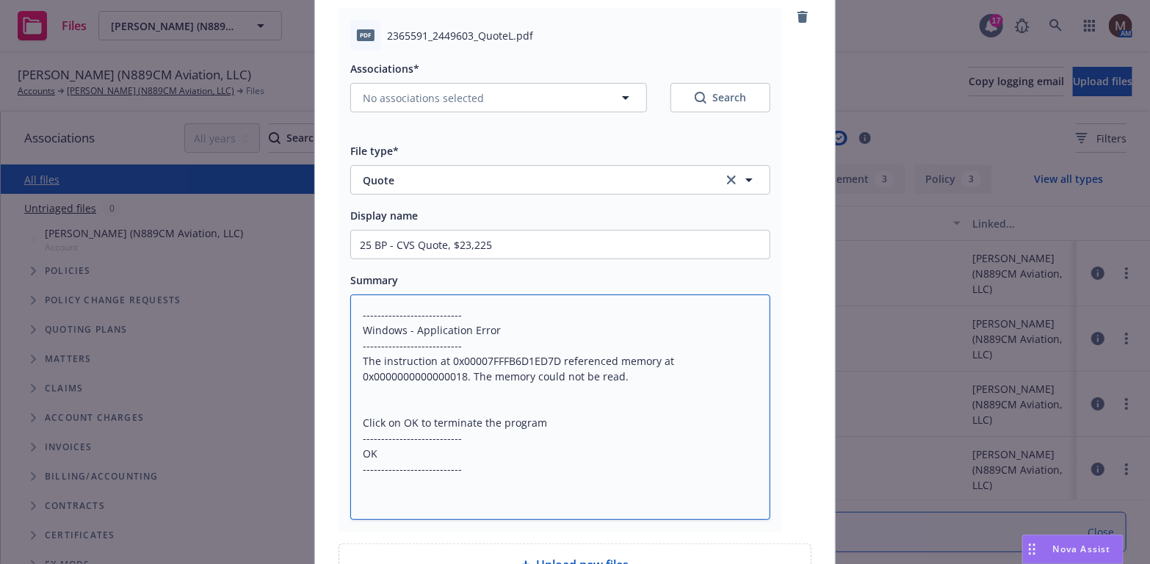
type textarea "--------------------------- Windows - Application Error -----------------------…"
click at [583, 264] on div "Associations* No associations selected Search File type* Quote Quote Display na…" at bounding box center [560, 285] width 420 height 469
drag, startPoint x: 442, startPoint y: 474, endPoint x: 350, endPoint y: 308, distance: 189.0
click at [350, 308] on textarea "--------------------------- Windows - Application Error -----------------------…" at bounding box center [560, 406] width 420 height 225
type textarea "x"
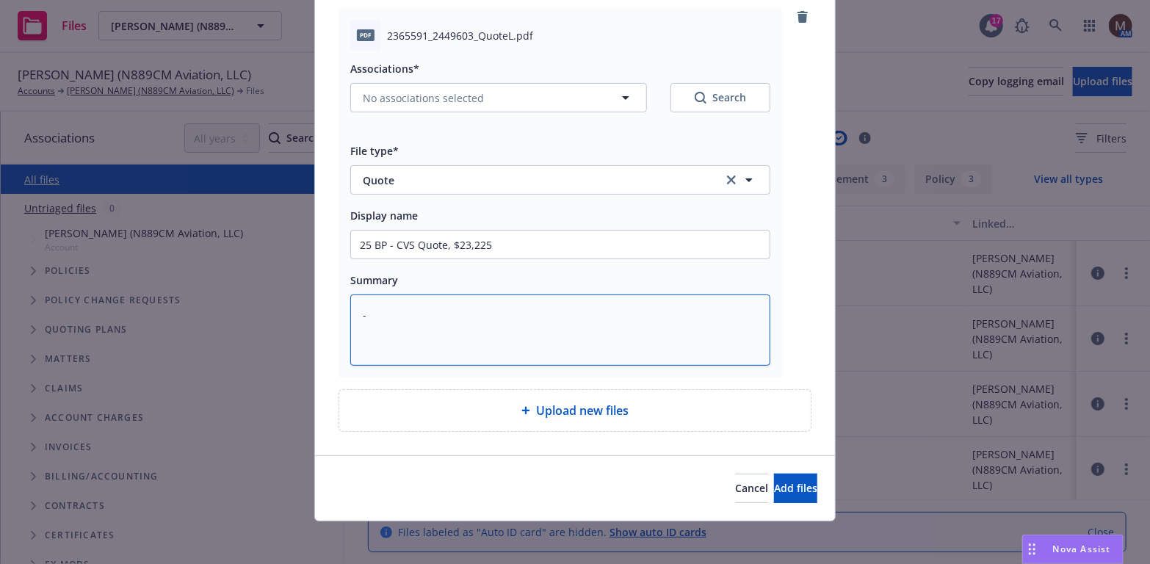
type textarea "-"
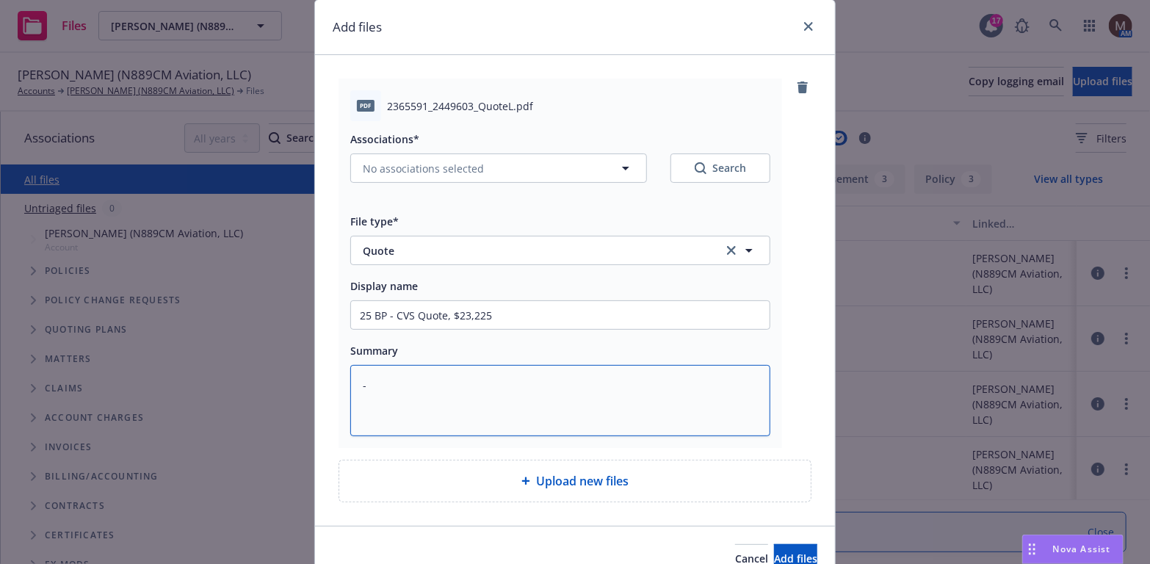
scroll to position [121, 0]
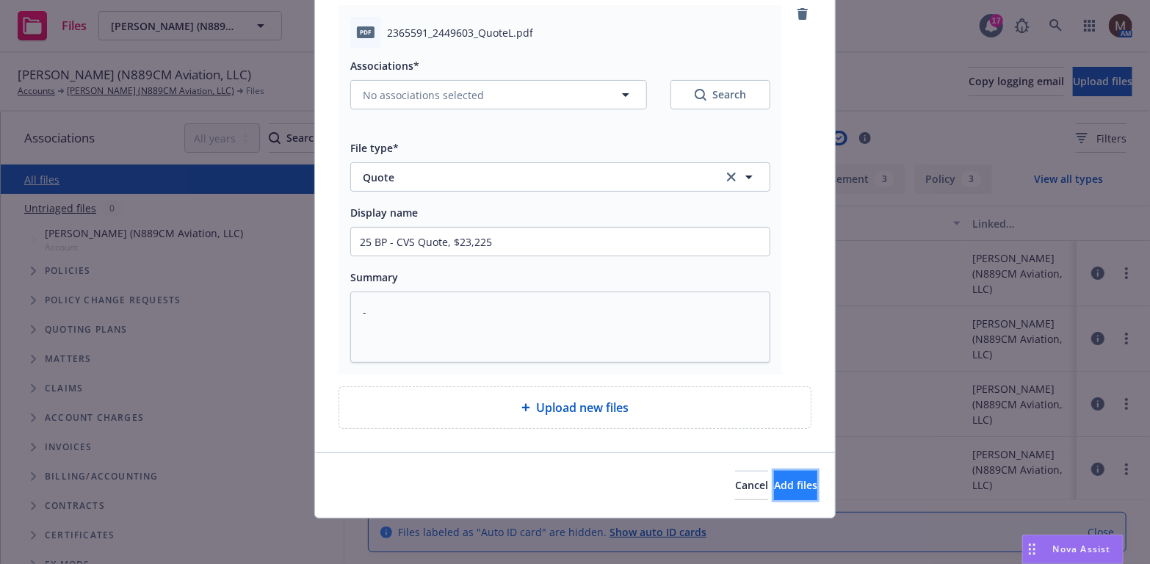
click at [774, 482] on span "Add files" at bounding box center [795, 485] width 43 height 14
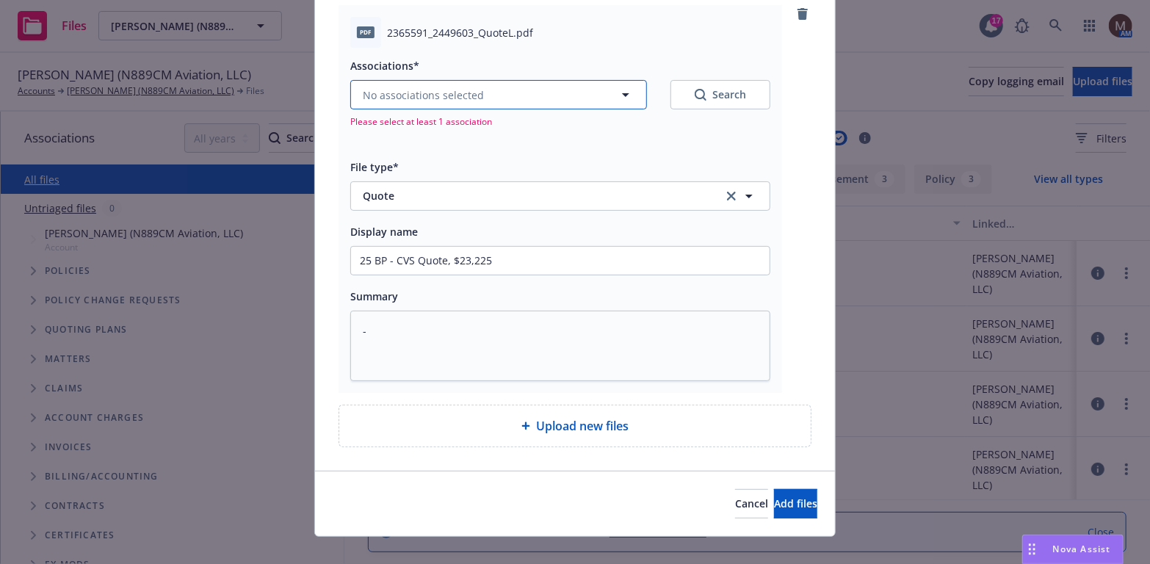
click at [622, 93] on icon "button" at bounding box center [625, 95] width 7 height 4
type textarea "x"
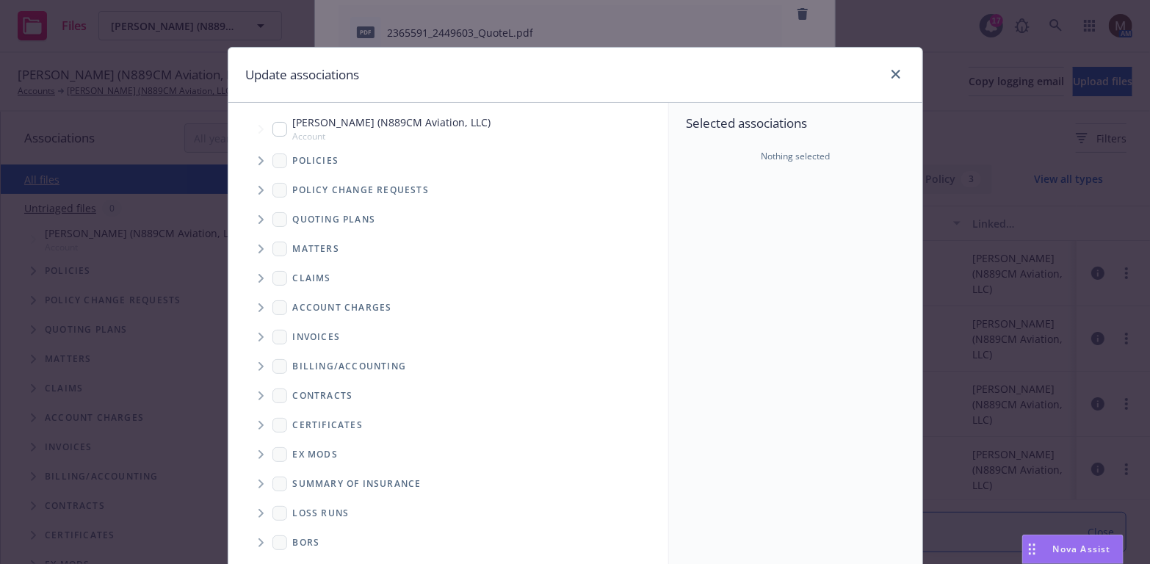
drag, startPoint x: 272, startPoint y: 128, endPoint x: 507, endPoint y: 276, distance: 277.4
click at [272, 128] on input "Tree Example" at bounding box center [279, 129] width 15 height 15
checkbox input "true"
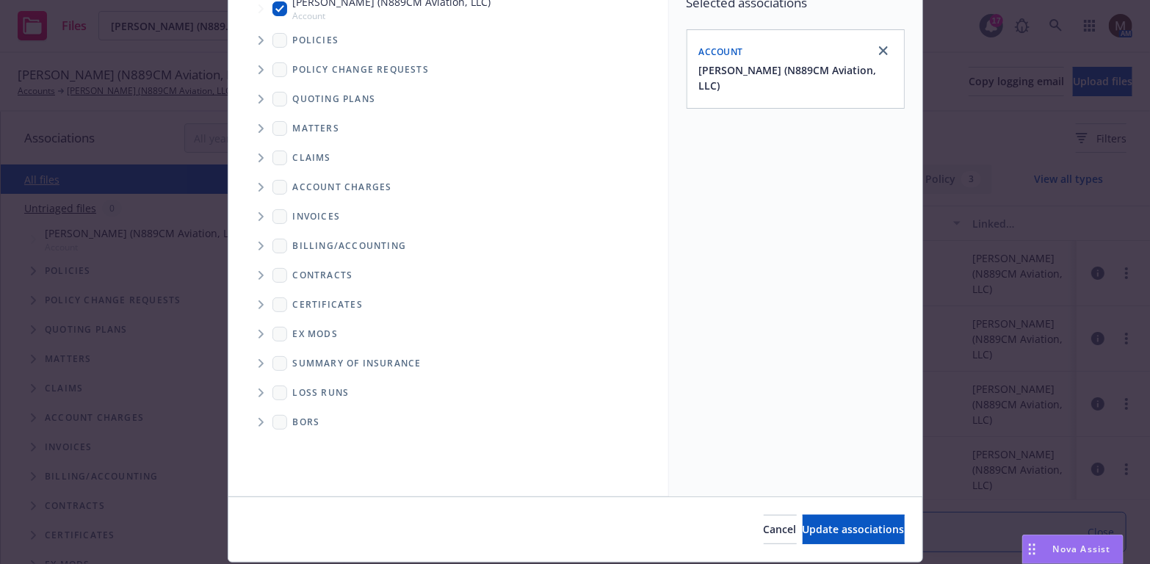
scroll to position [147, 0]
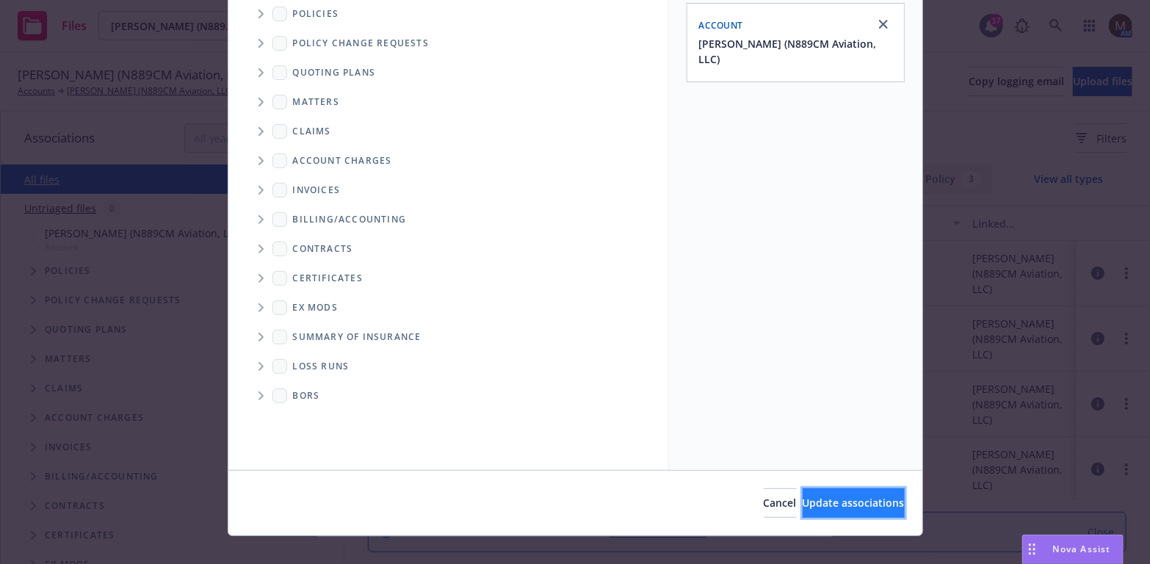
click at [833, 499] on span "Update associations" at bounding box center [853, 503] width 102 height 14
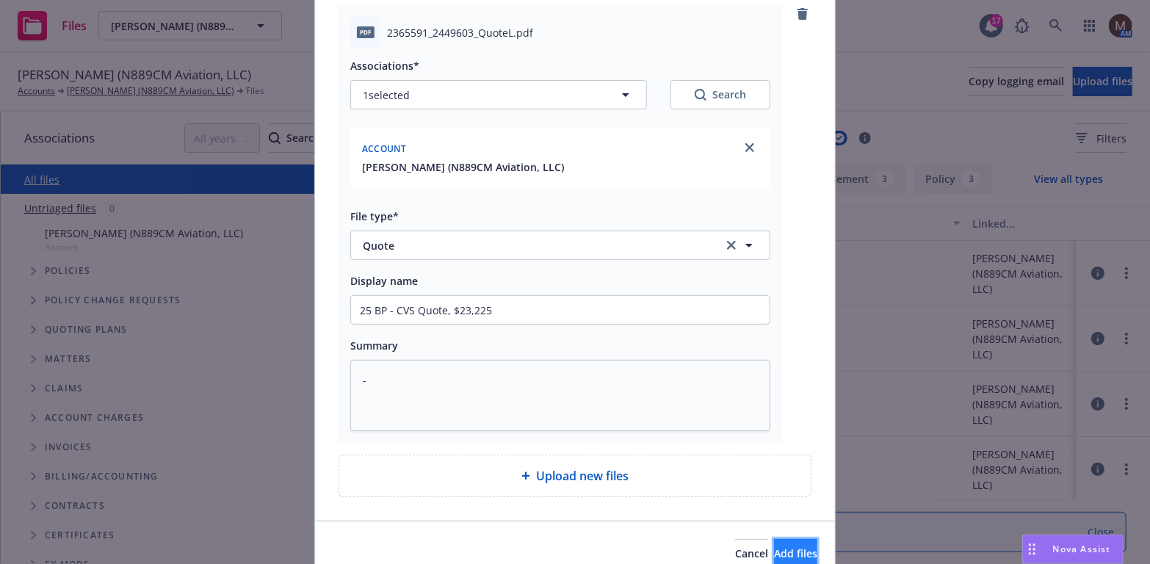
click at [783, 546] on span "Add files" at bounding box center [795, 553] width 43 height 14
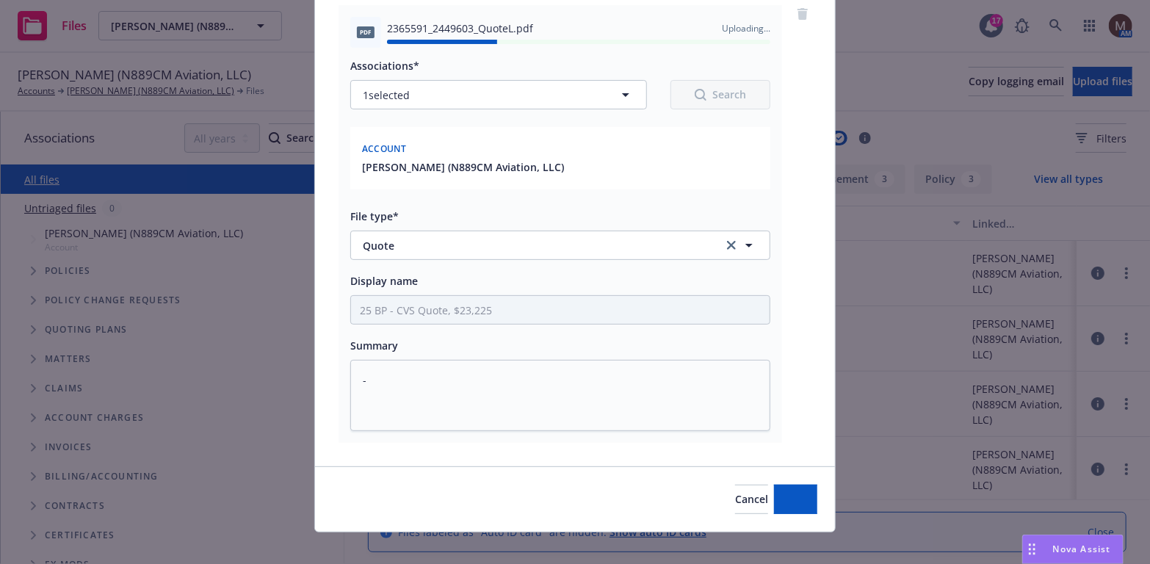
type textarea "x"
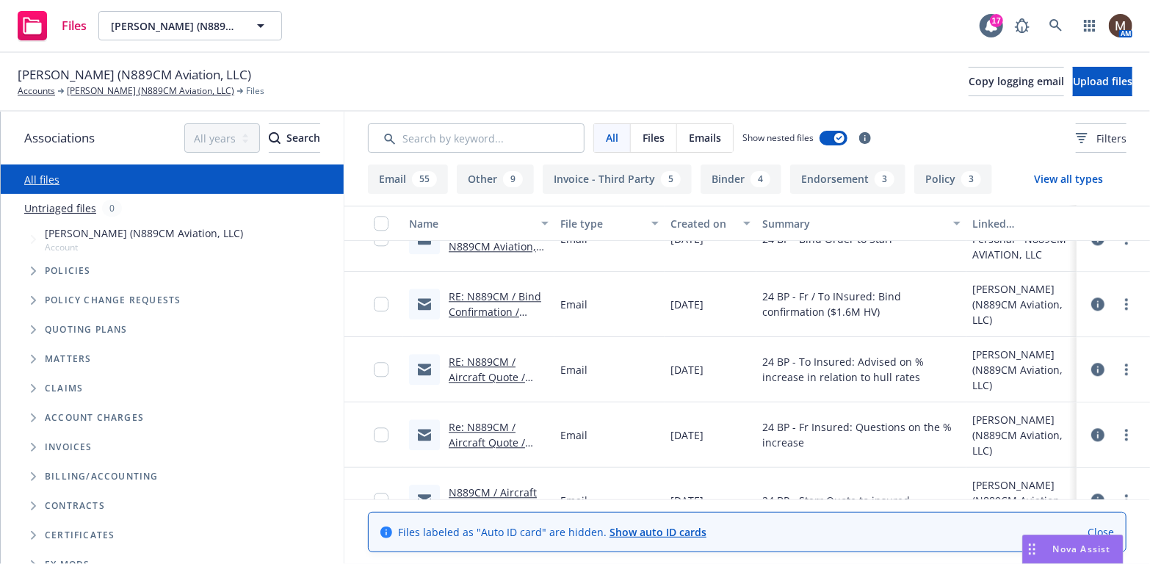
scroll to position [1982, 0]
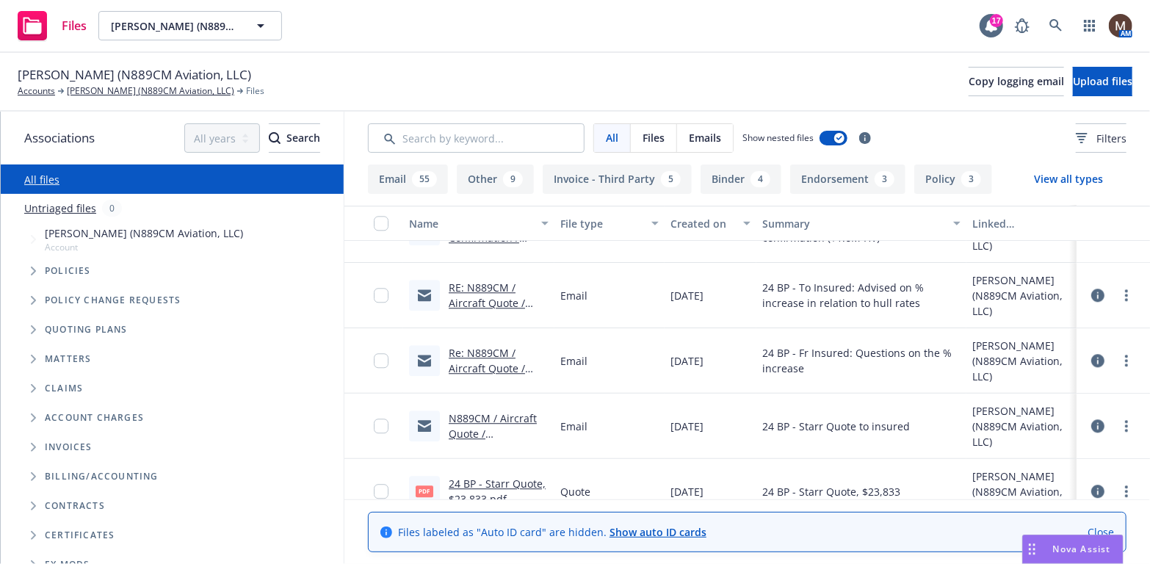
click at [492, 303] on link "RE: N889CM / Aircraft Quote / Curtis Sanford, N889CM, LLC" at bounding box center [491, 310] width 85 height 60
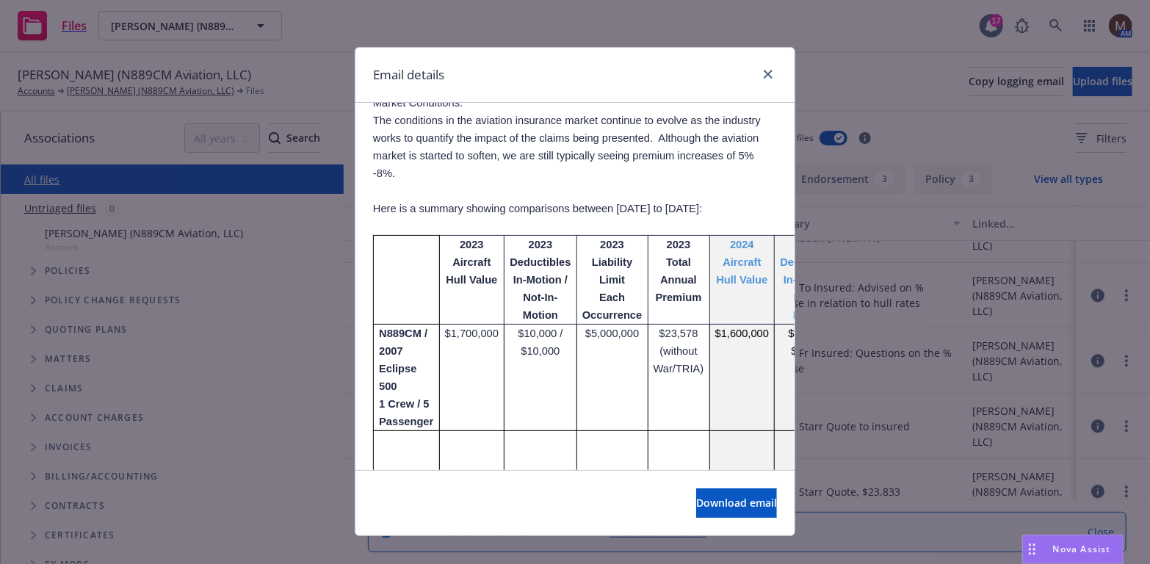
scroll to position [1542, 0]
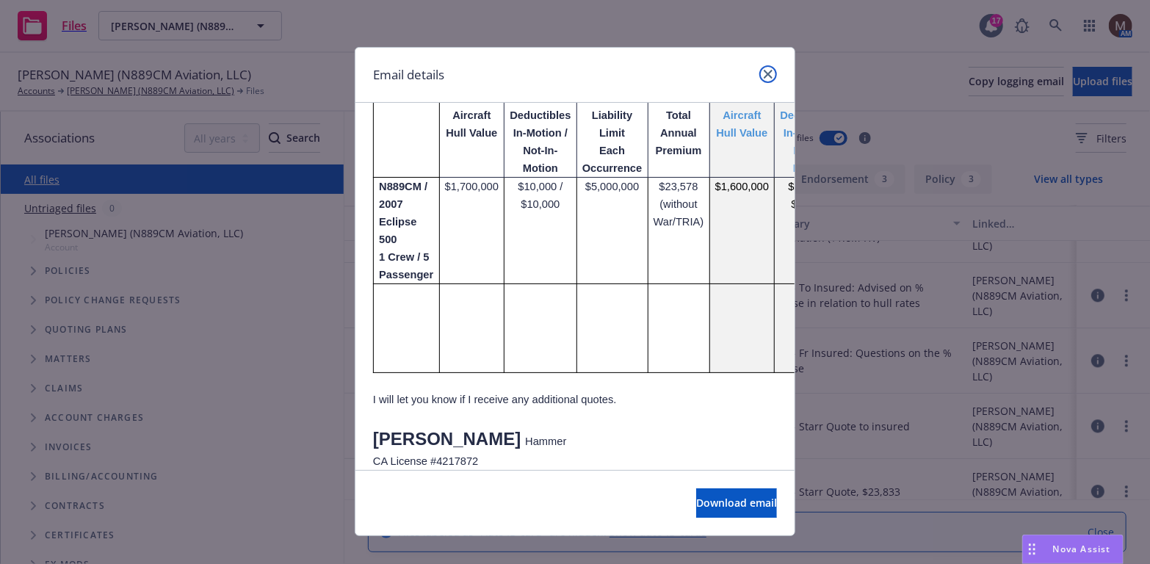
drag, startPoint x: 758, startPoint y: 69, endPoint x: 757, endPoint y: 87, distance: 17.6
click at [759, 69] on link "close" at bounding box center [768, 74] width 18 height 18
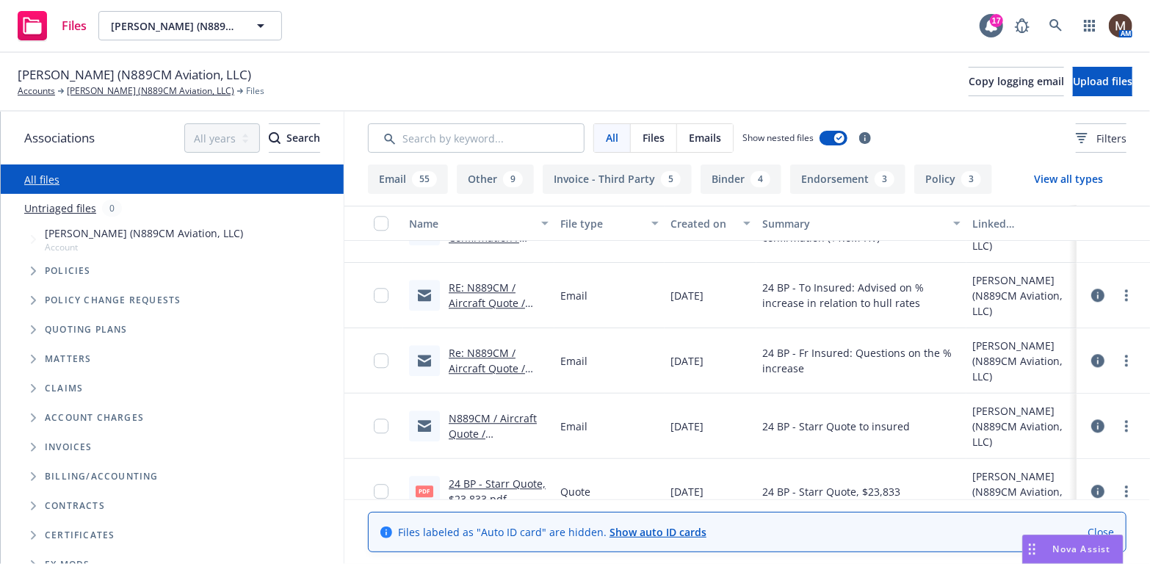
scroll to position [2056, 0]
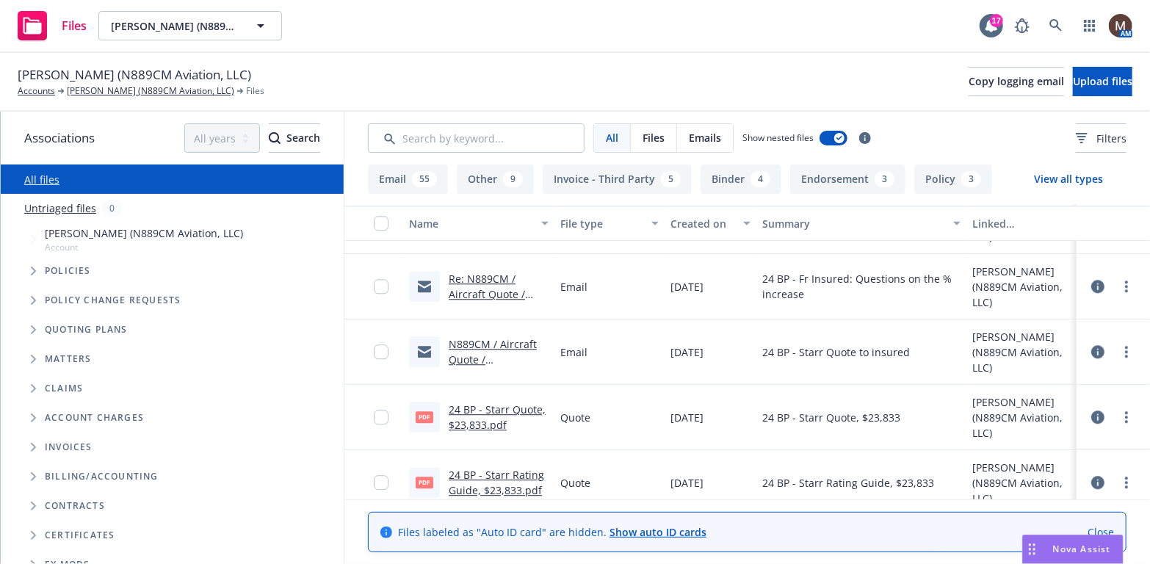
click at [507, 408] on link "24 BP - Starr Quote, $23,833.pdf" at bounding box center [497, 416] width 97 height 29
click at [514, 471] on link "24 BP - Starr Rating Guide, $23,833.pdf" at bounding box center [496, 482] width 95 height 29
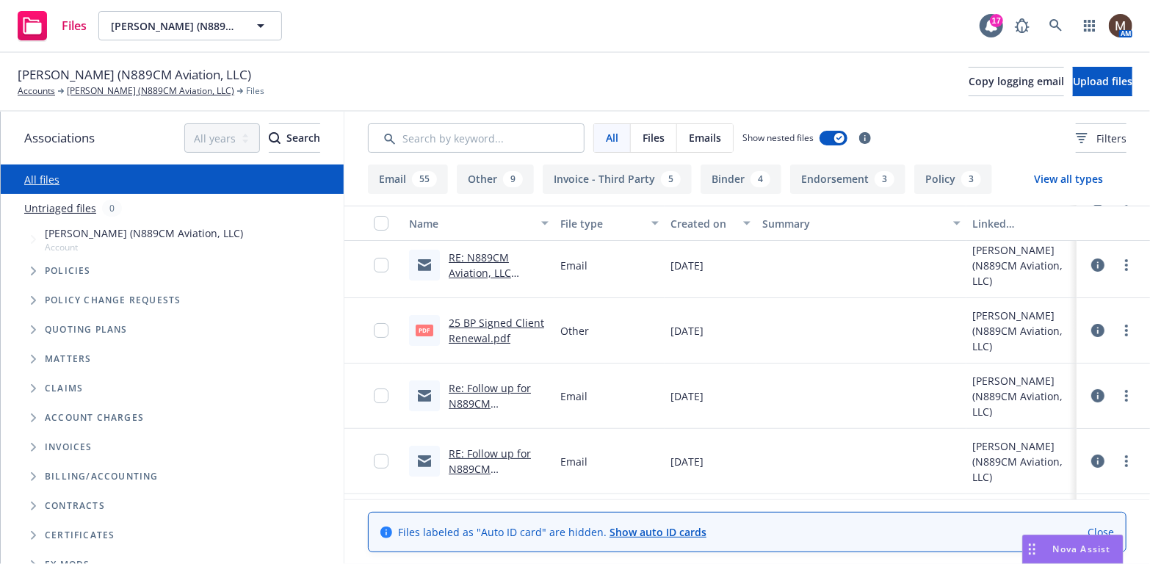
scroll to position [147, 0]
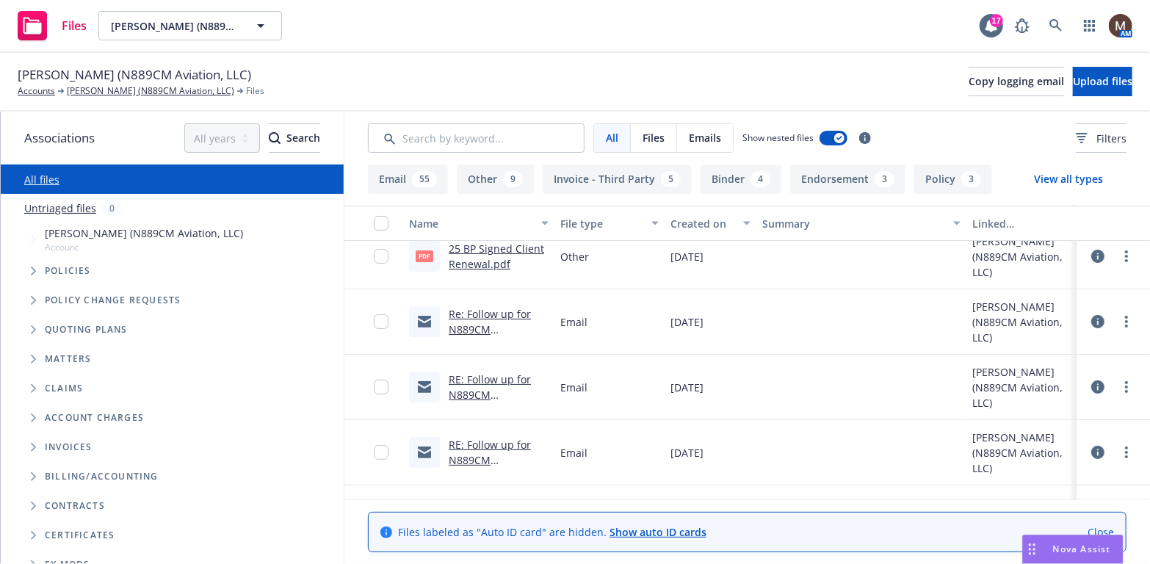
click at [477, 247] on link "25 BP Signed Client Renewal.pdf" at bounding box center [496, 256] width 95 height 29
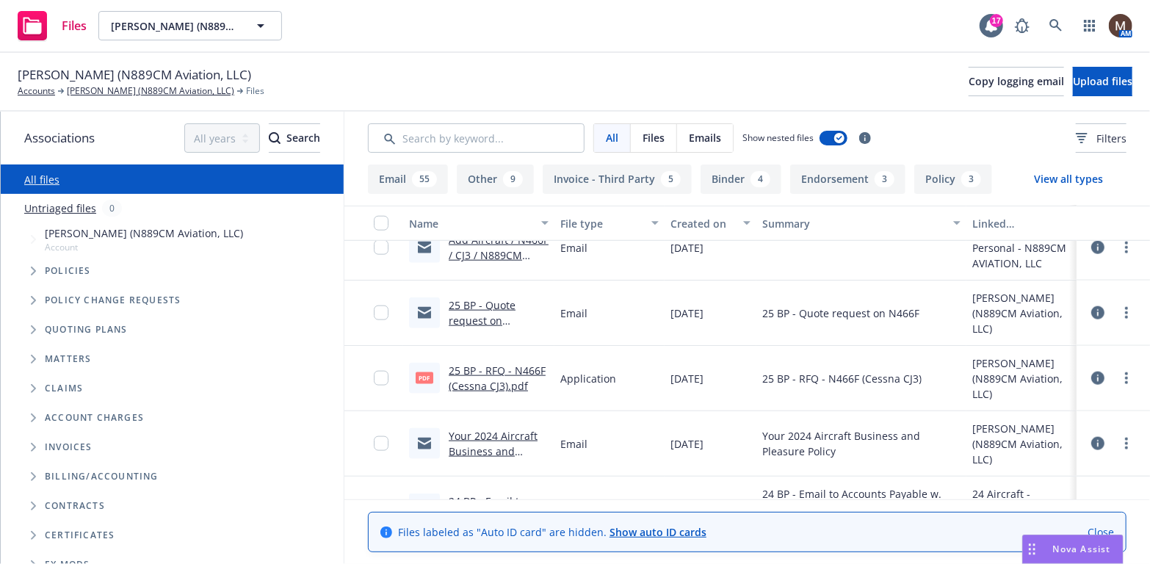
scroll to position [954, 0]
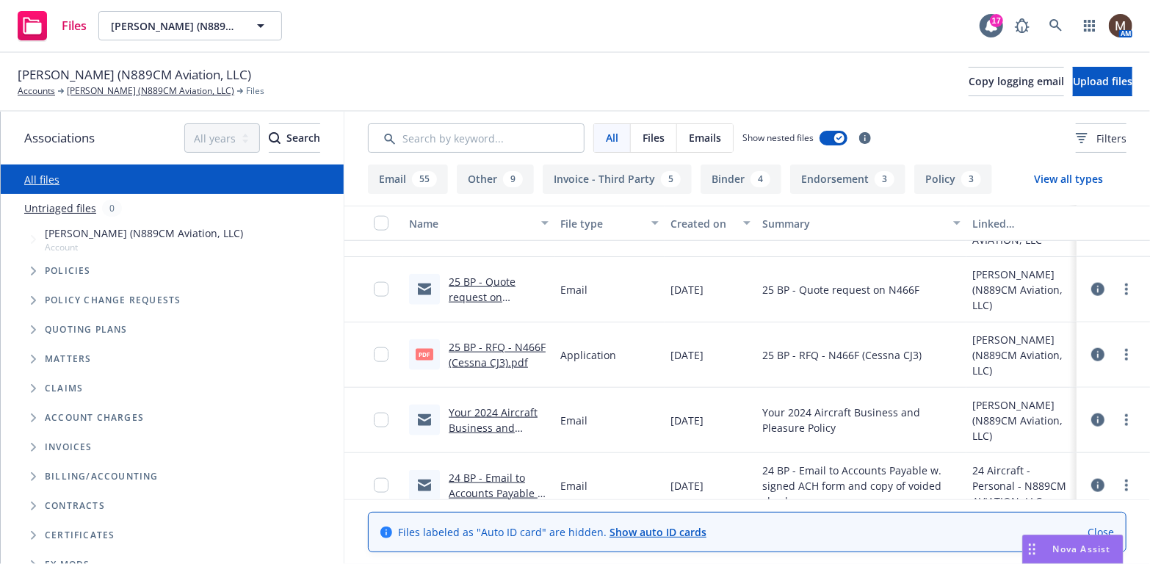
click at [479, 279] on link "25 BP - Quote request on N466F.msg" at bounding box center [482, 297] width 67 height 45
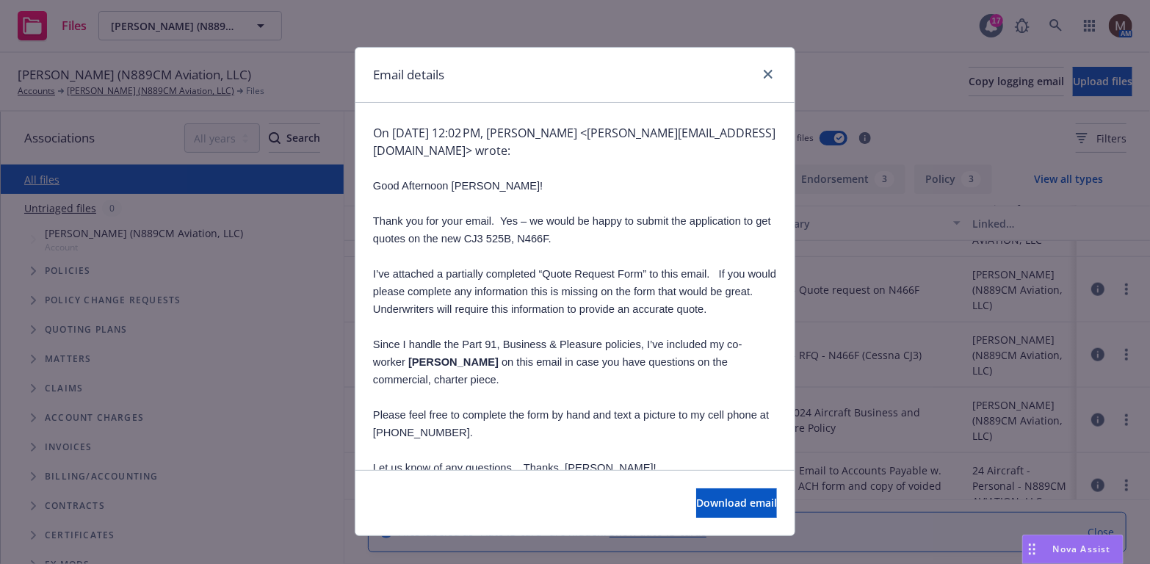
scroll to position [367, 0]
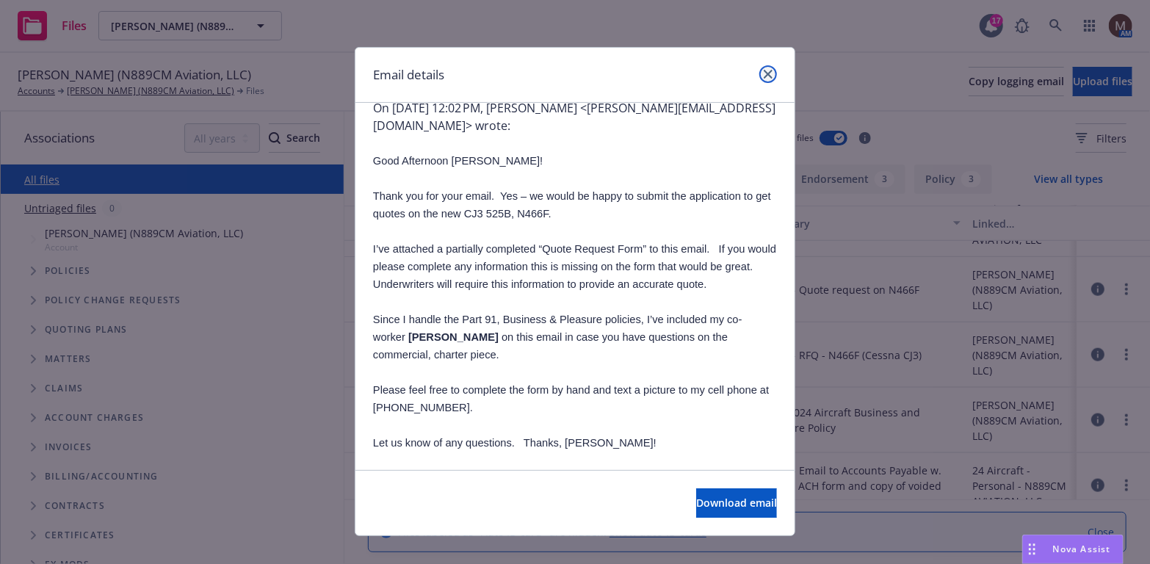
click at [763, 73] on icon "close" at bounding box center [767, 74] width 9 height 9
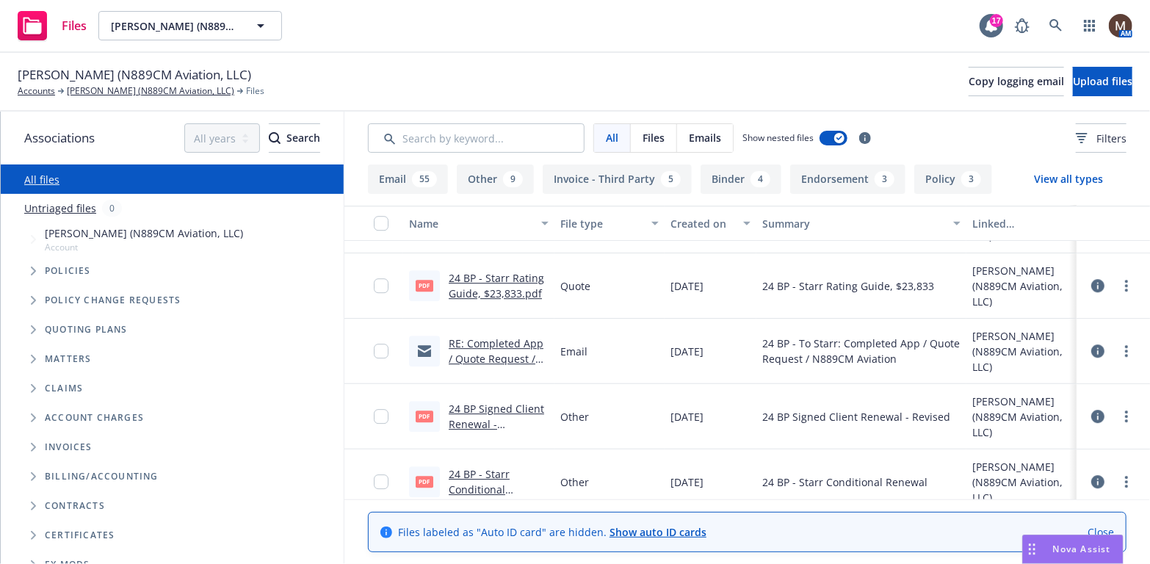
scroll to position [2276, 0]
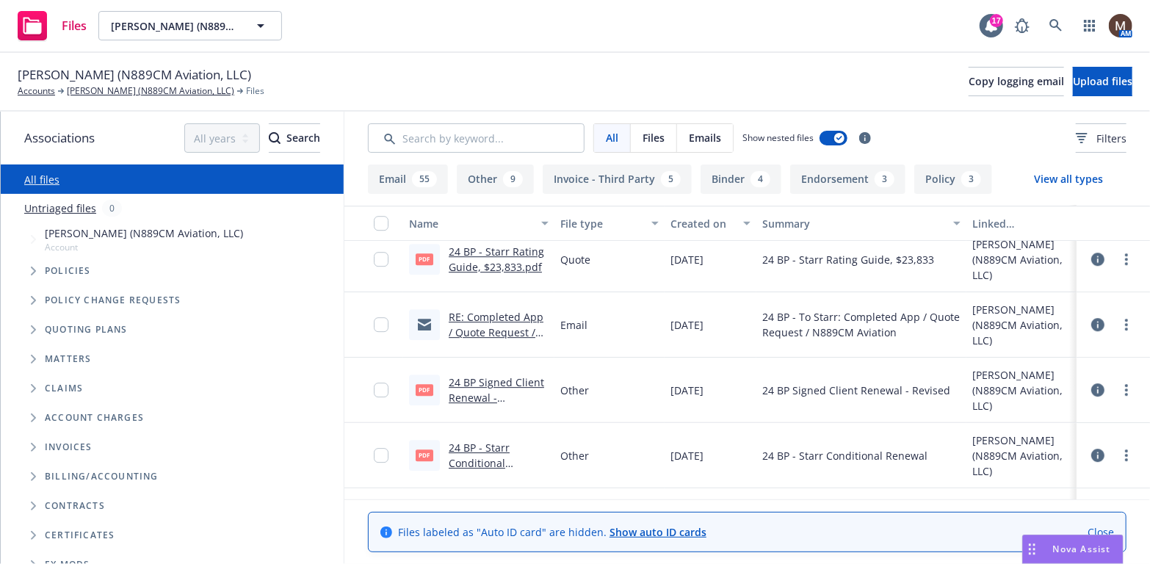
click at [503, 376] on link "24 BP Signed Client Renewal - Revised.pdf" at bounding box center [496, 397] width 95 height 45
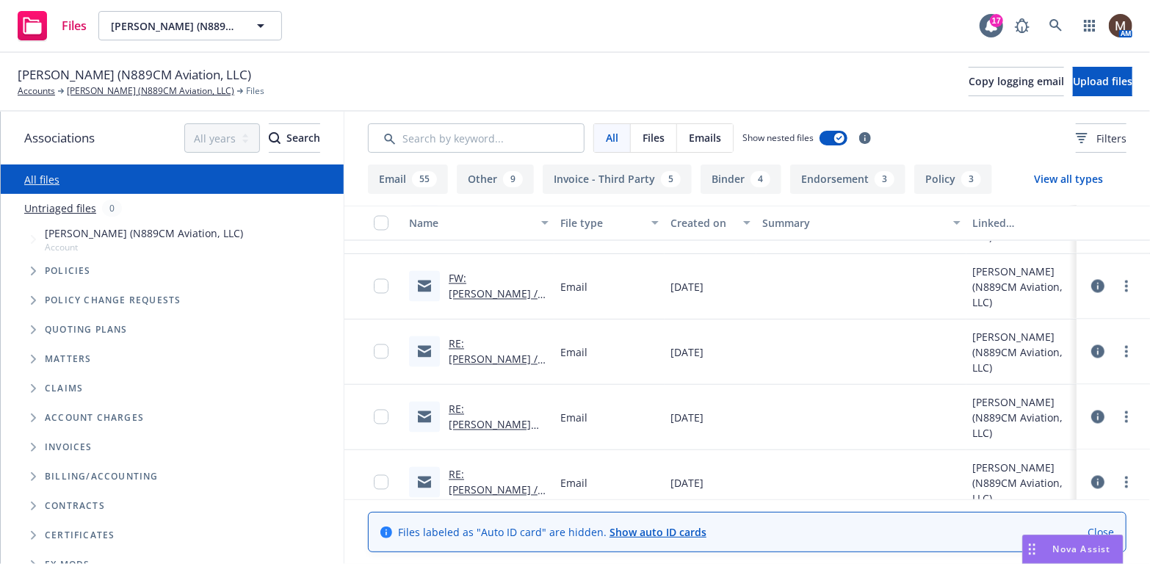
scroll to position [4405, 0]
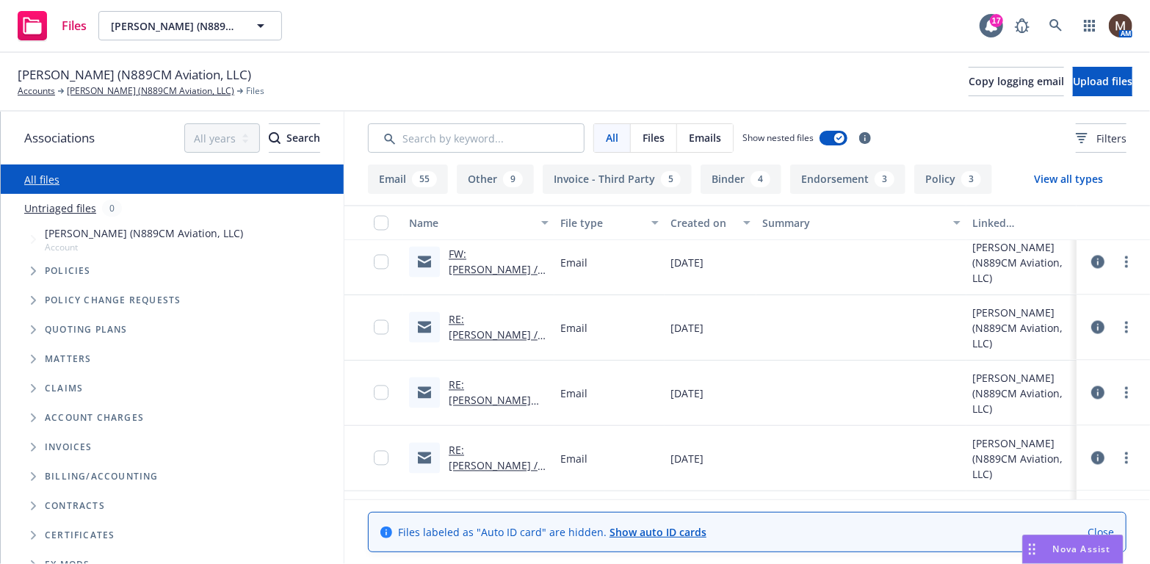
click at [490, 332] on link "RE: Curtis Sanford / European Travel / Pol. 1000217121-08" at bounding box center [496, 343] width 95 height 60
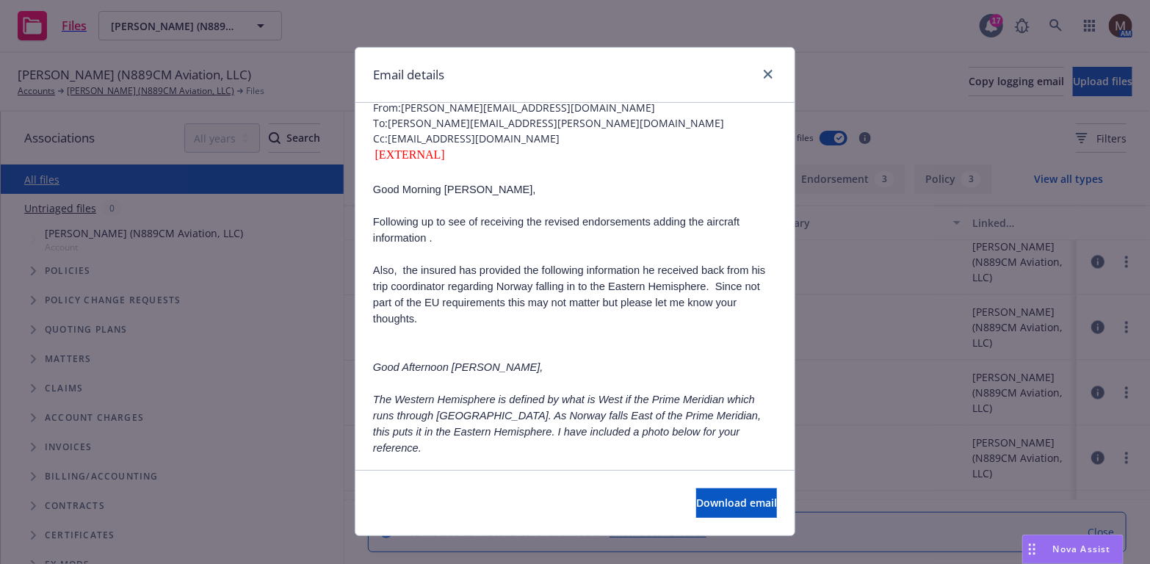
scroll to position [147, 0]
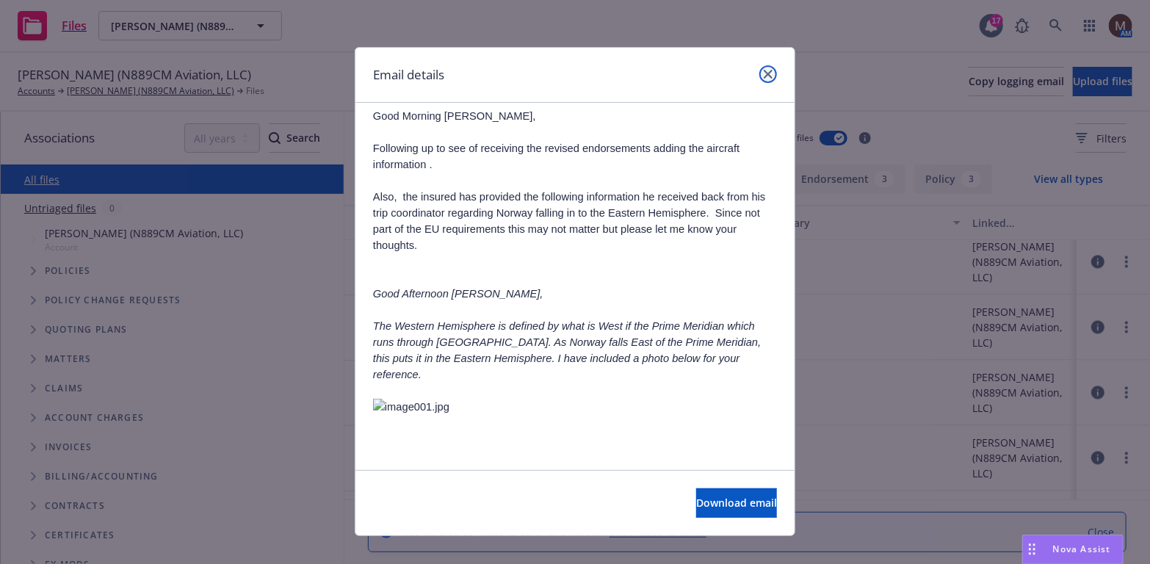
click at [763, 68] on link "close" at bounding box center [768, 74] width 18 height 18
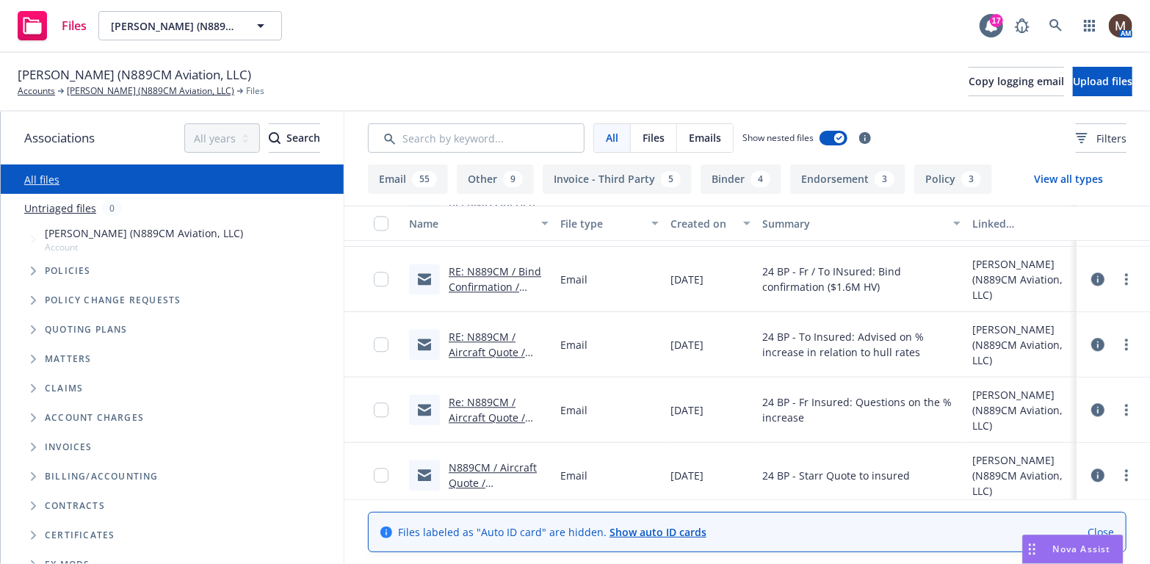
scroll to position [1909, 0]
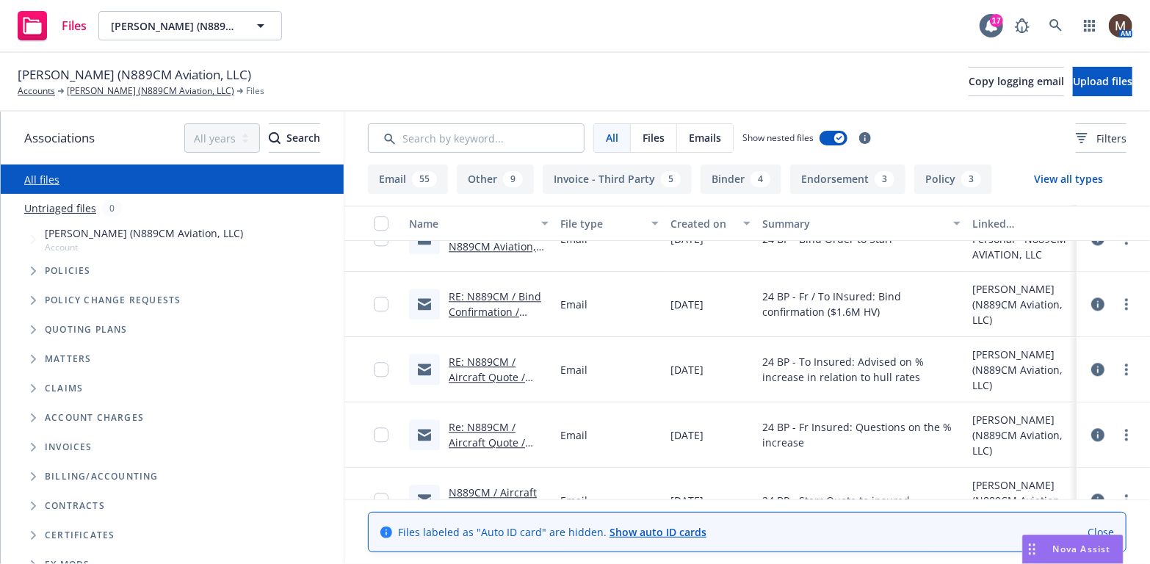
click at [479, 361] on link "RE: N889CM / Aircraft Quote / Curtis Sanford, N889CM, LLC" at bounding box center [491, 385] width 85 height 60
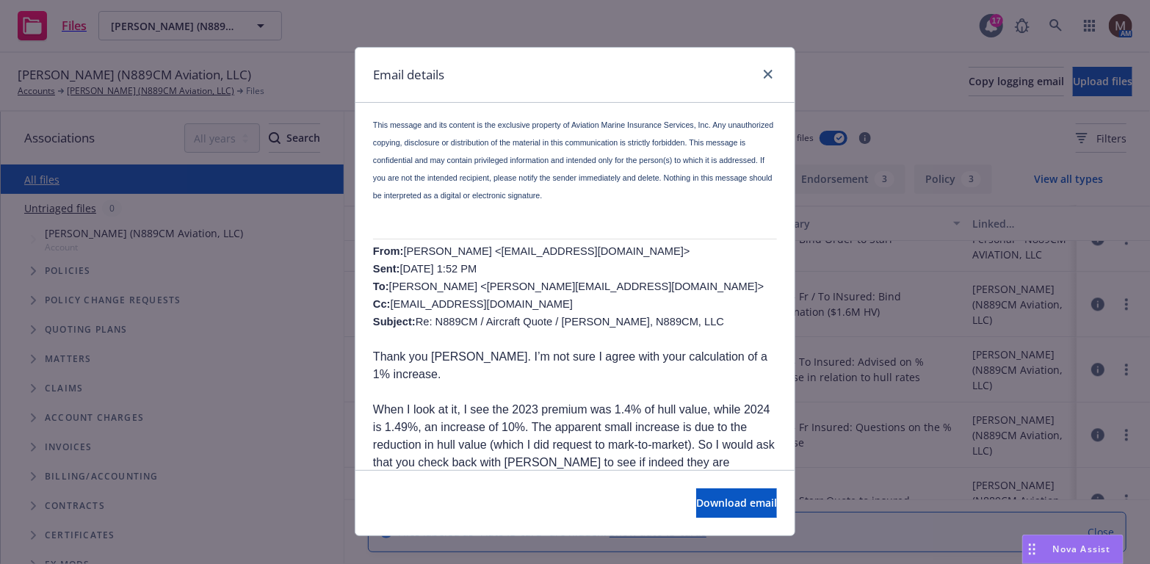
scroll to position [734, 0]
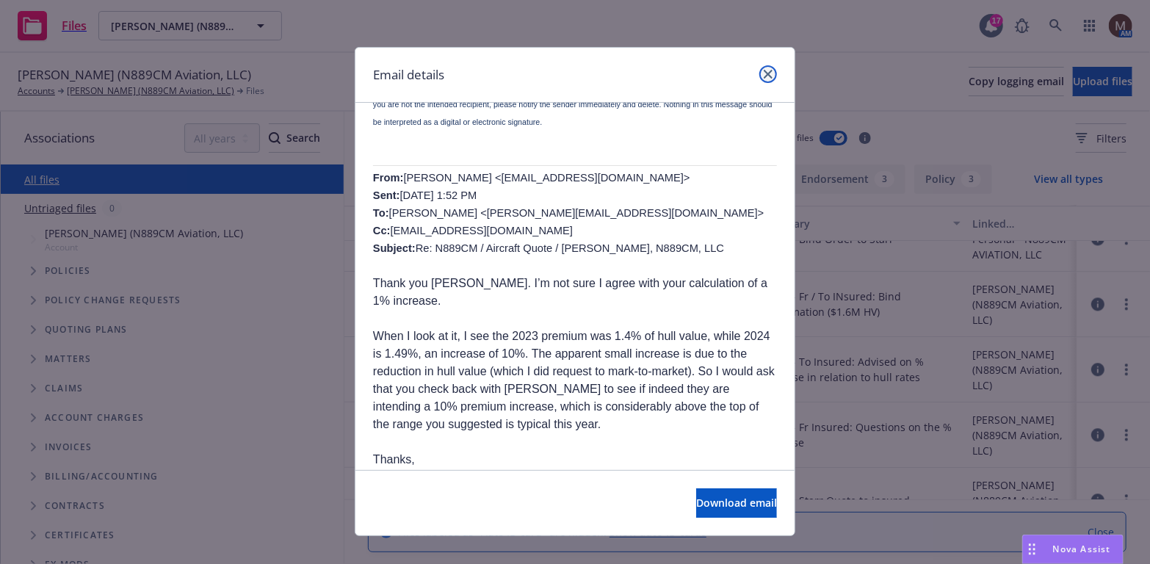
click at [763, 67] on link "close" at bounding box center [768, 74] width 18 height 18
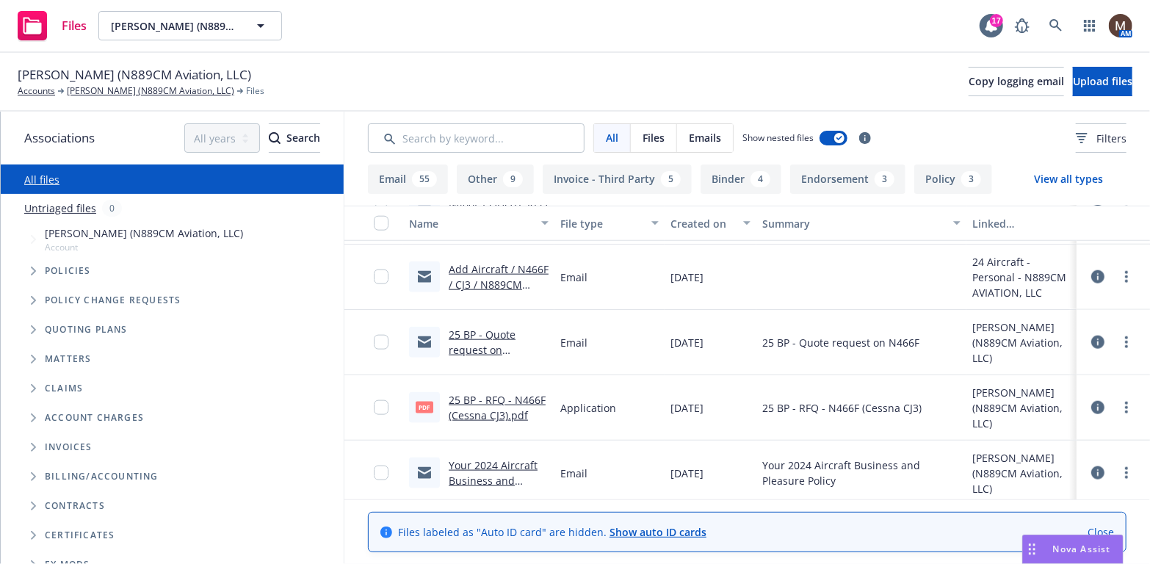
scroll to position [881, 0]
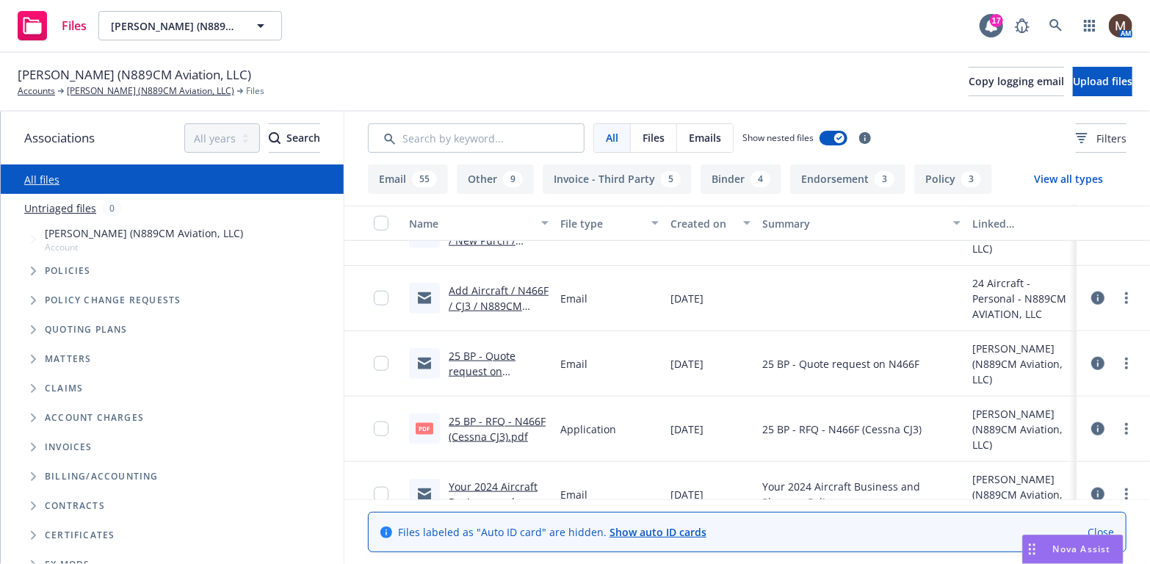
click at [520, 419] on link "25 BP - RFQ - N466F (Cessna CJ3).pdf" at bounding box center [497, 428] width 97 height 29
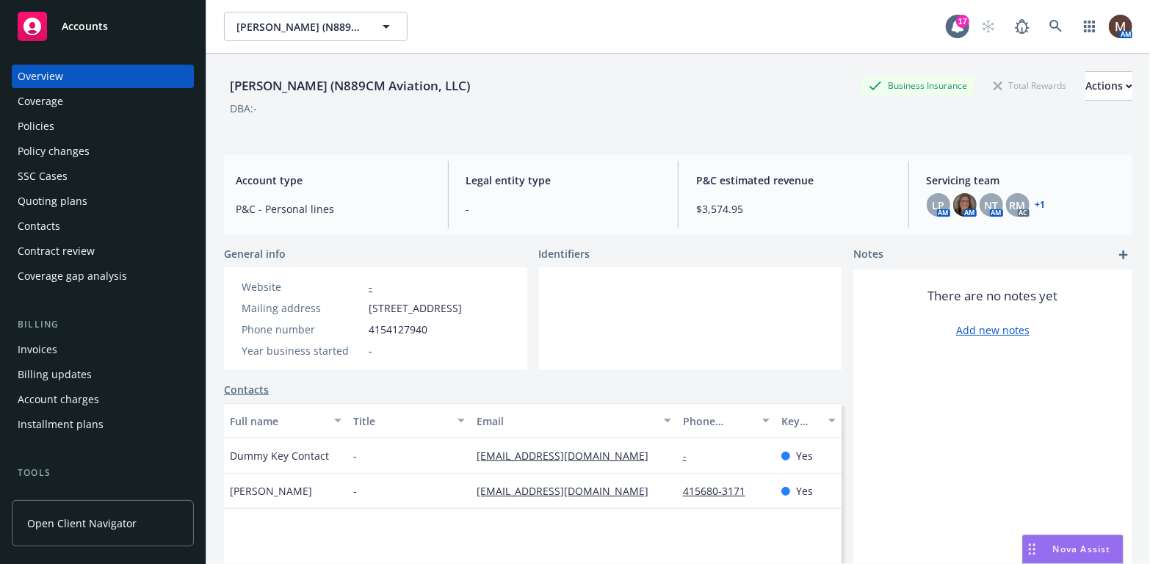
click at [63, 127] on div "Policies" at bounding box center [103, 126] width 170 height 23
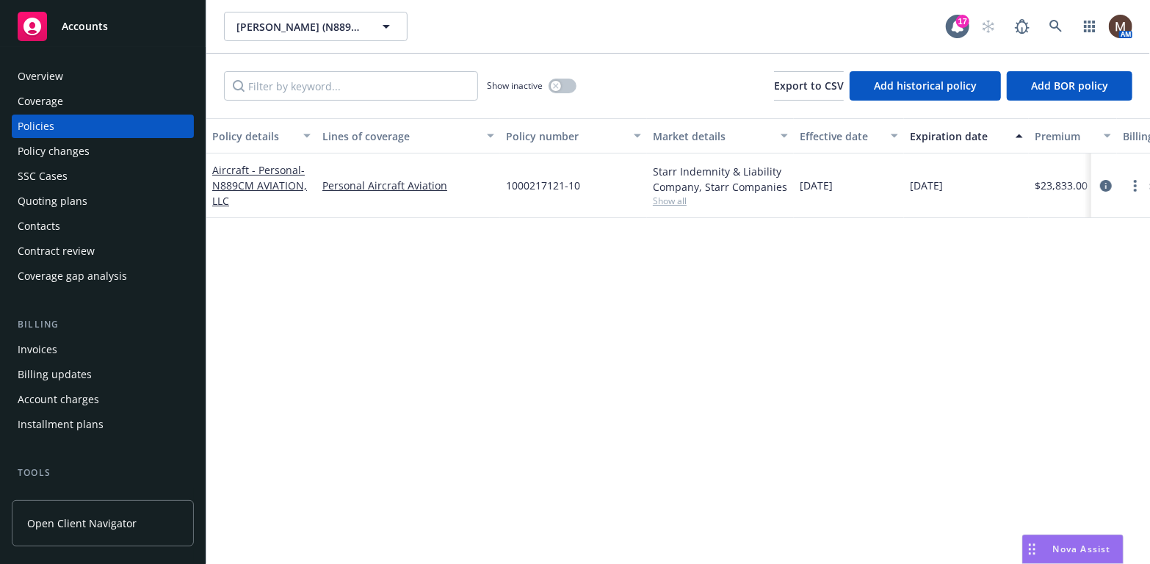
click at [97, 66] on div "Overview" at bounding box center [103, 76] width 170 height 23
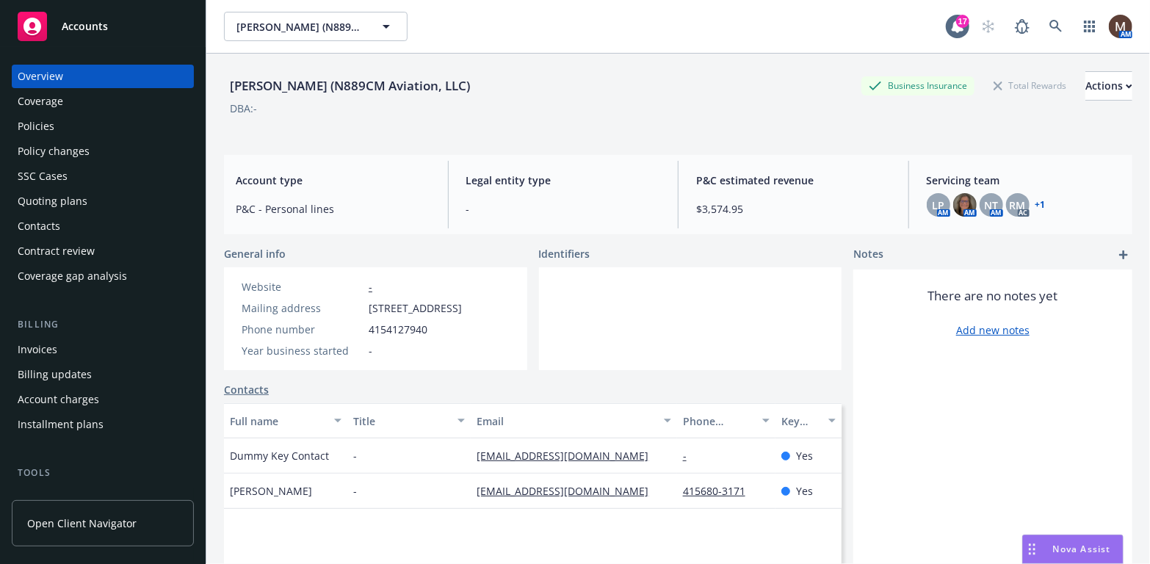
click at [55, 126] on div "Policies" at bounding box center [103, 126] width 170 height 23
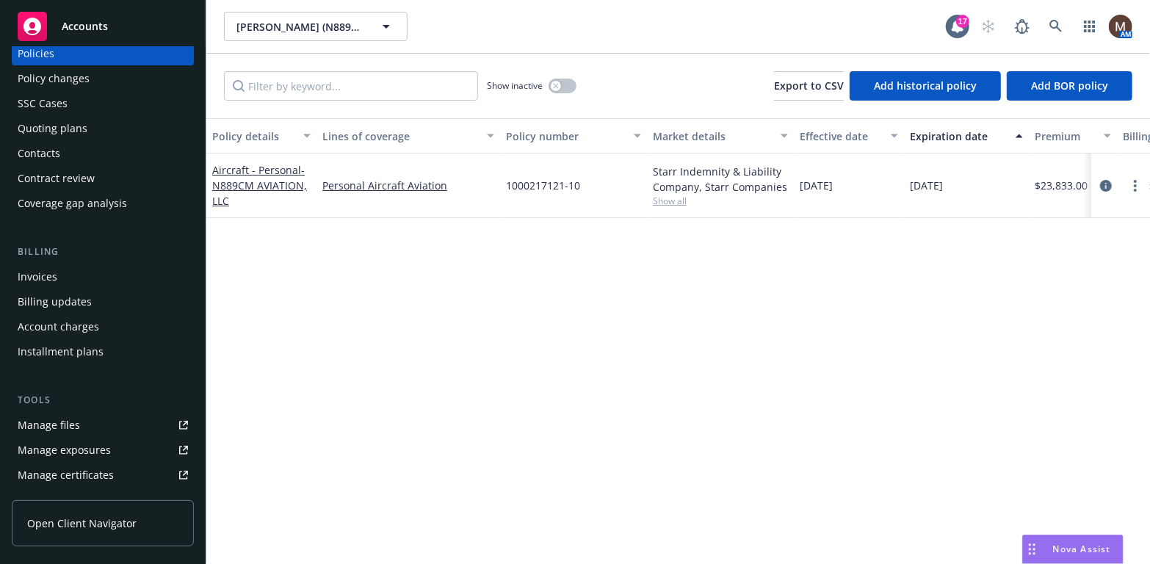
scroll to position [73, 0]
click at [95, 422] on link "Manage files" at bounding box center [103, 424] width 182 height 23
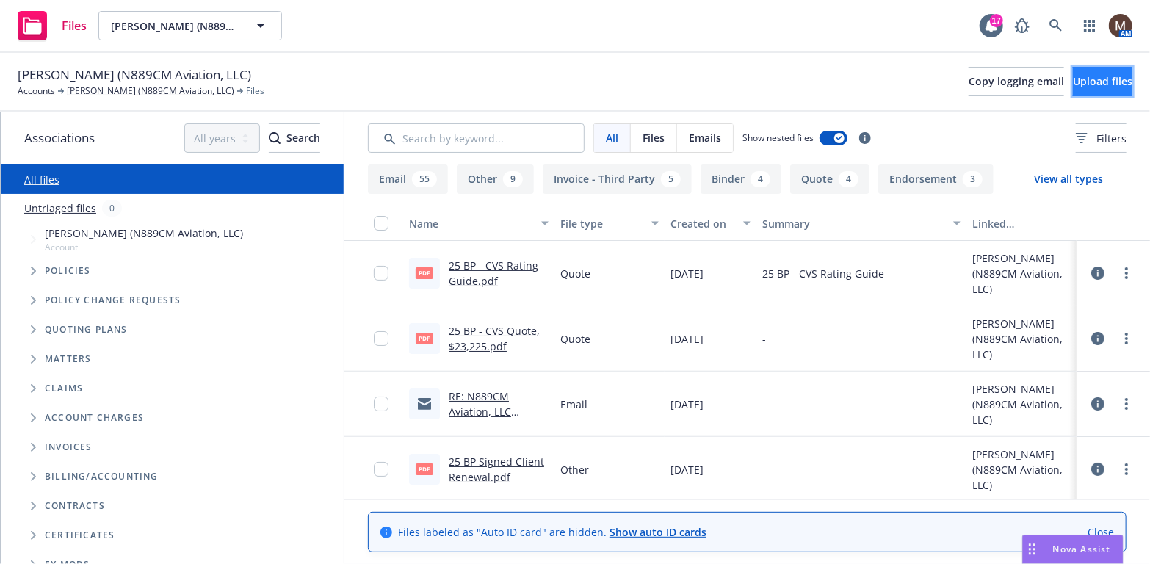
click at [1083, 79] on span "Upload files" at bounding box center [1102, 81] width 59 height 14
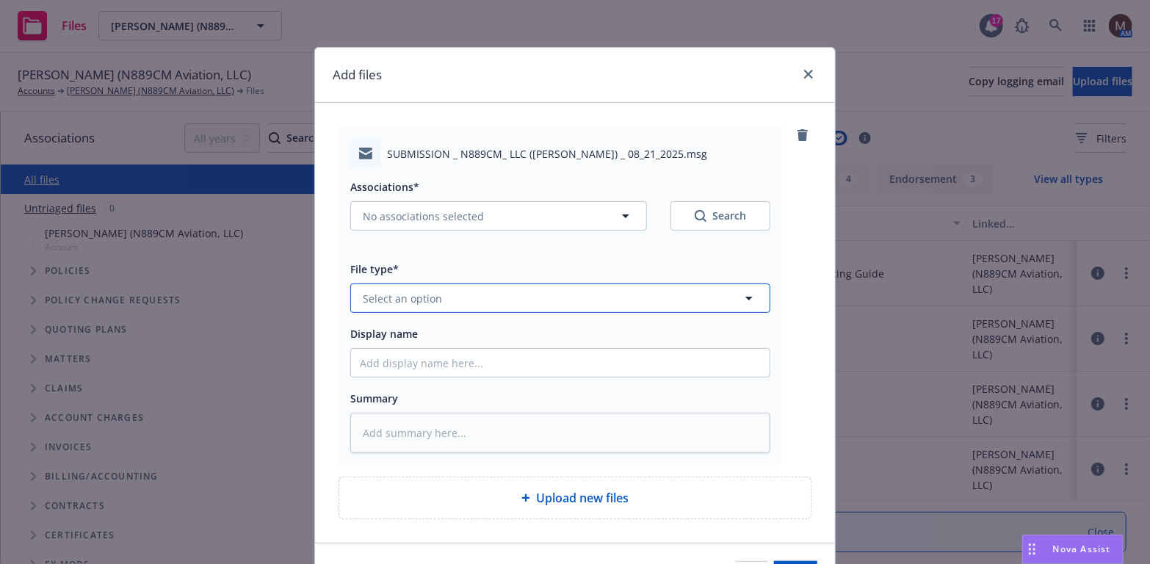
click at [742, 296] on icon "button" at bounding box center [749, 298] width 18 height 18
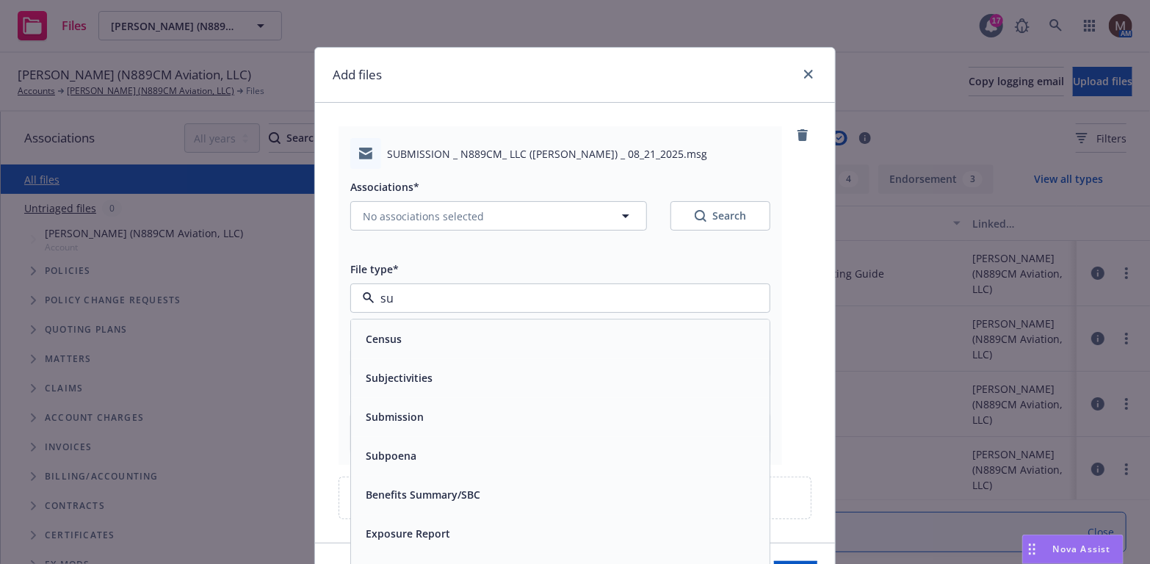
type input "sub"
click at [531, 374] on div "Submission" at bounding box center [560, 378] width 401 height 21
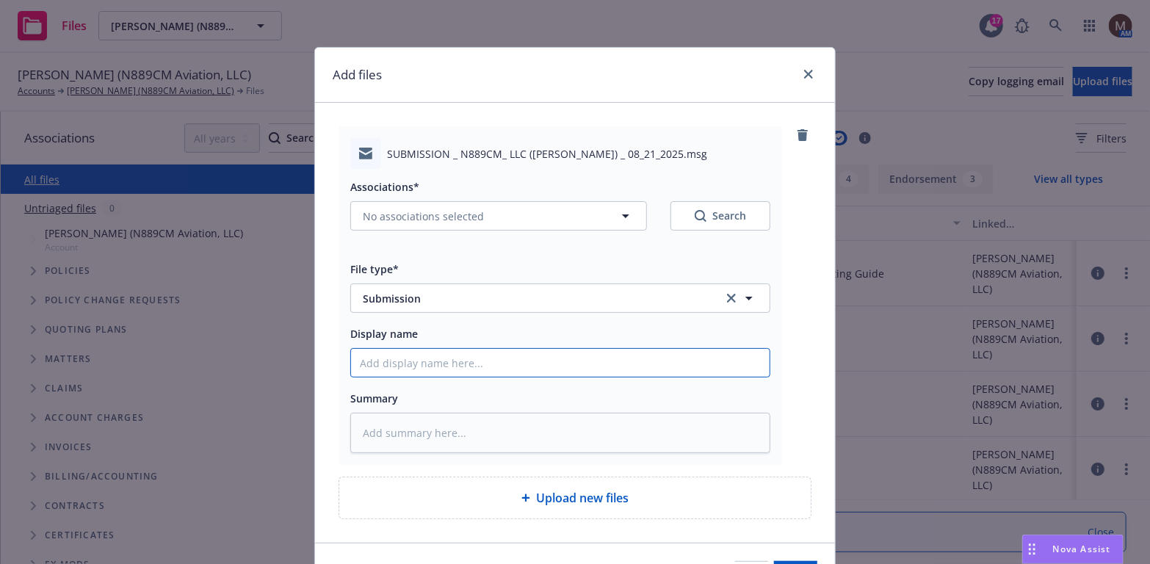
click at [380, 358] on input "Display name" at bounding box center [560, 363] width 418 height 28
type textarea "x"
type input "2"
type textarea "x"
type input "25"
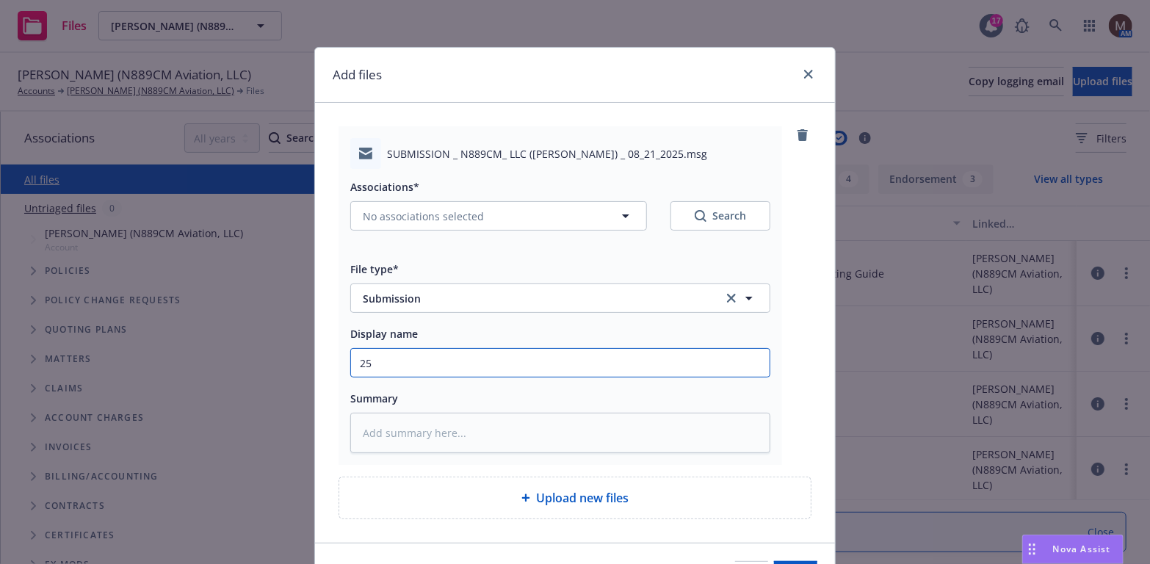
type textarea "x"
type input "25"
type textarea "x"
type input "25 b"
type textarea "x"
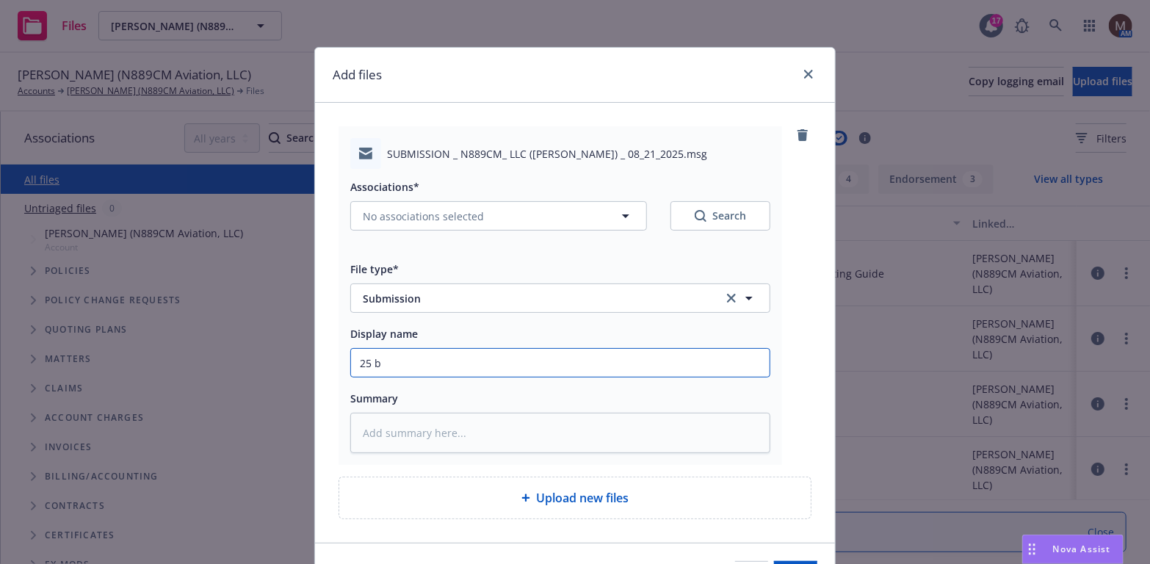
type input "25"
type textarea "x"
type input "25 B"
type textarea "x"
type input "25 BP"
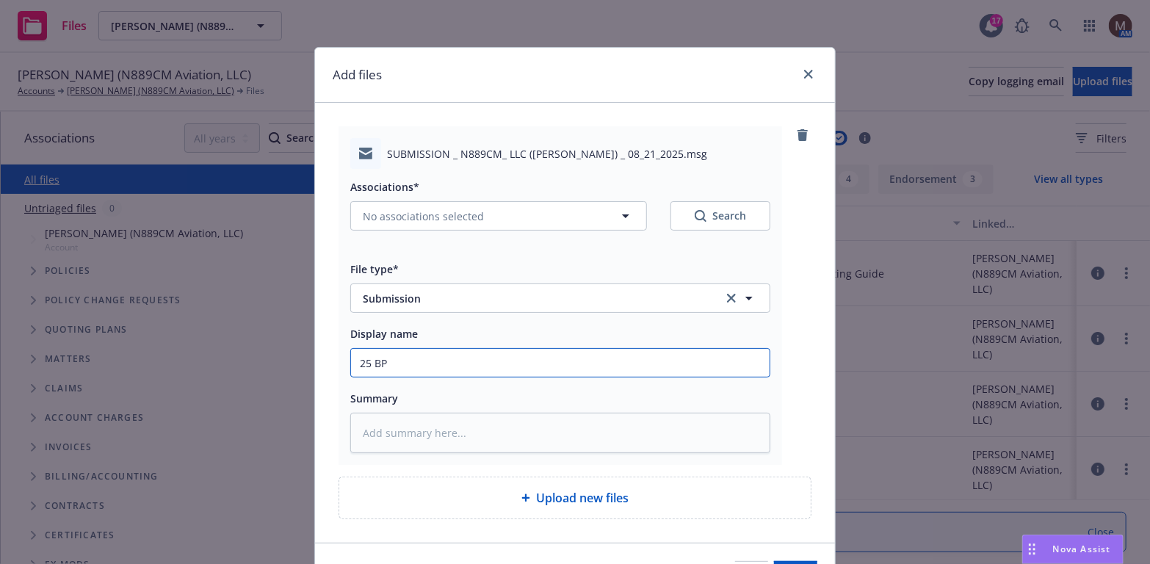
type textarea "x"
type input "25 BP"
type textarea "x"
type input "25 BP -"
type textarea "x"
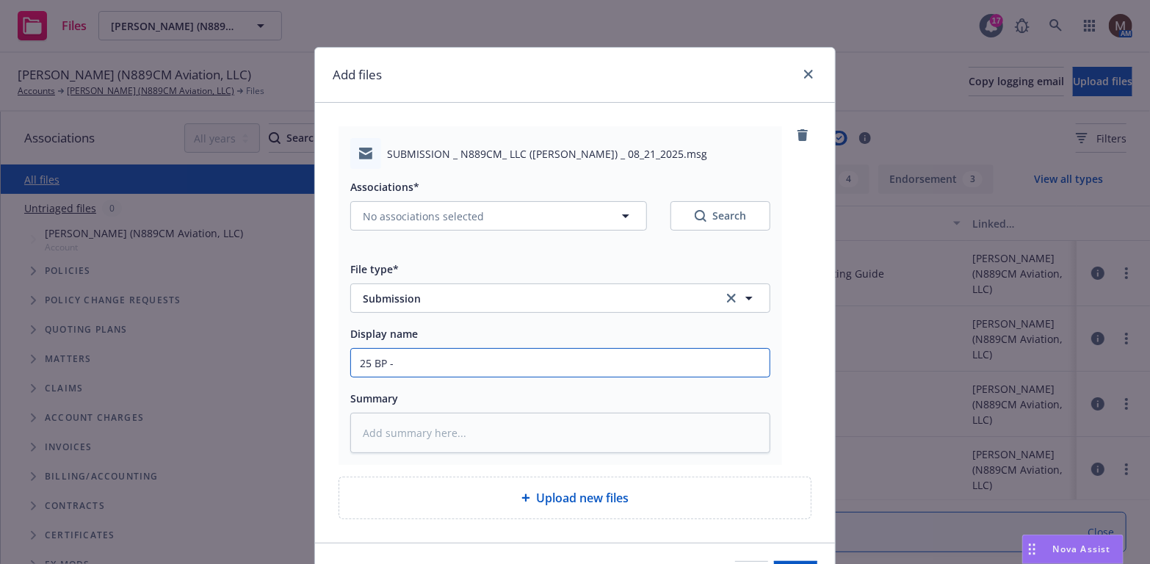
type input "25 BP -"
type textarea "x"
type input "25 BP - R"
type textarea "x"
type input "25 BP - RF"
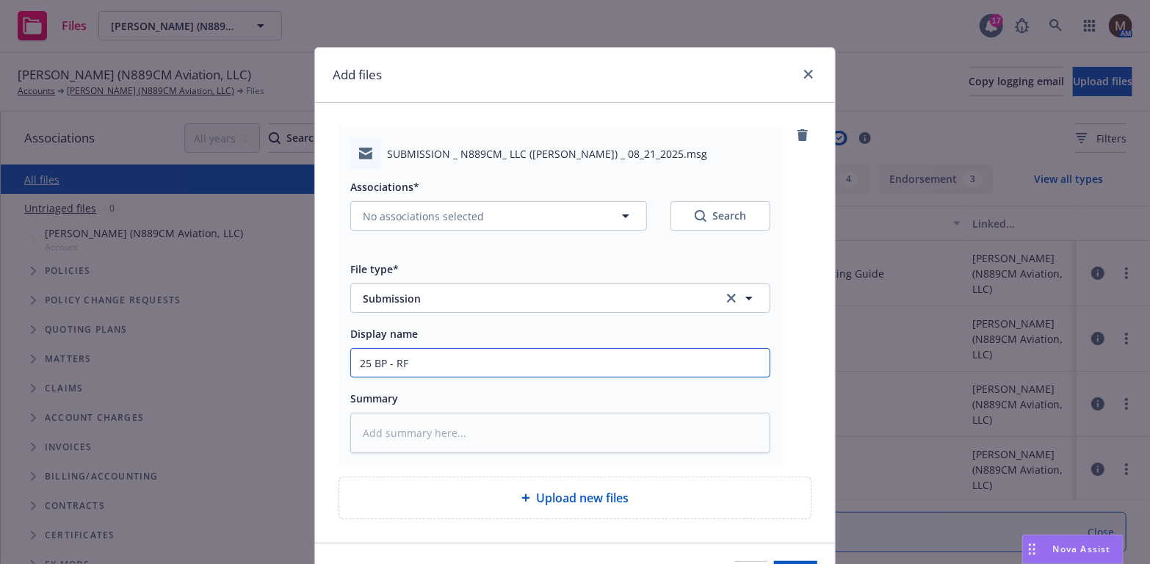
type textarea "x"
type input "25 BP - RFQ"
type textarea "x"
type input "25 BP - RFQ"
type textarea "x"
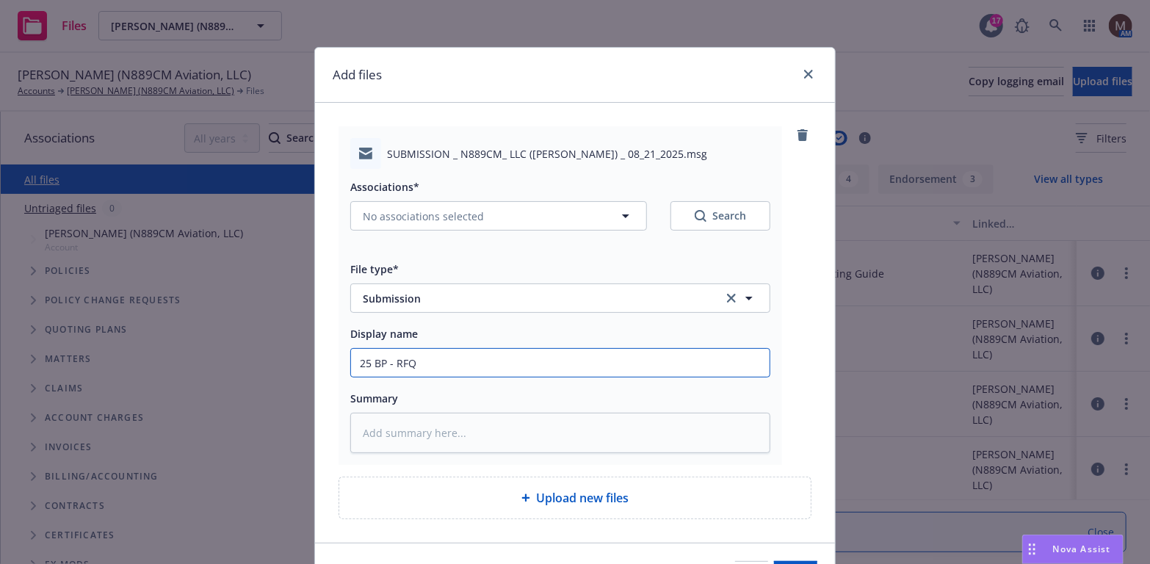
type input "25 BP - RFQ t"
type textarea "x"
type input "25 BP - RFQ to"
type textarea "x"
type input "25 BP - RFQ to"
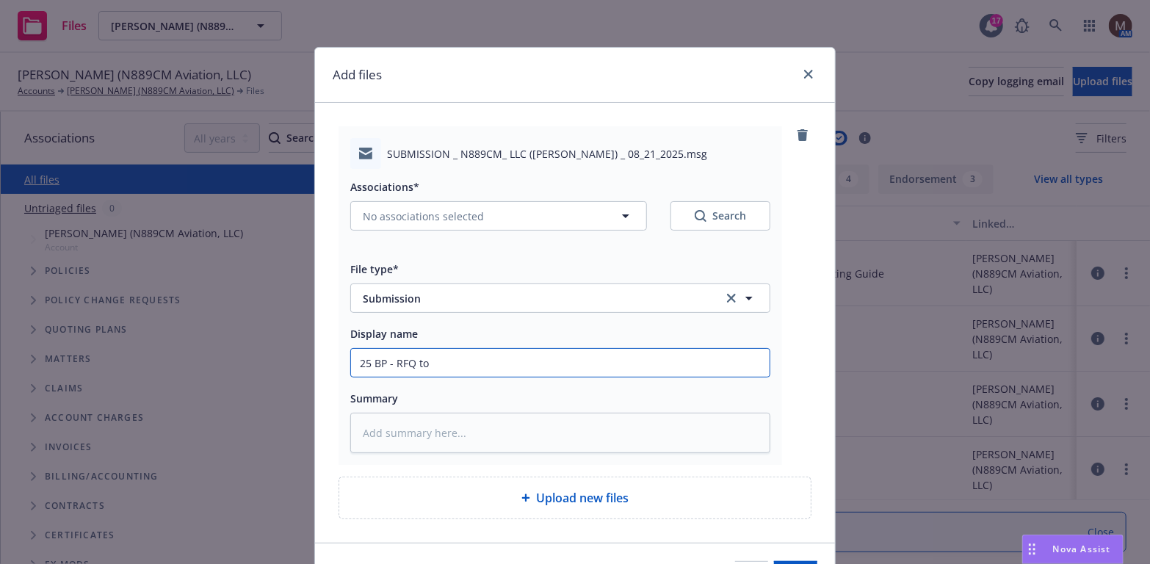
type textarea "x"
type input "25 BP - RFQ to a"
type textarea "x"
type input "25 BP - RFQ to al"
type textarea "x"
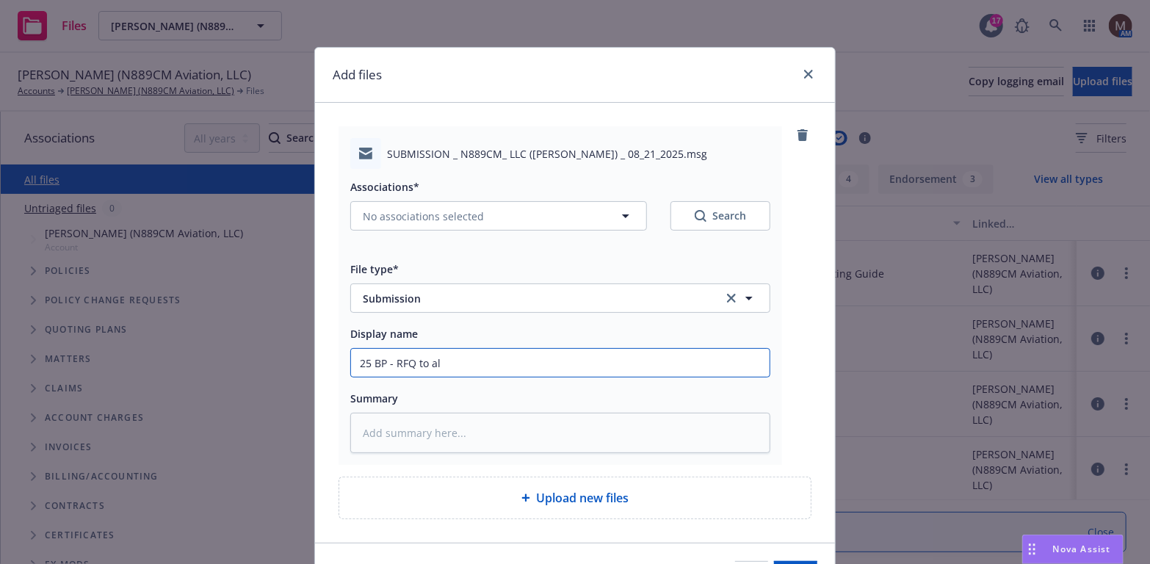
type input "25 BP - RFQ to all"
type textarea "x"
type input "25 BP - RFQ to all"
type textarea "x"
type input "25 BP - RFQ to all m"
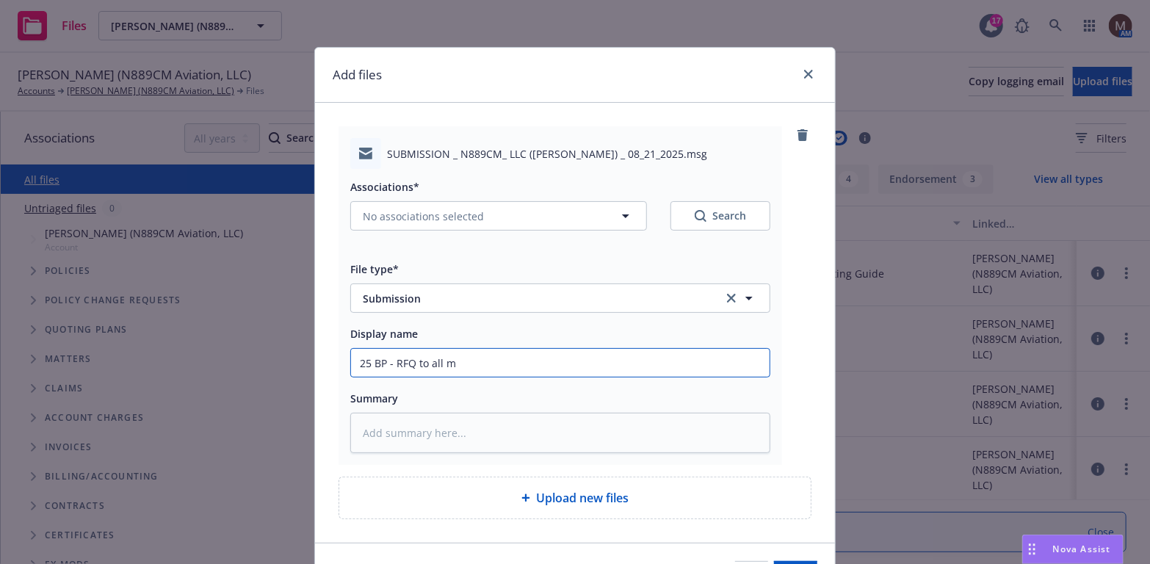
type textarea "x"
type input "25 BP - RFQ to all ma"
type textarea "x"
type input "25 BP - RFQ to all mar"
type textarea "x"
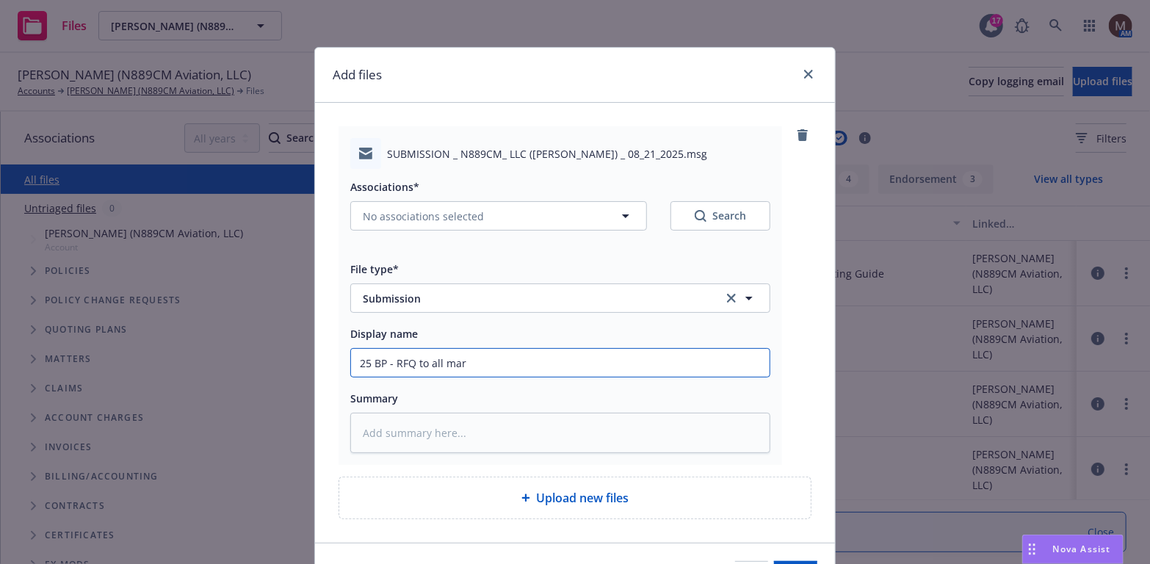
type input "25 BP - RFQ to all mark"
type textarea "x"
type input "25 BP - RFQ to all marke"
type textarea "x"
type input "25 BP - RFQ to all market"
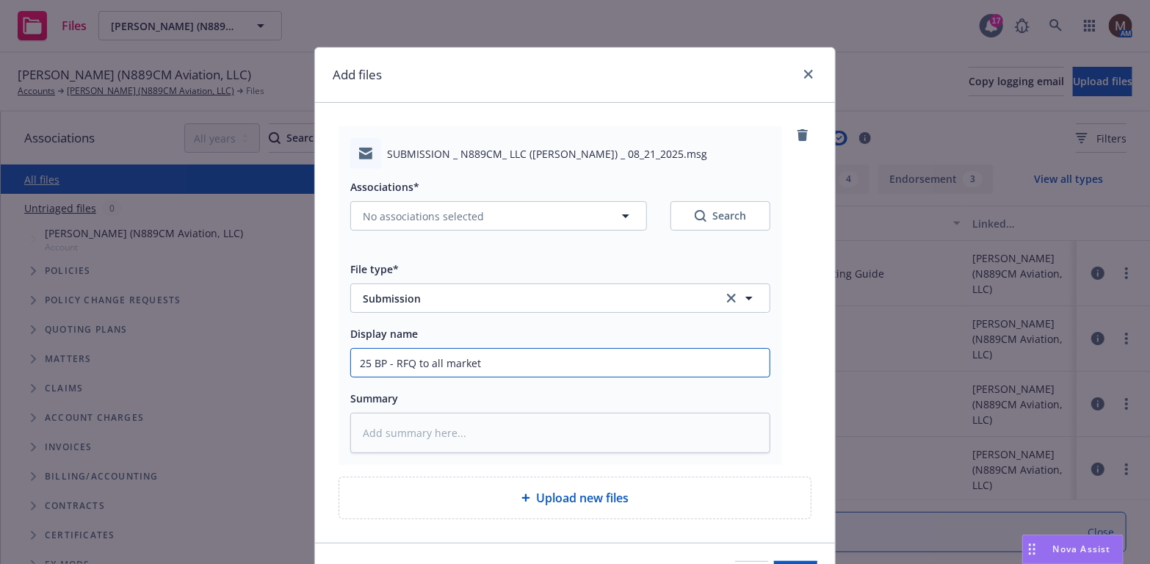
type textarea "x"
type input "25 BP - RFQ to all markets"
type textarea "x"
drag, startPoint x: 511, startPoint y: 363, endPoint x: 301, endPoint y: 364, distance: 210.0
click at [301, 364] on div "Add files SUBMISSION _ N889CM_ LLC ([PERSON_NAME]) _ 08_21_2025.msg Association…" at bounding box center [575, 282] width 1150 height 564
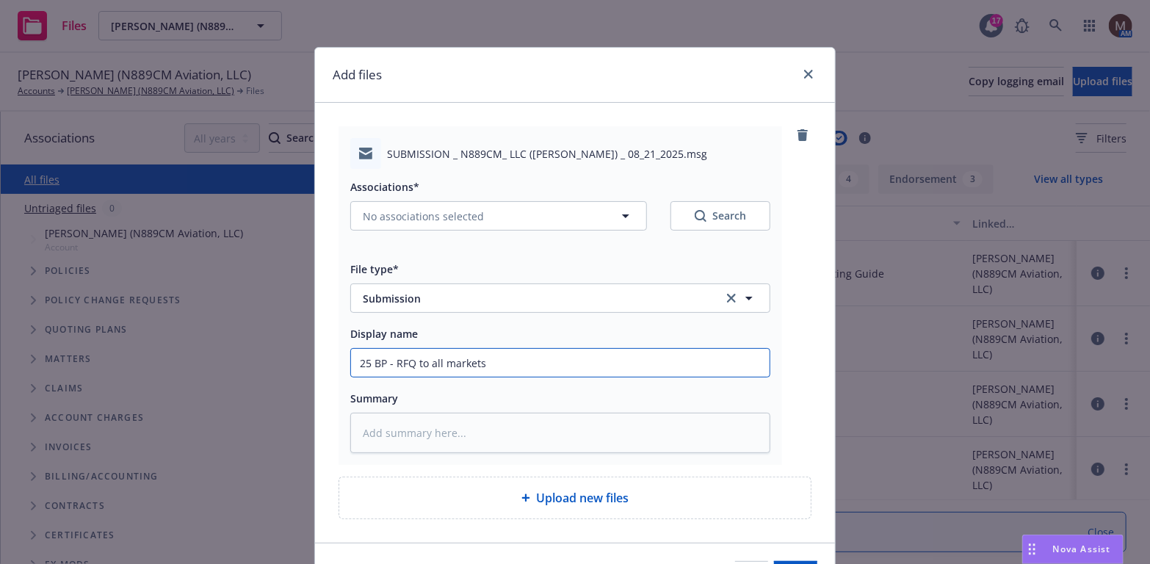
type input "25 BP - RFQ to all markets"
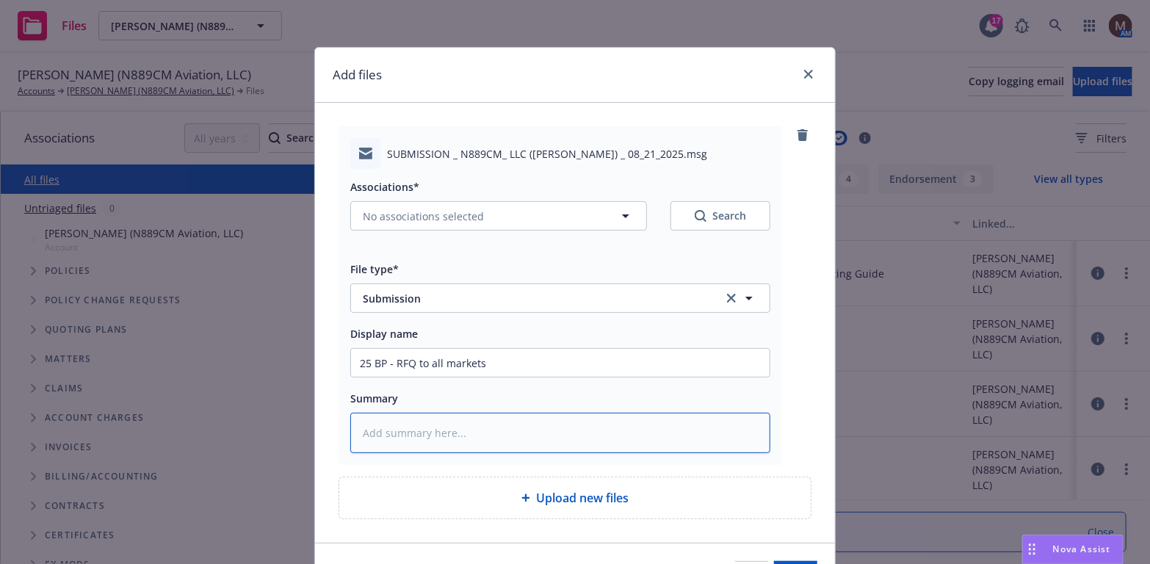
click at [401, 425] on textarea at bounding box center [560, 433] width 420 height 40
paste textarea "25 BP - RFQ to all markets"
type textarea "x"
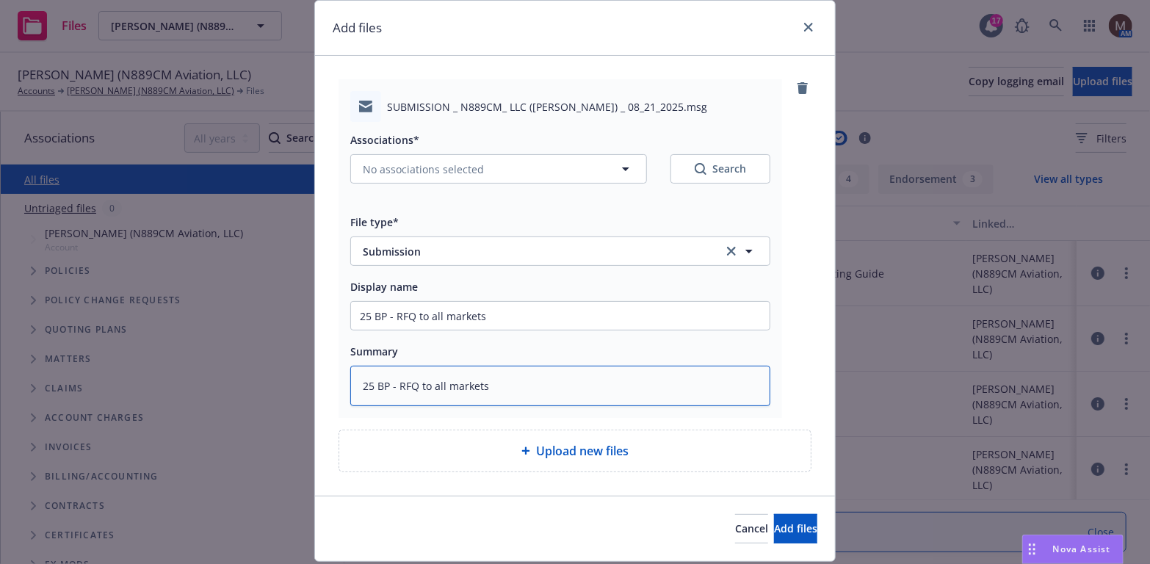
scroll to position [73, 0]
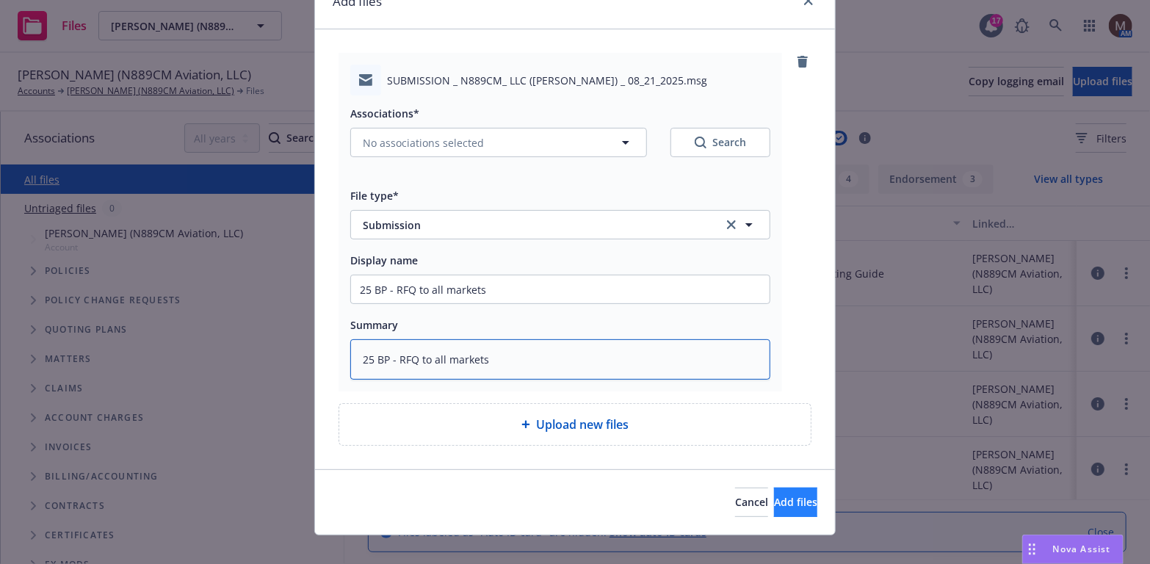
type textarea "25 BP - RFQ to all markets"
click at [774, 495] on span "Add files" at bounding box center [795, 502] width 43 height 14
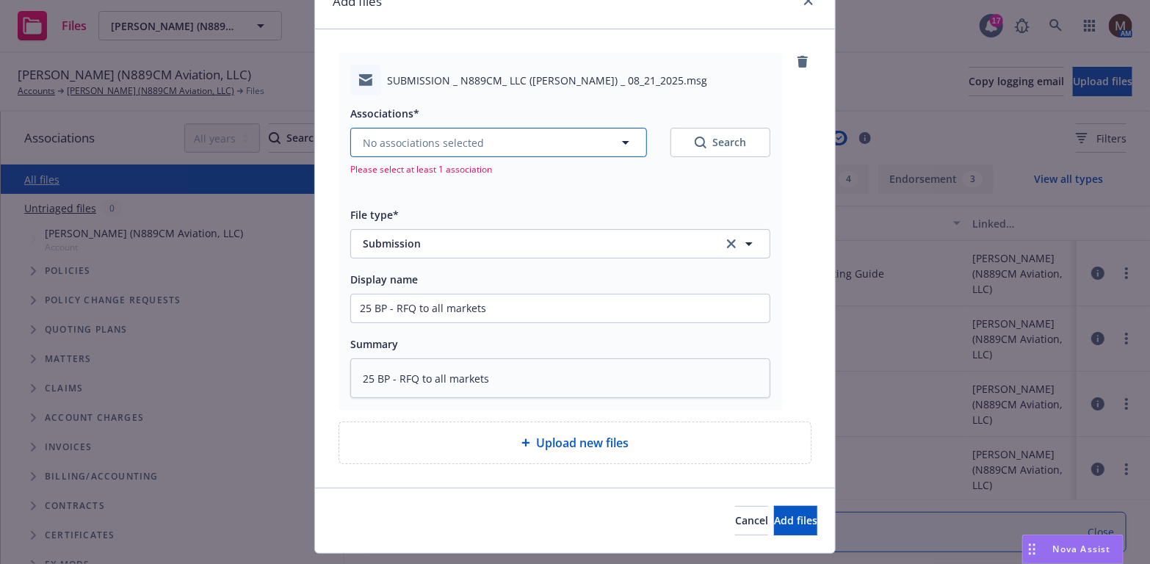
click at [617, 141] on icon "button" at bounding box center [626, 143] width 18 height 18
type textarea "x"
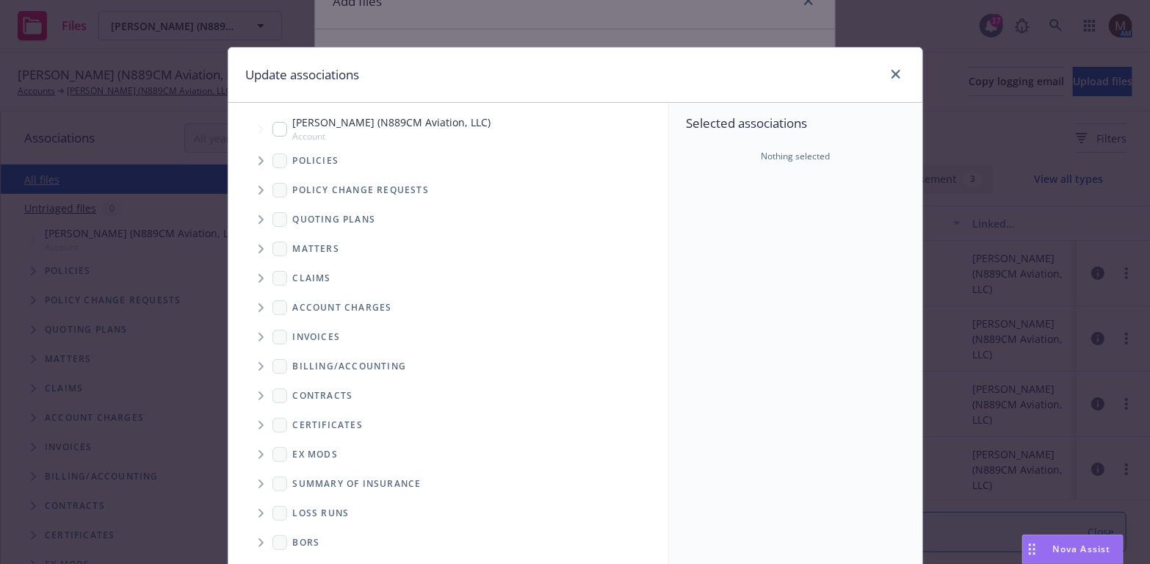
click at [272, 128] on input "Tree Example" at bounding box center [279, 129] width 15 height 15
checkbox input "true"
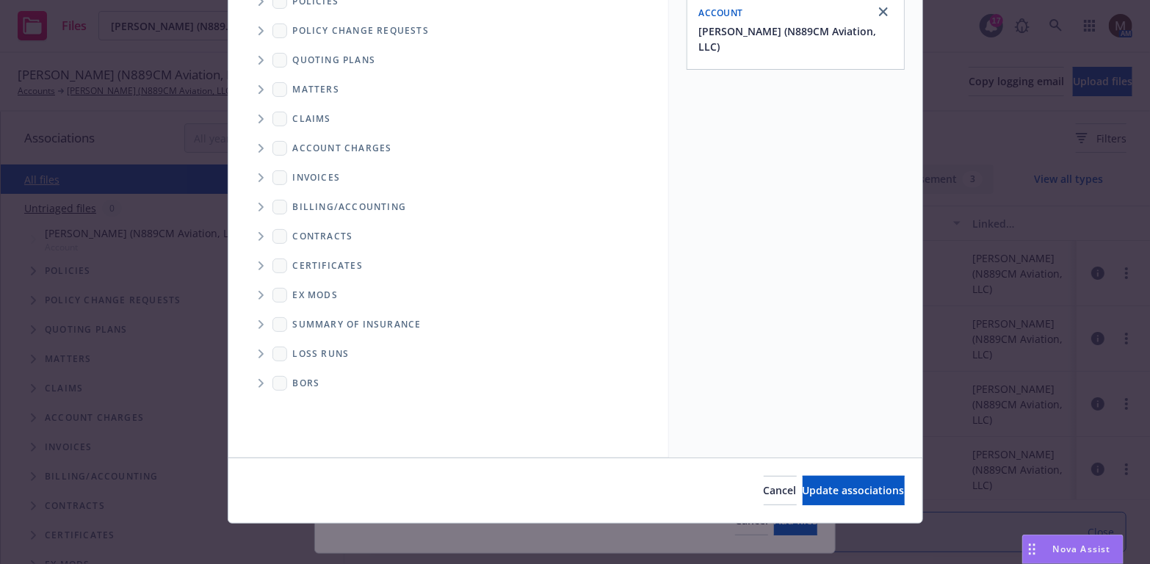
scroll to position [165, 0]
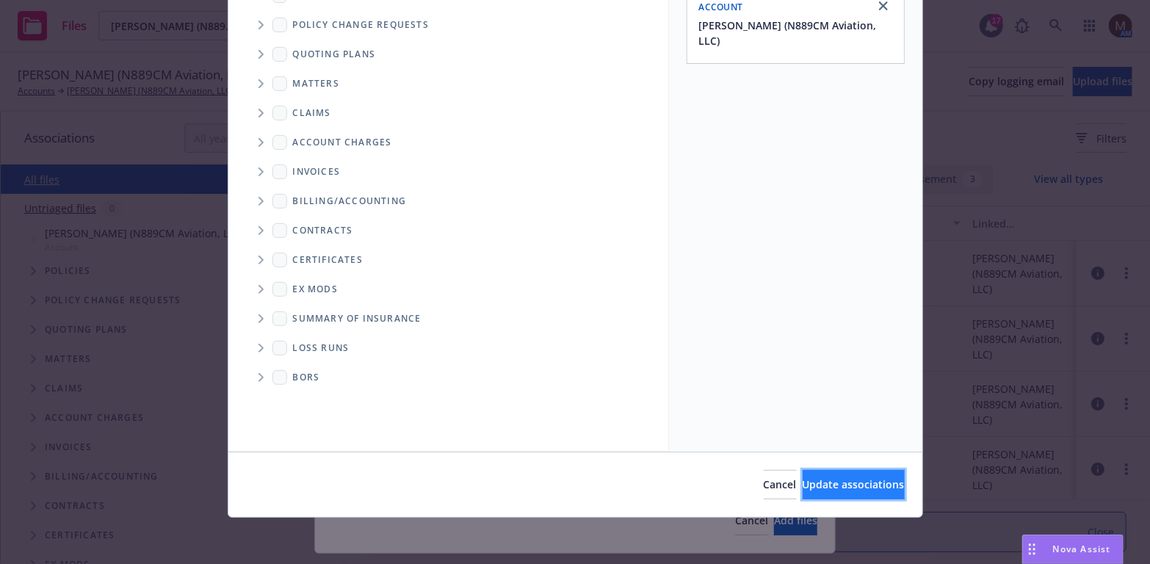
click at [821, 480] on span "Update associations" at bounding box center [853, 484] width 102 height 14
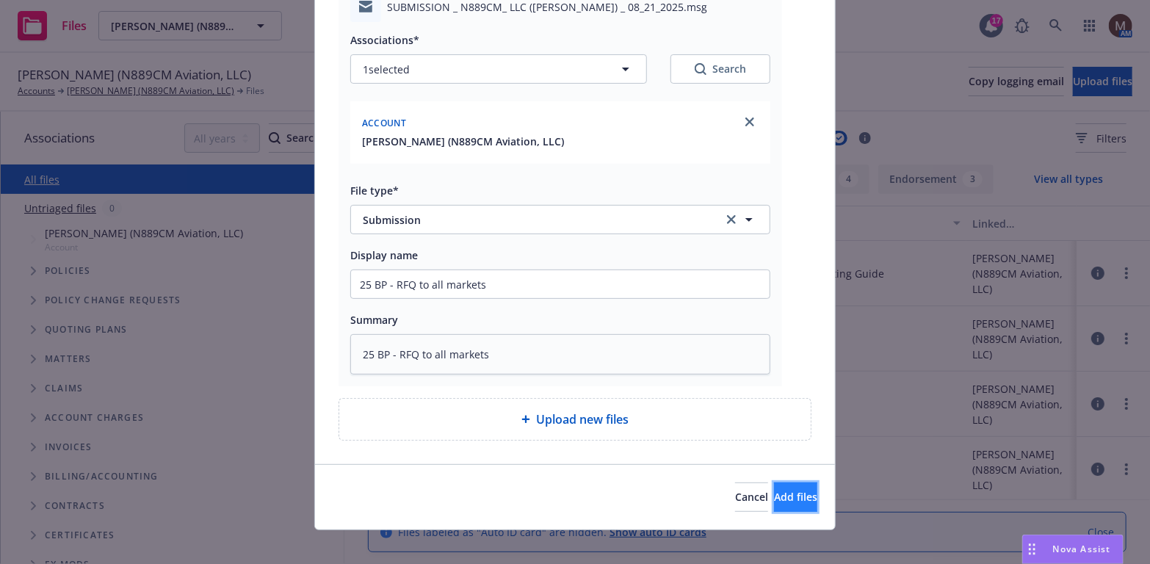
click at [783, 490] on span "Add files" at bounding box center [795, 497] width 43 height 14
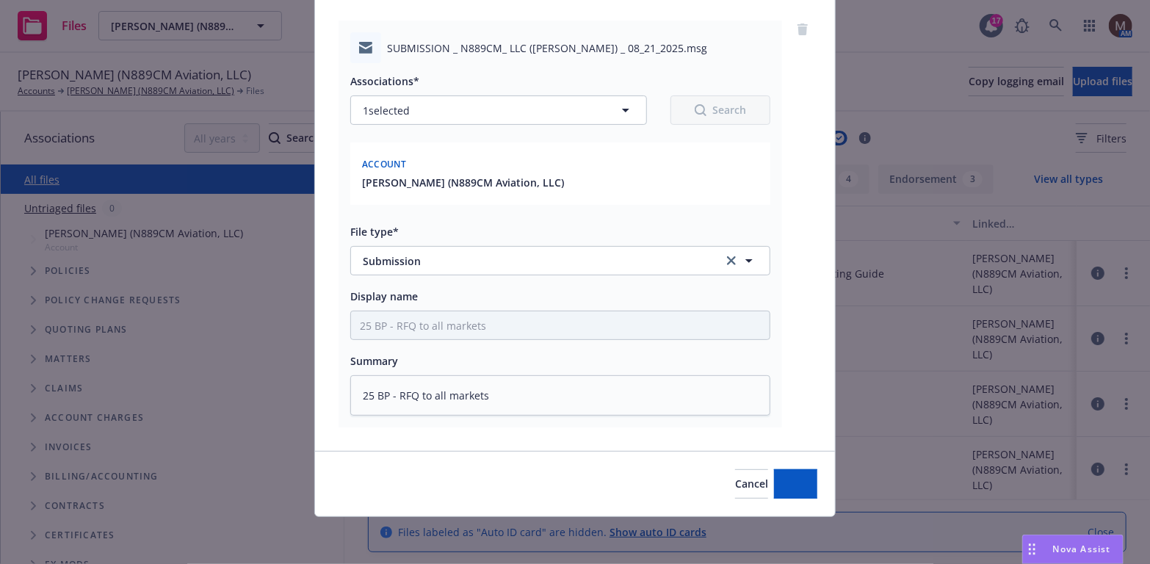
scroll to position [105, 0]
type textarea "x"
